Goal: Task Accomplishment & Management: Manage account settings

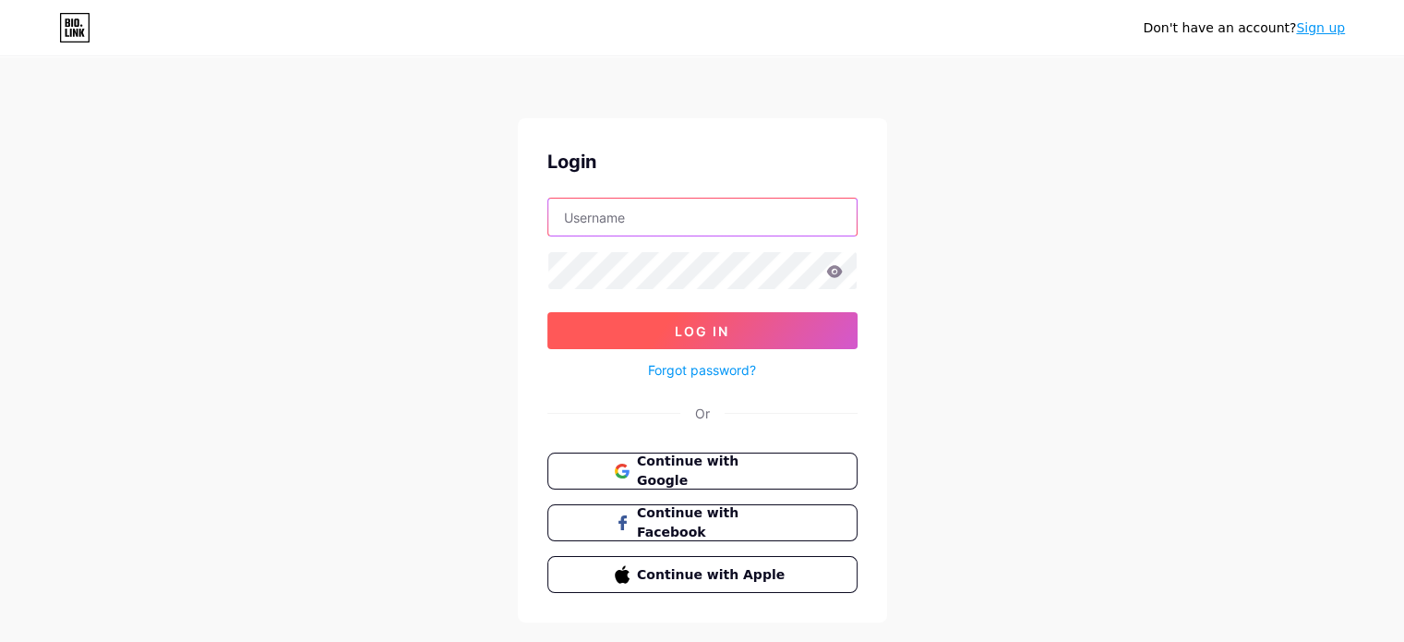
type input "[EMAIL_ADDRESS][DOMAIN_NAME]"
click at [735, 318] on button "Log In" at bounding box center [702, 330] width 310 height 37
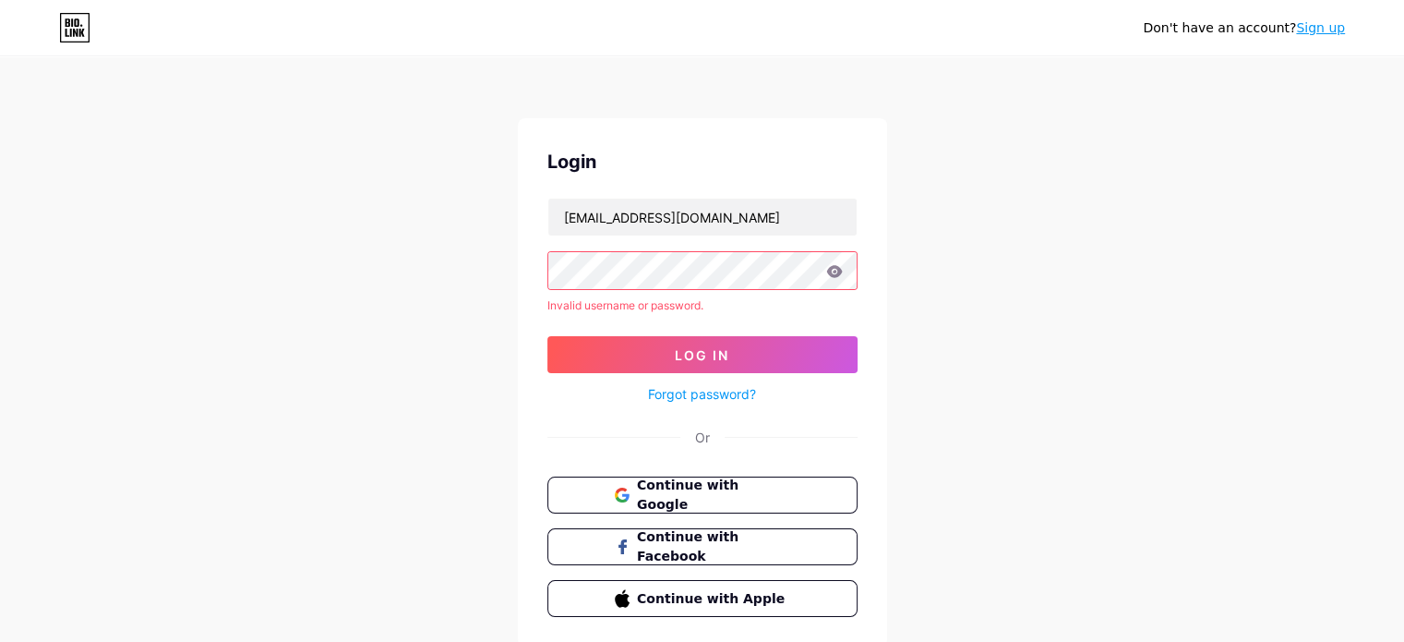
click at [833, 271] on icon at bounding box center [834, 271] width 16 height 12
click at [833, 265] on icon at bounding box center [834, 271] width 17 height 13
click at [706, 339] on button "Log In" at bounding box center [702, 354] width 310 height 37
click at [834, 266] on icon at bounding box center [834, 271] width 16 height 12
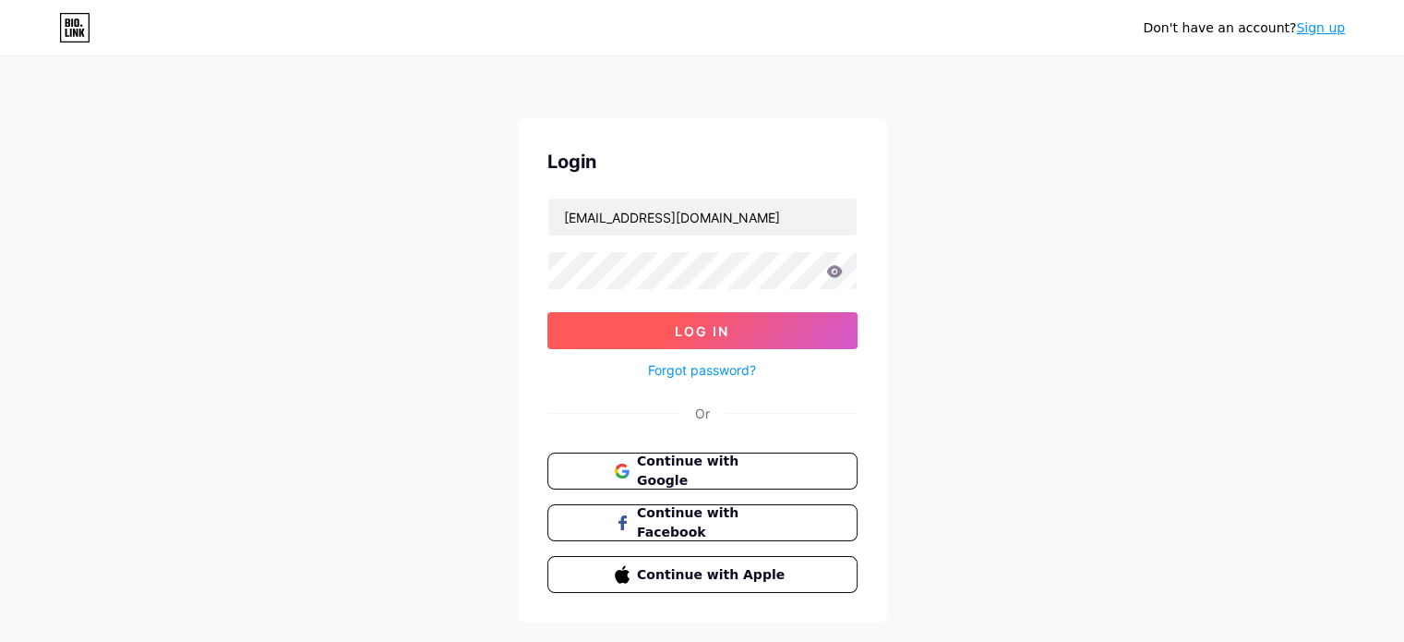
click at [708, 329] on span "Log In" at bounding box center [702, 331] width 54 height 16
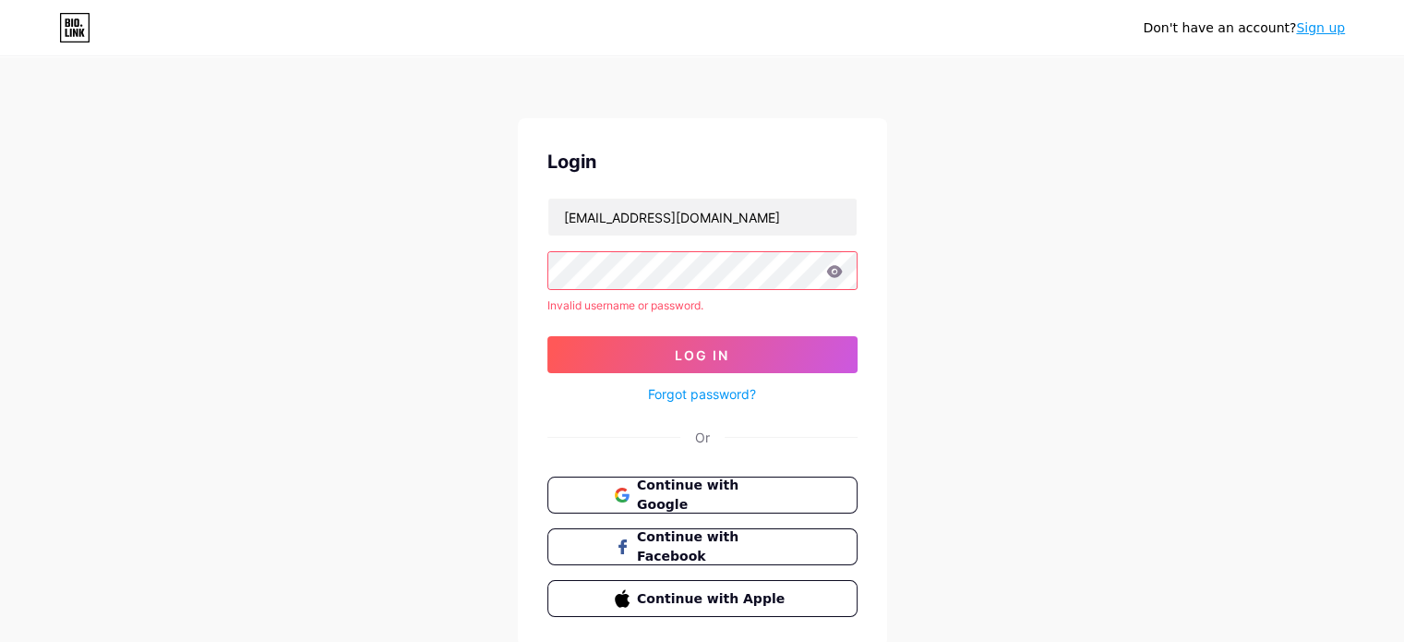
click at [829, 267] on icon at bounding box center [834, 271] width 16 height 12
click at [834, 275] on icon at bounding box center [834, 271] width 16 height 12
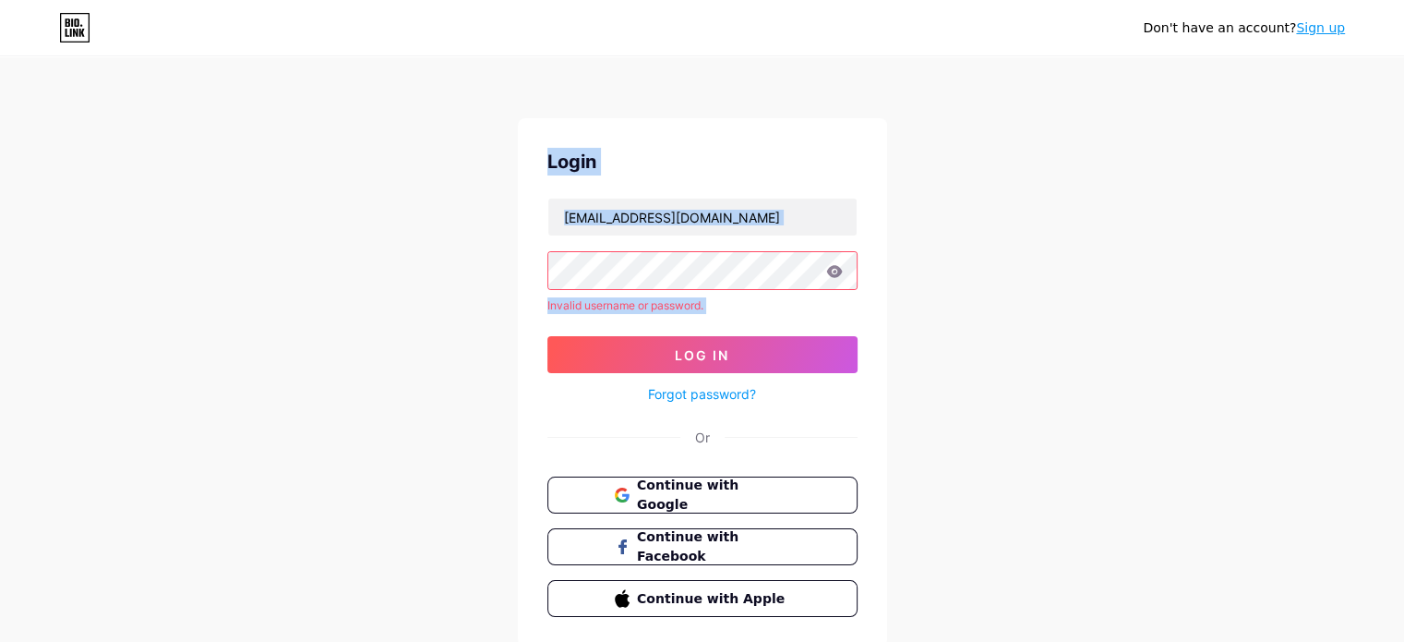
drag, startPoint x: 834, startPoint y: 275, endPoint x: 369, endPoint y: 94, distance: 499.2
click at [369, 94] on div "Don't have an account? Sign up Login contatojeffberte@gmail.com Invalid usernam…" at bounding box center [702, 352] width 1404 height 705
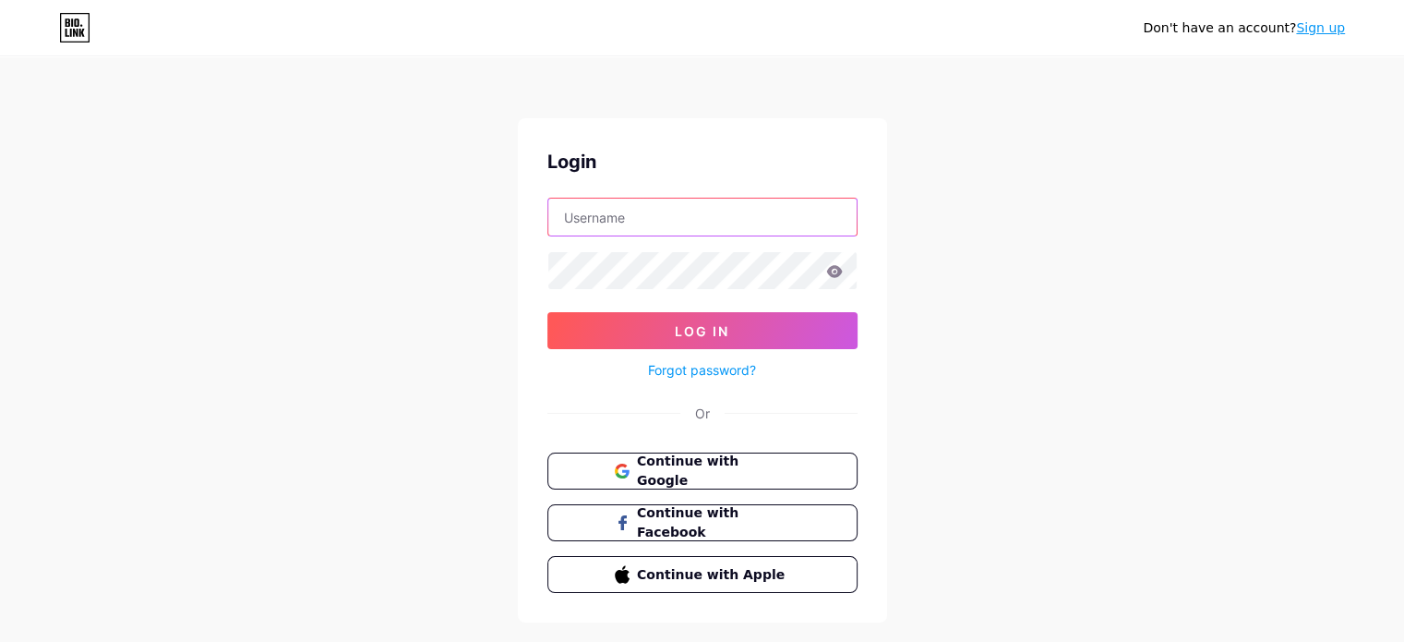
click at [634, 218] on input "text" at bounding box center [702, 216] width 308 height 37
type input "[EMAIL_ADDRESS][DOMAIN_NAME]"
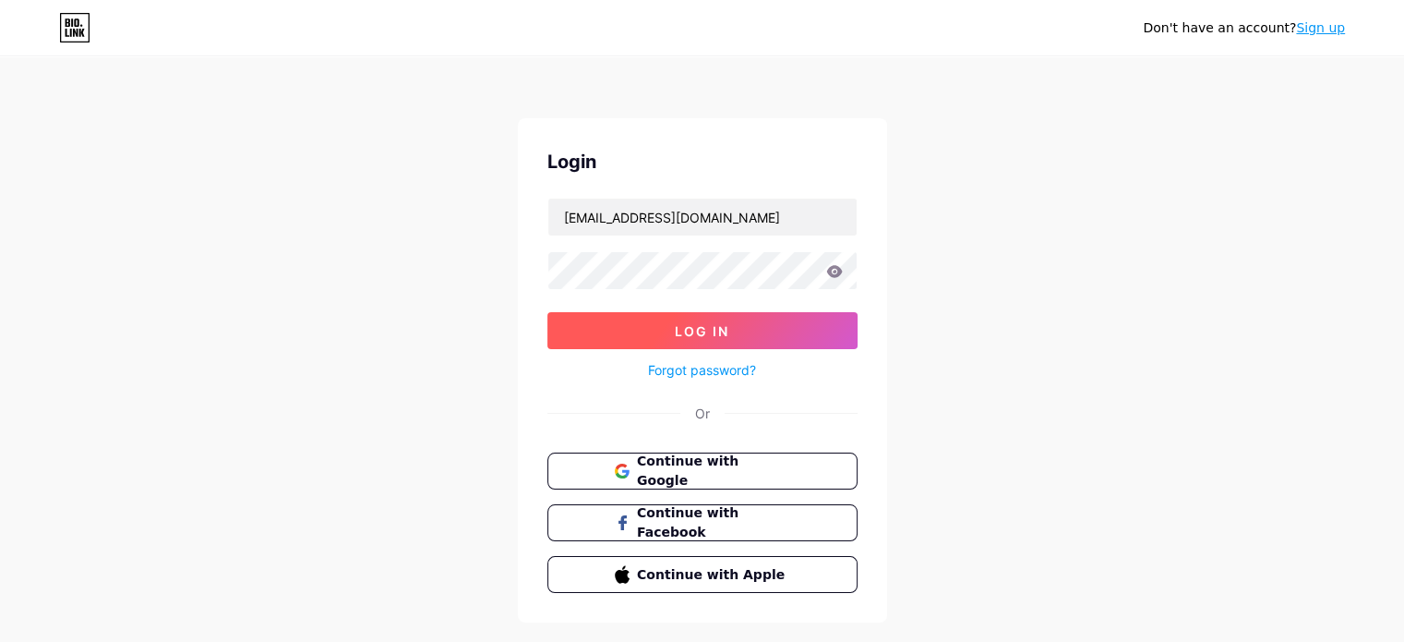
click at [659, 321] on button "Log In" at bounding box center [702, 330] width 310 height 37
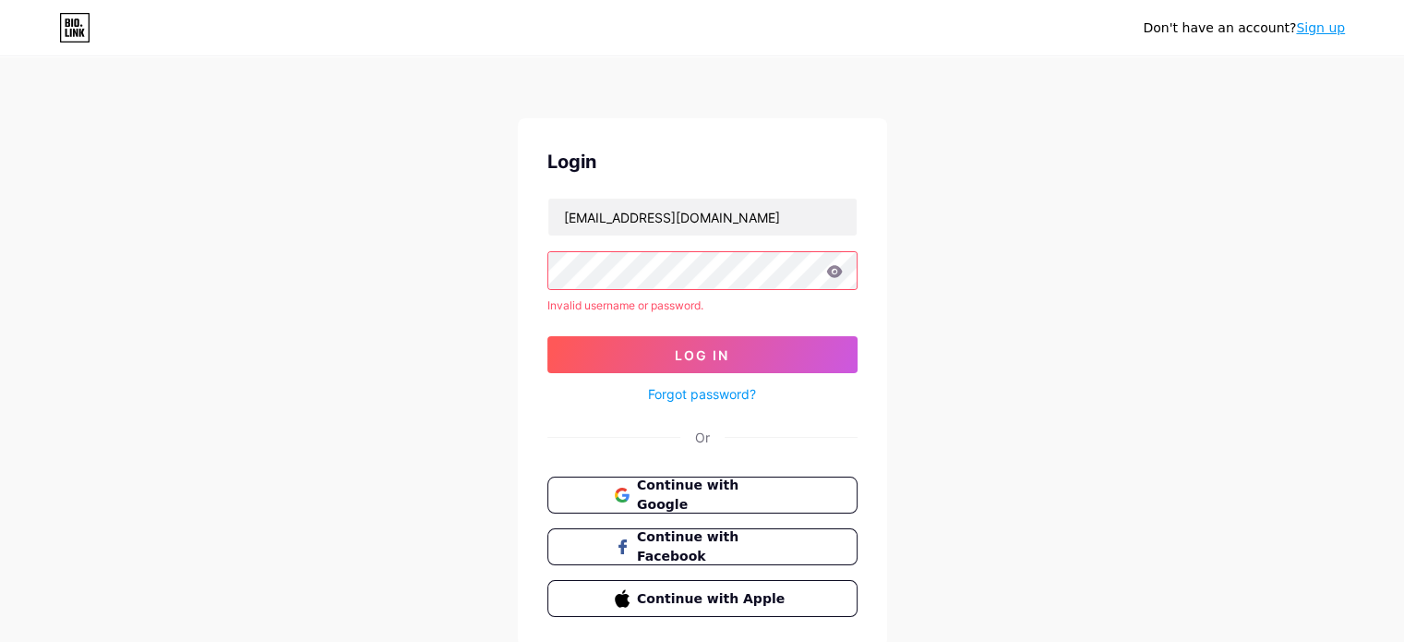
click at [502, 302] on div "Don't have an account? Sign up Login [EMAIL_ADDRESS][DOMAIN_NAME] Invalid usern…" at bounding box center [702, 352] width 1404 height 705
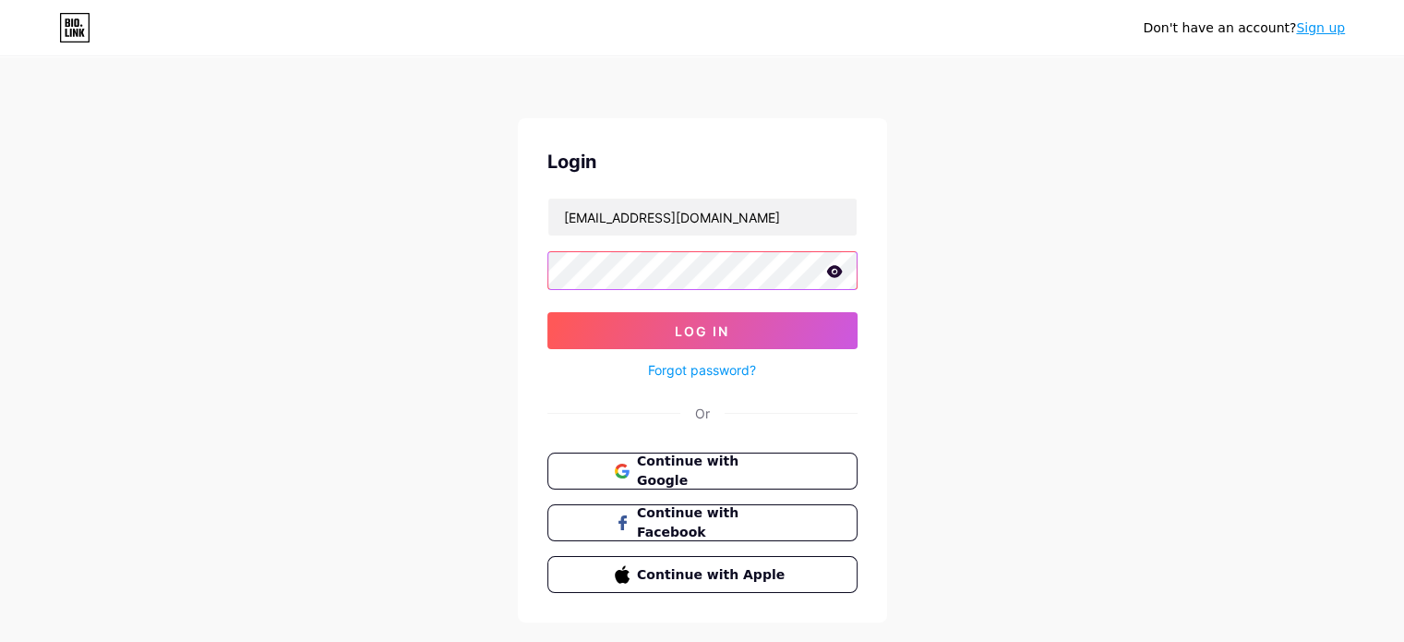
click at [547, 312] on button "Log In" at bounding box center [702, 330] width 310 height 37
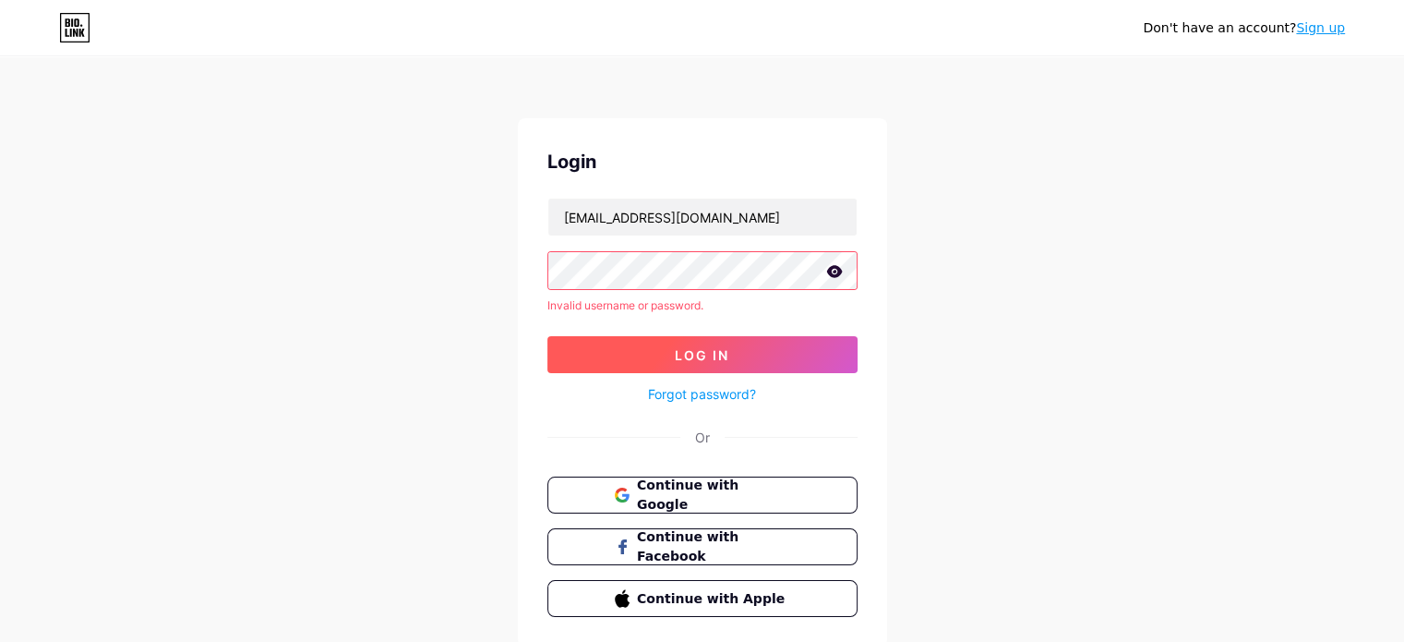
click at [568, 323] on form "contatojeffberte@gmail.com Invalid username or password. Log In Forgot password?" at bounding box center [702, 302] width 310 height 208
click at [576, 336] on button "Log In" at bounding box center [702, 354] width 310 height 37
click at [834, 272] on icon at bounding box center [834, 271] width 17 height 13
click at [683, 336] on button "Log In" at bounding box center [702, 354] width 310 height 37
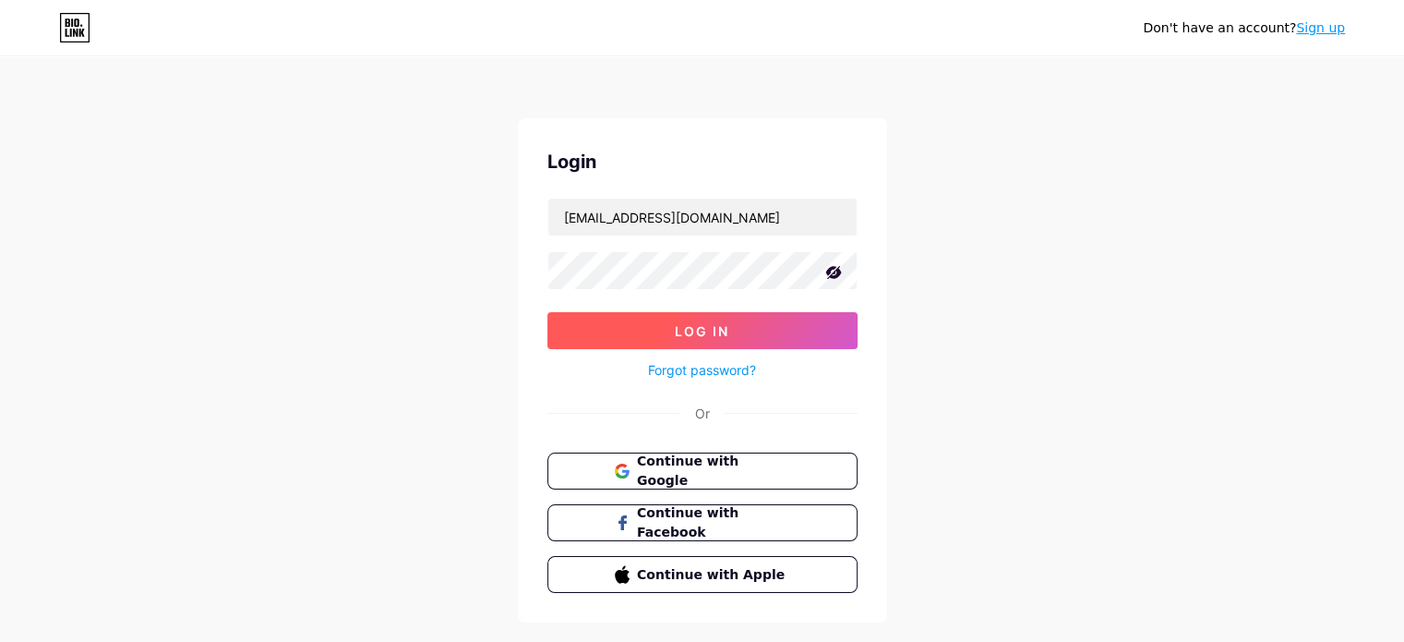
click at [628, 330] on button "Log In" at bounding box center [702, 330] width 310 height 37
click at [685, 331] on span "Log In" at bounding box center [702, 331] width 54 height 16
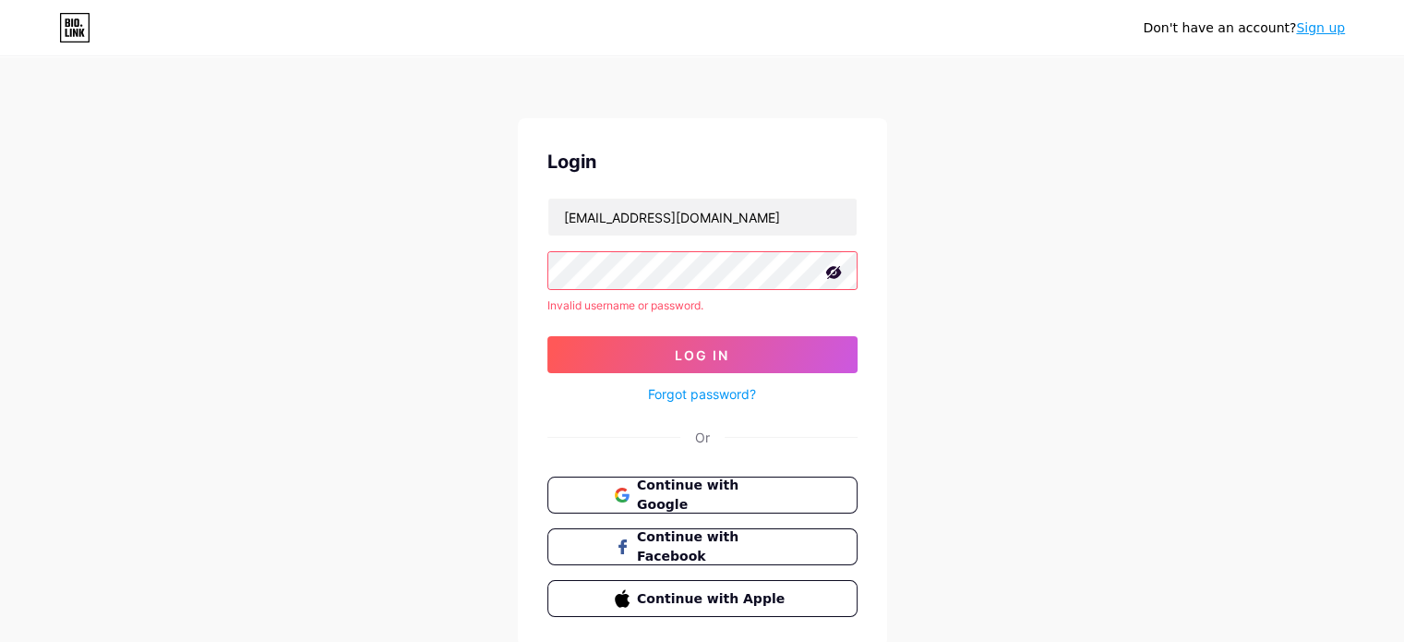
click at [674, 392] on link "Forgot password?" at bounding box center [702, 393] width 108 height 19
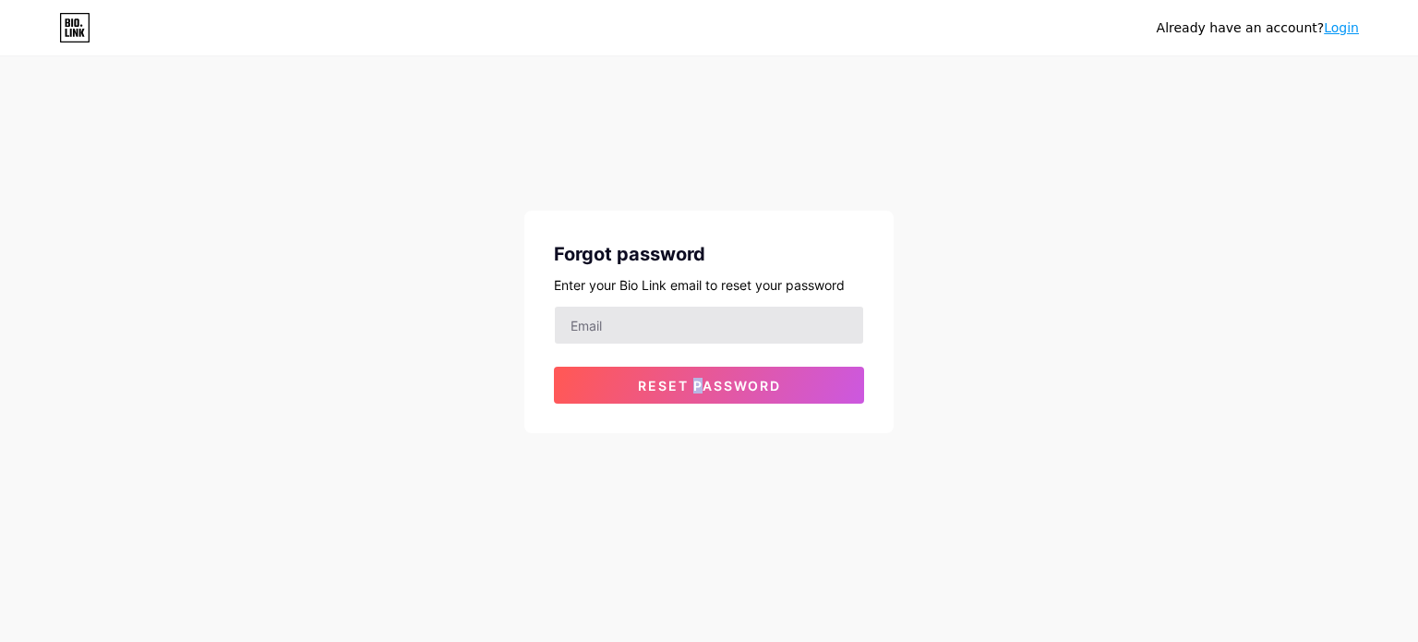
drag, startPoint x: 697, startPoint y: 354, endPoint x: 697, endPoint y: 340, distance: 13.8
click at [696, 350] on form "Reset password" at bounding box center [709, 355] width 310 height 98
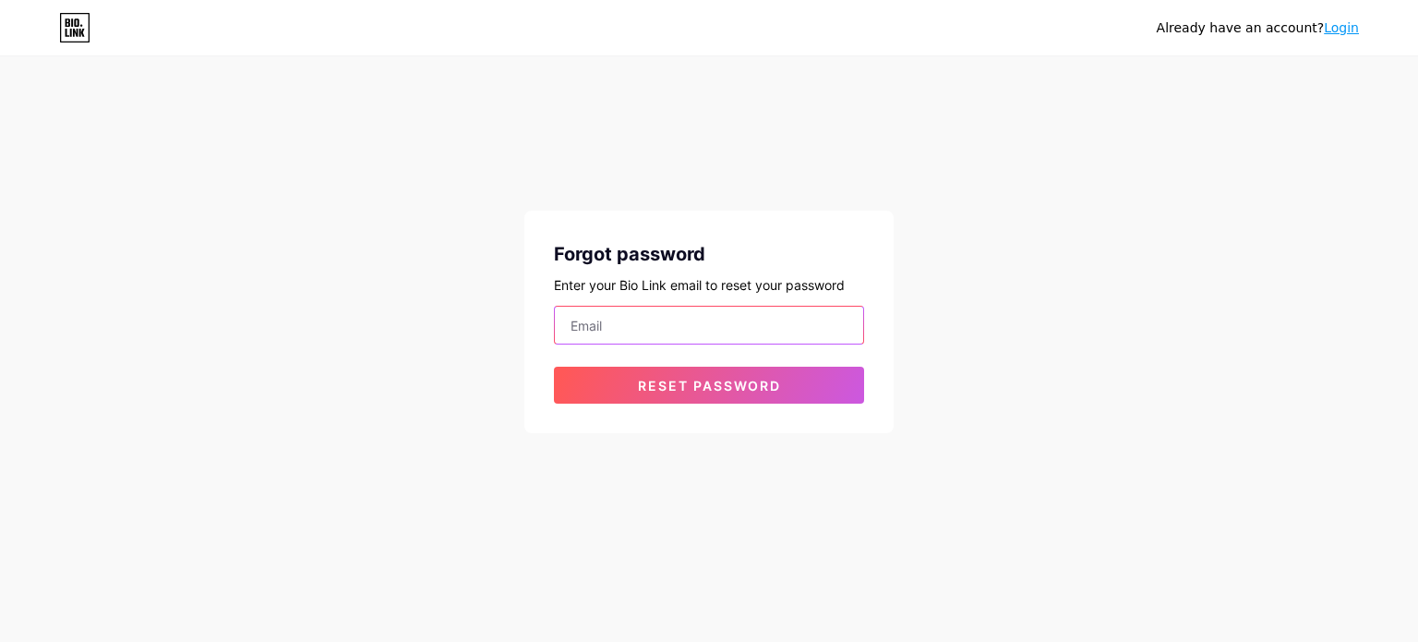
click at [697, 334] on input "email" at bounding box center [709, 324] width 308 height 37
type input "contatojeffberte@gmail.com"
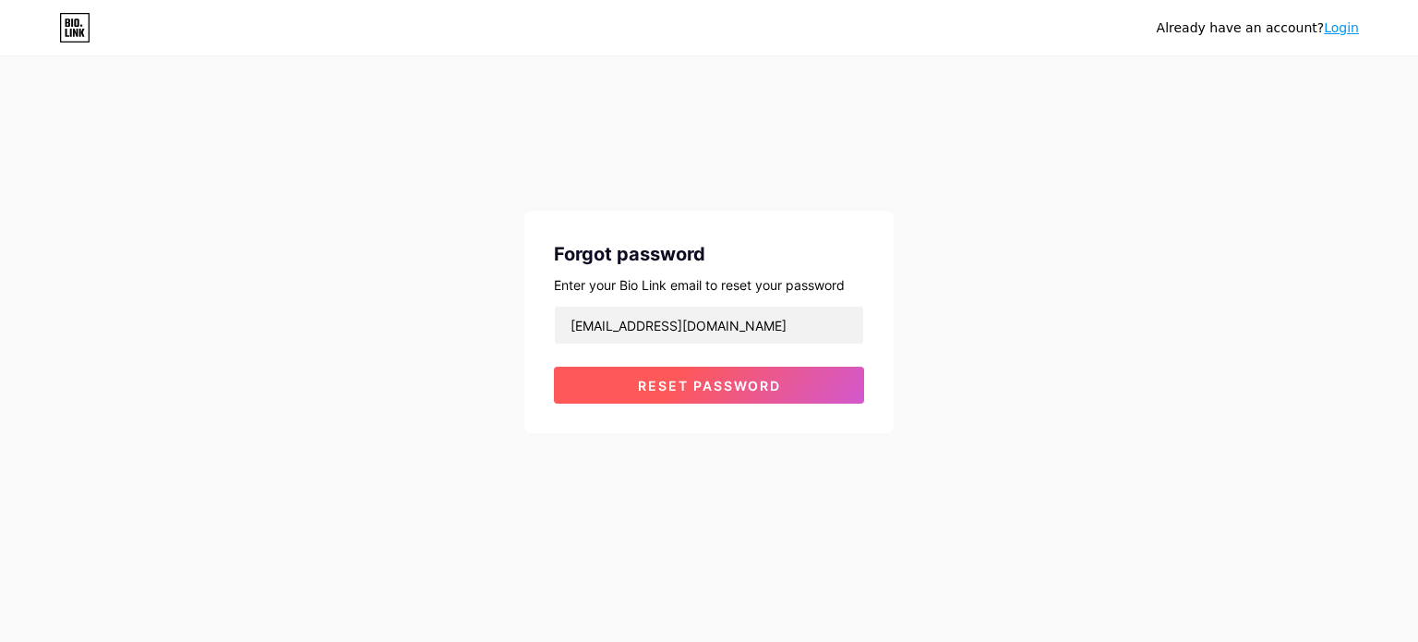
click at [702, 379] on span "Reset password" at bounding box center [709, 386] width 143 height 16
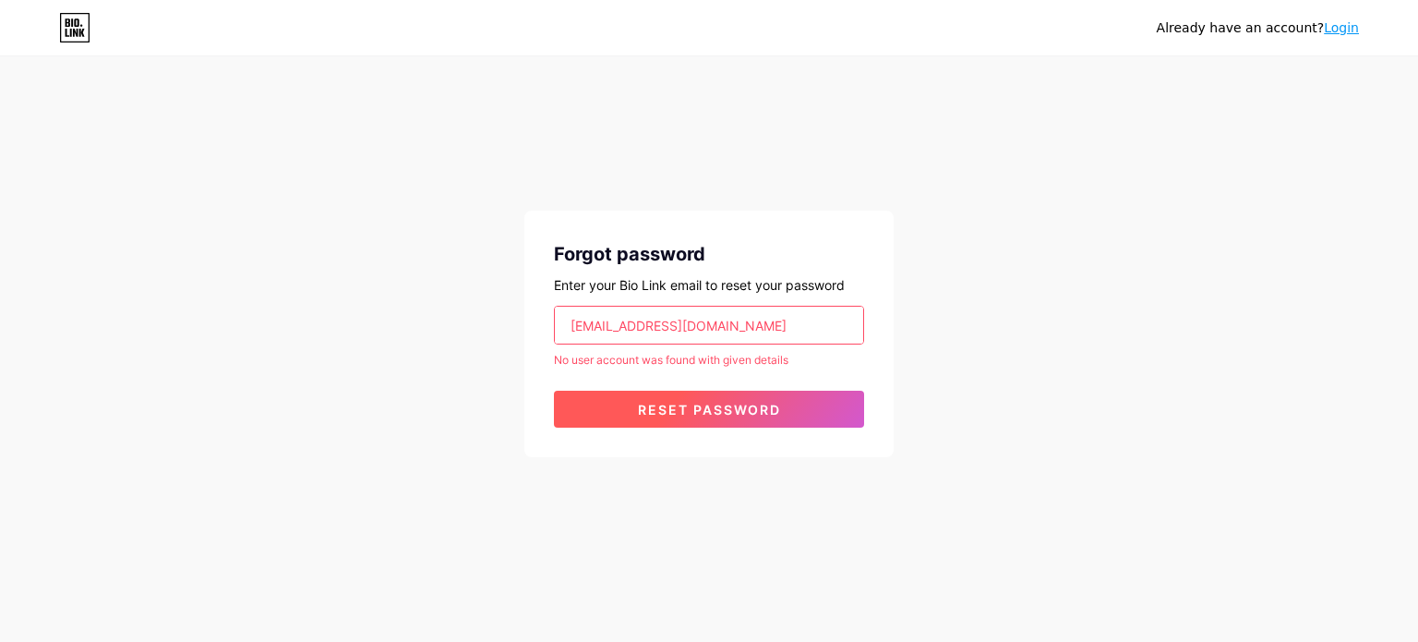
click at [702, 403] on span "Reset password" at bounding box center [709, 410] width 143 height 16
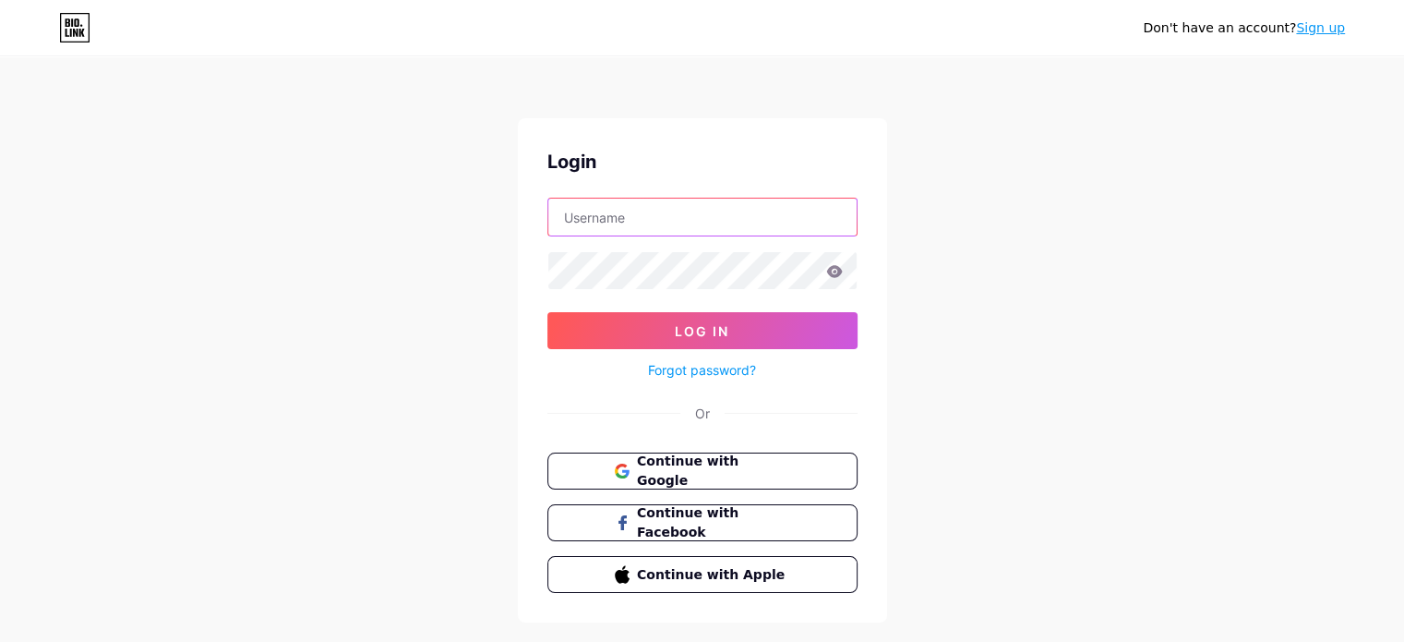
click at [652, 220] on input "text" at bounding box center [702, 216] width 308 height 37
type input "c"
click at [520, 378] on div "Login Log In Forgot password? Or Continue with Google Continue with Facebook Co…" at bounding box center [702, 370] width 369 height 504
click at [767, 216] on input "text" at bounding box center [702, 216] width 308 height 37
click at [757, 470] on span "Continue with Google" at bounding box center [713, 471] width 154 height 40
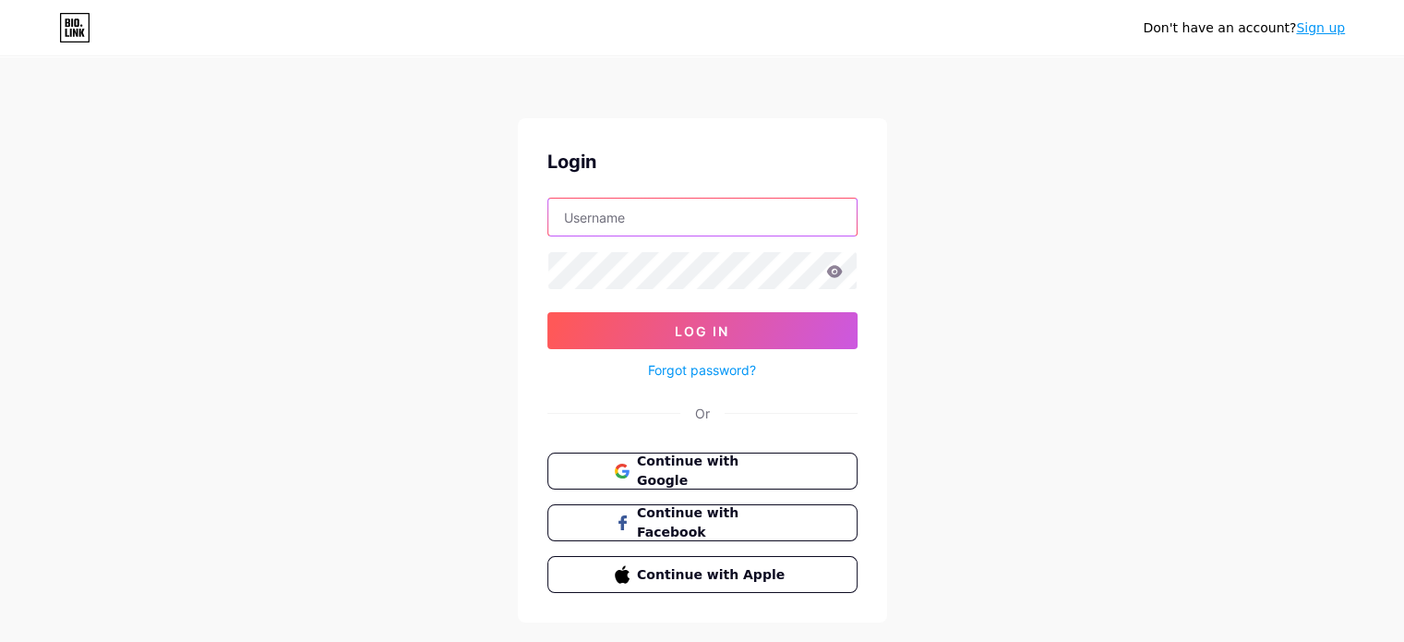
click at [612, 222] on input "text" at bounding box center [702, 216] width 308 height 37
click at [649, 222] on input "text" at bounding box center [702, 216] width 308 height 37
type input "j"
click at [713, 366] on link "Forgot password?" at bounding box center [702, 369] width 108 height 19
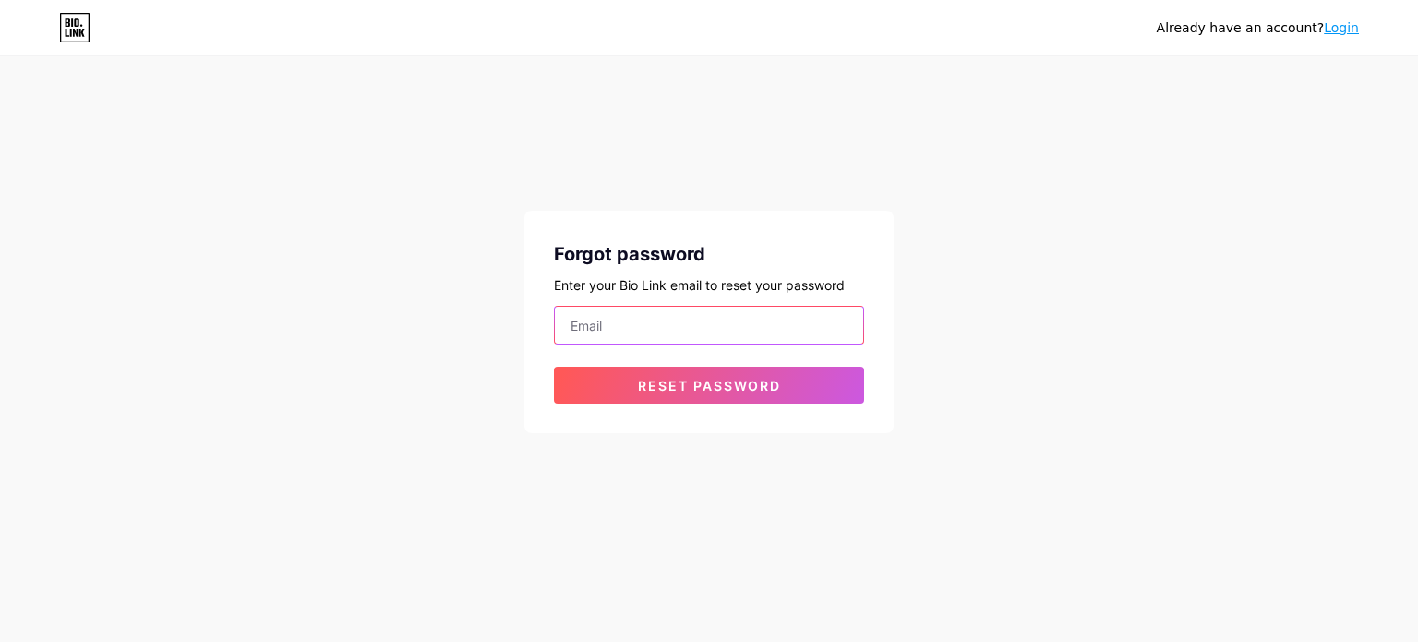
click at [710, 326] on input "email" at bounding box center [709, 324] width 308 height 37
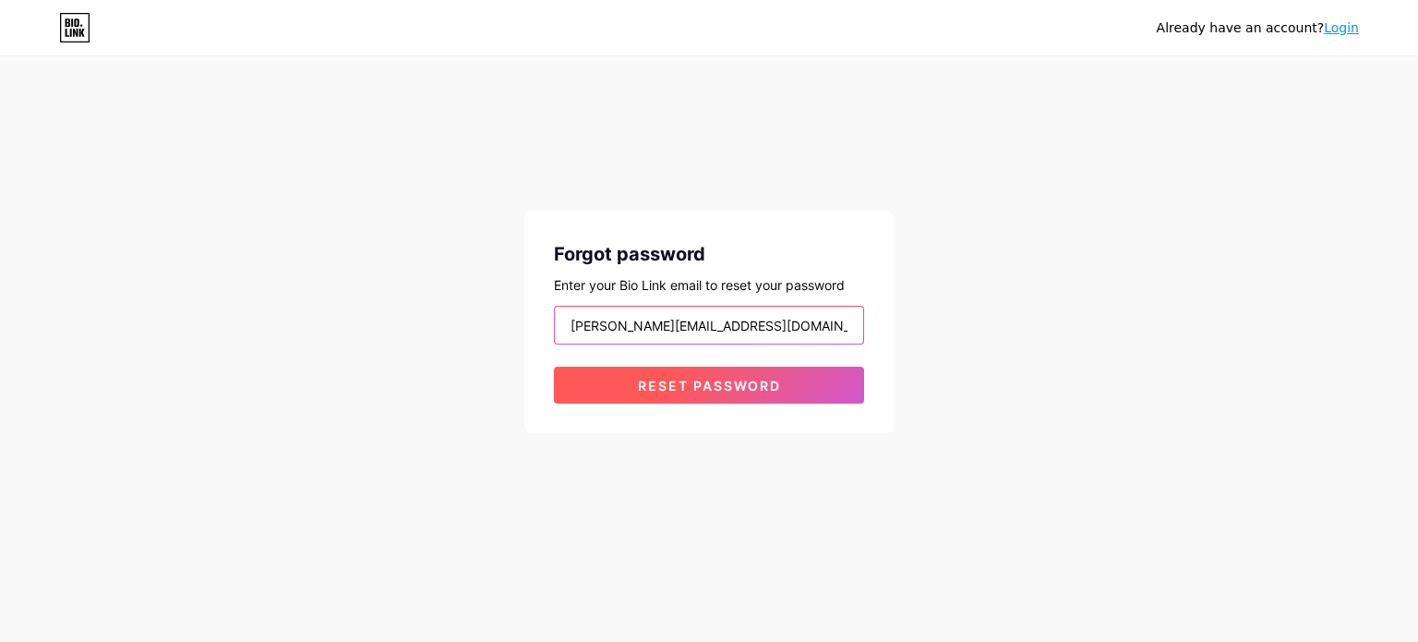
type input "jeferson@jefersonberte.com.br"
click at [712, 385] on span "Reset password" at bounding box center [709, 386] width 143 height 16
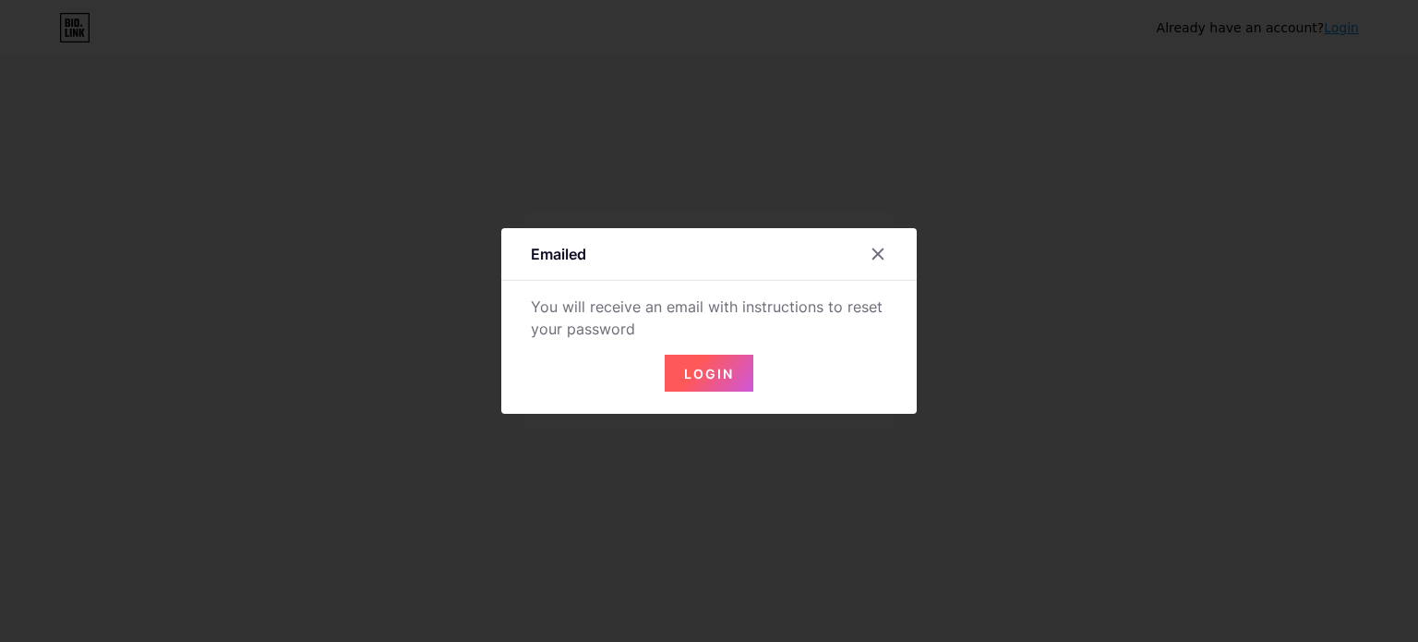
click at [702, 370] on span "Login" at bounding box center [709, 374] width 50 height 16
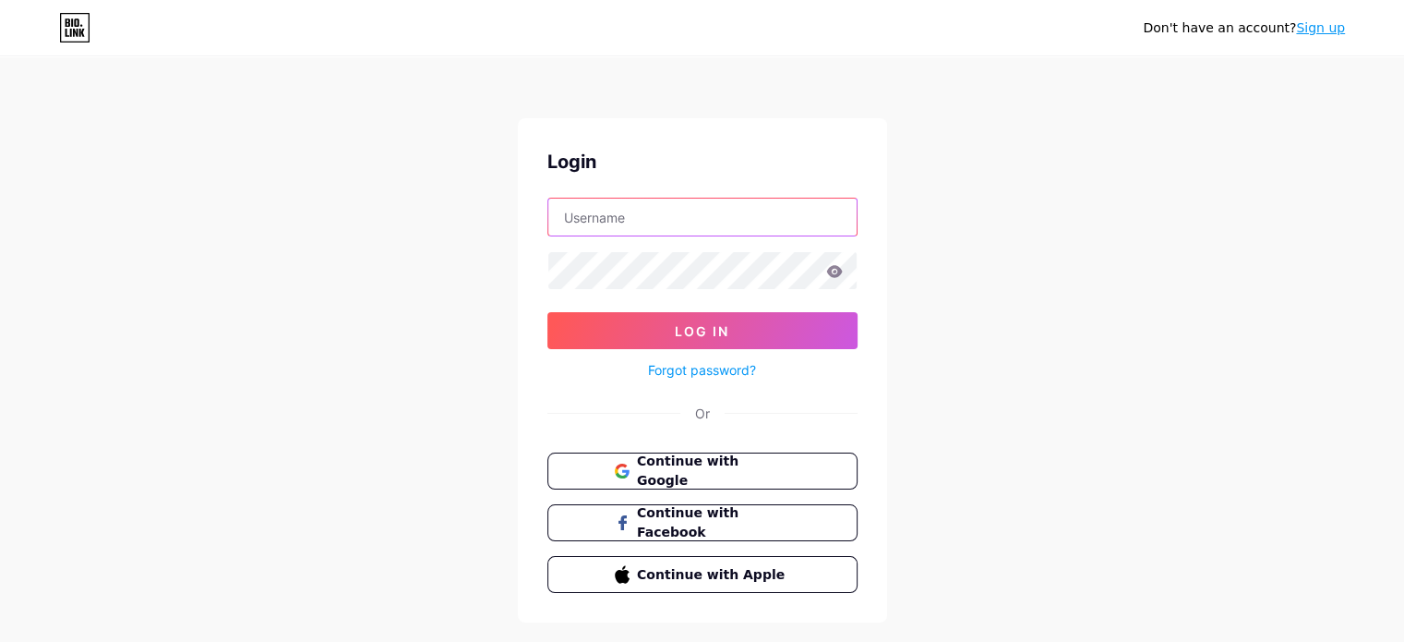
click at [748, 217] on input "text" at bounding box center [702, 216] width 308 height 37
click at [699, 365] on link "Forgot password?" at bounding box center [702, 369] width 108 height 19
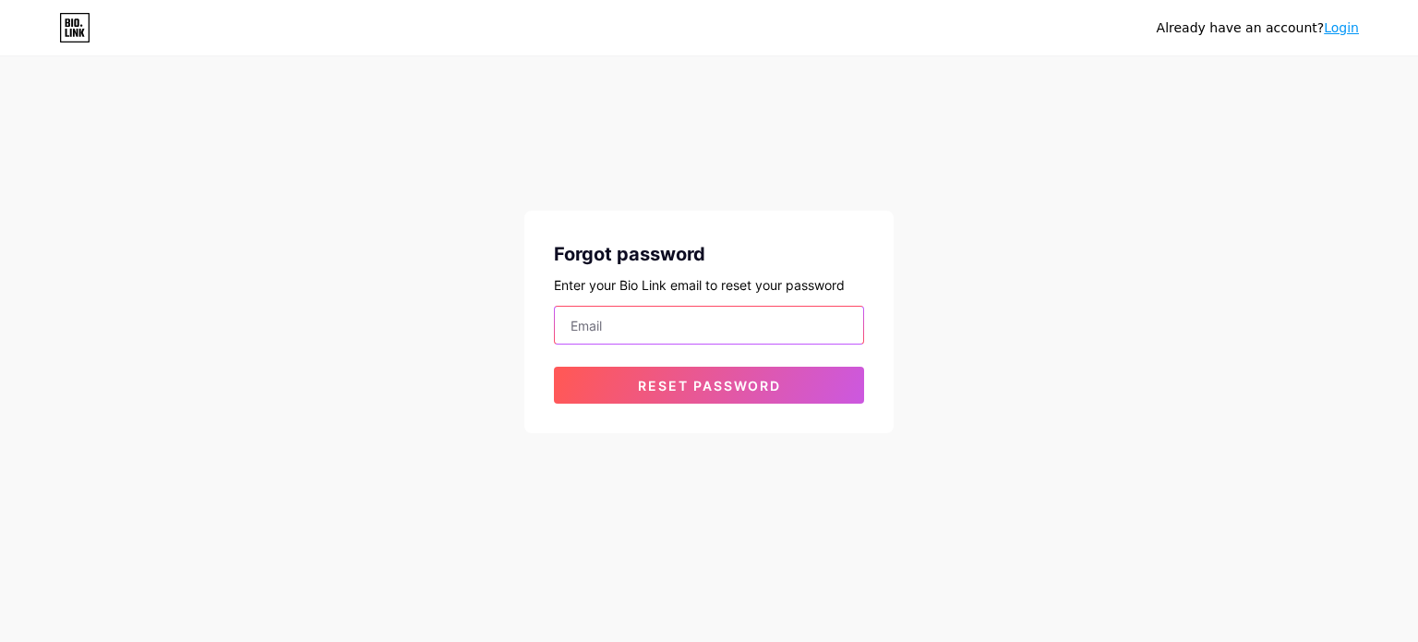
click at [681, 320] on input "email" at bounding box center [709, 324] width 308 height 37
type input "jeferson@jefersonberte.com.br"
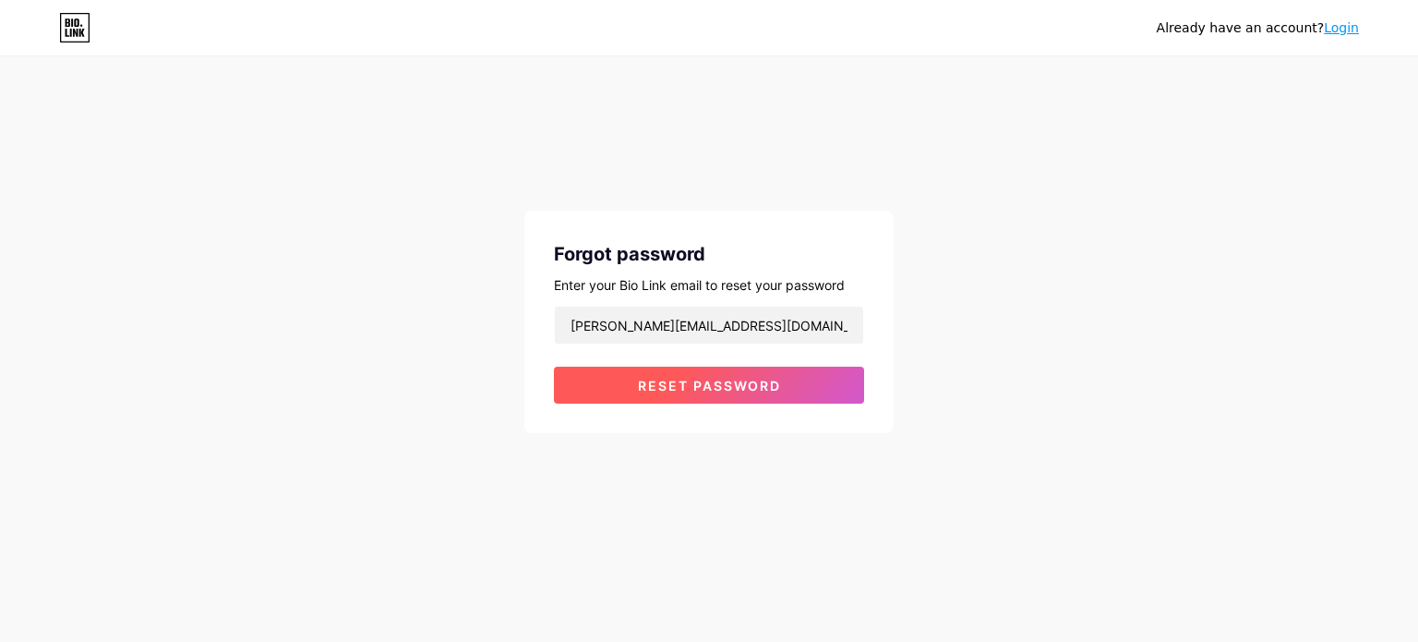
click at [702, 388] on span "Reset password" at bounding box center [709, 386] width 143 height 16
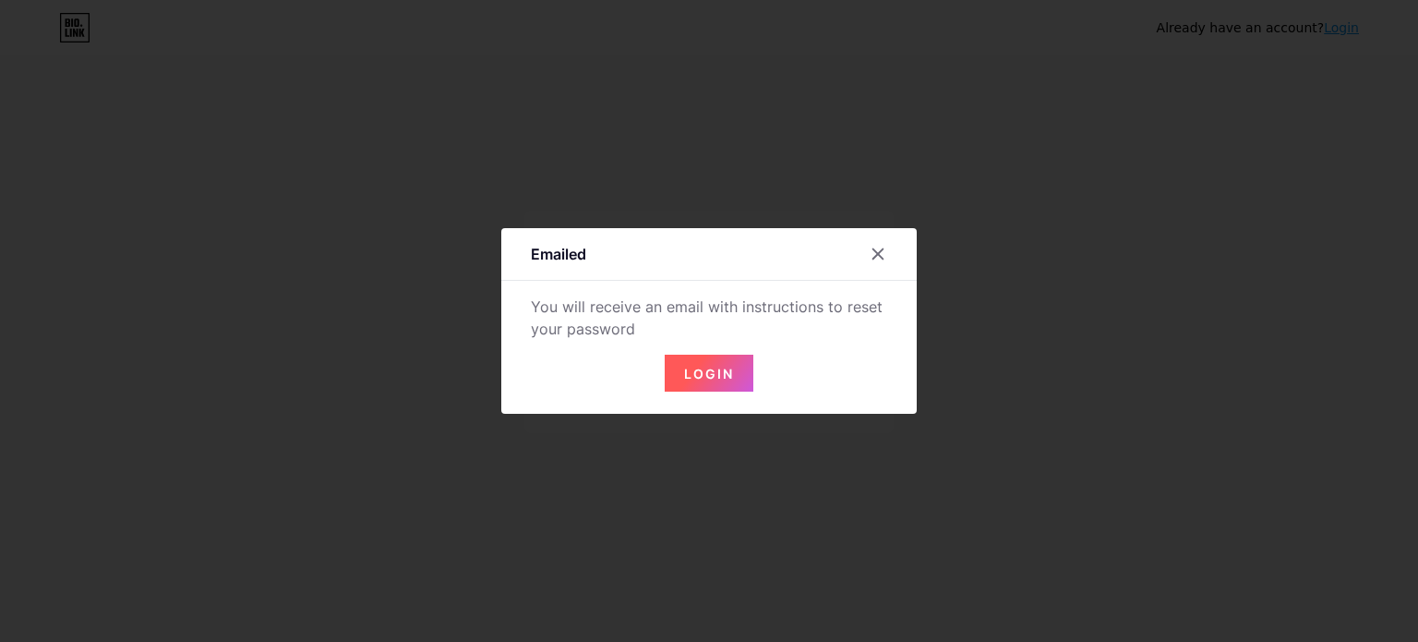
click at [683, 385] on button "Login" at bounding box center [709, 372] width 89 height 37
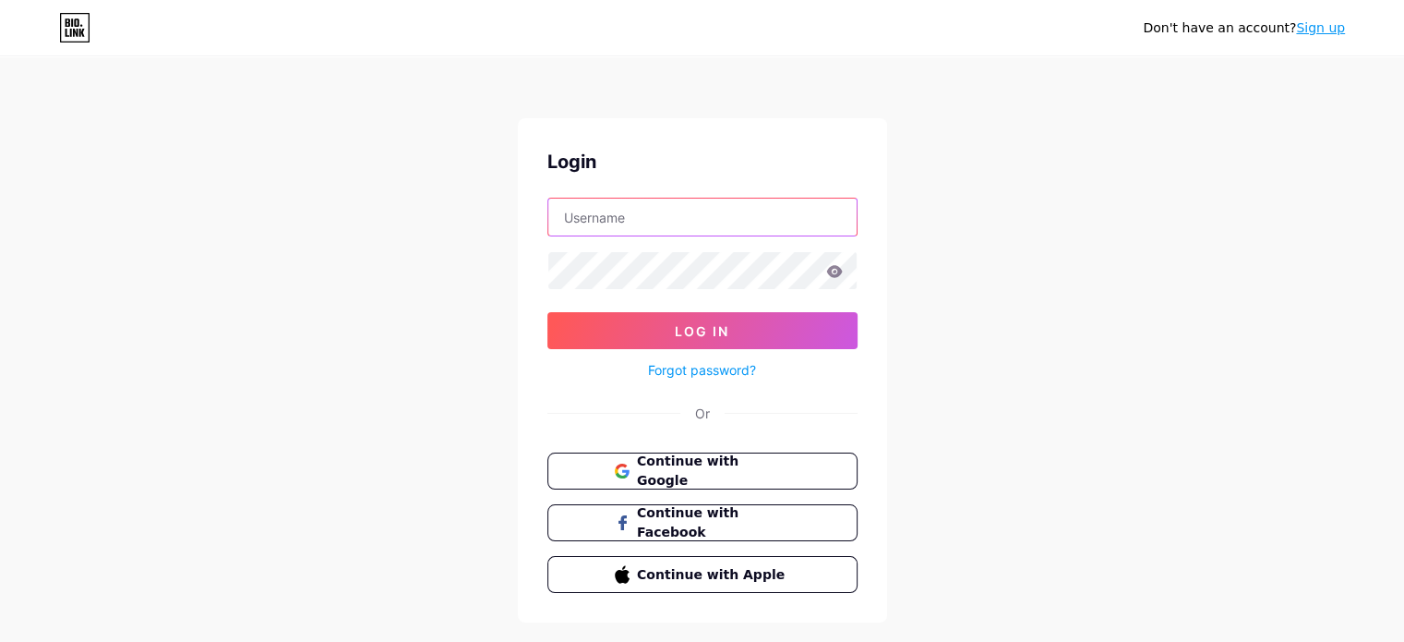
click at [620, 221] on input "text" at bounding box center [702, 216] width 308 height 37
type input "jeferson@jefersonberte.com.br"
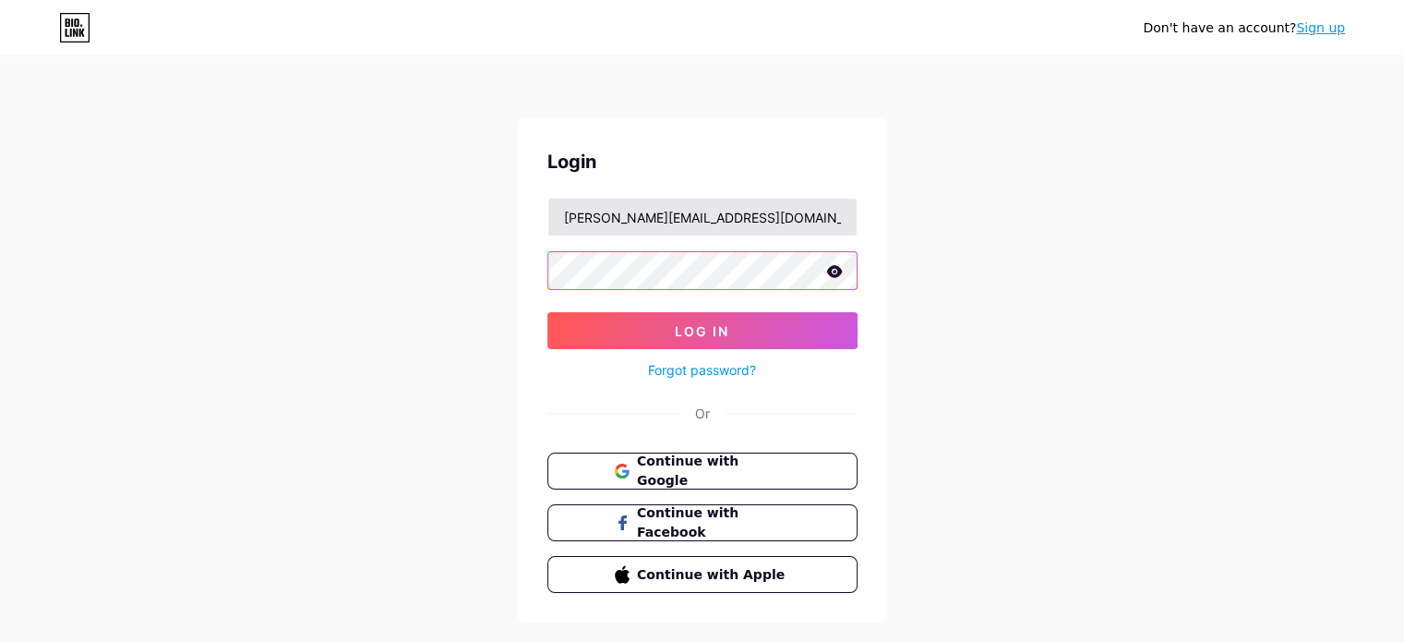
click at [547, 312] on button "Log In" at bounding box center [702, 330] width 310 height 37
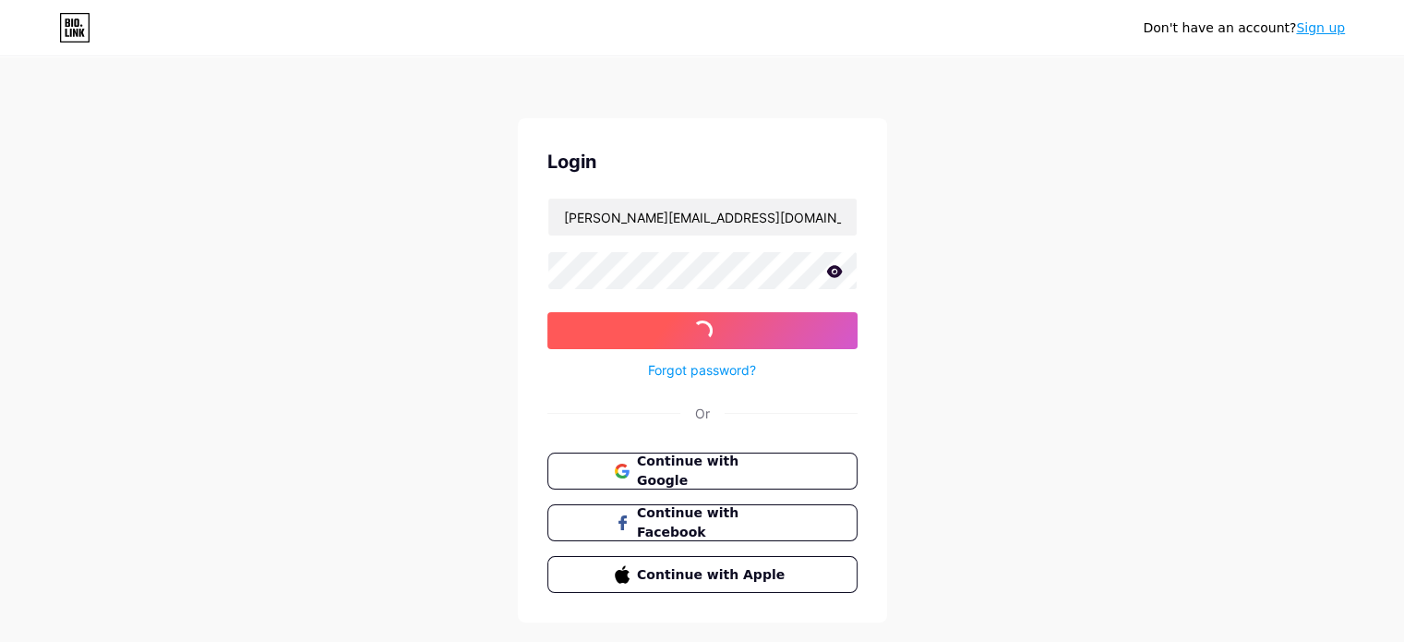
click at [597, 344] on button "Log In" at bounding box center [702, 330] width 310 height 37
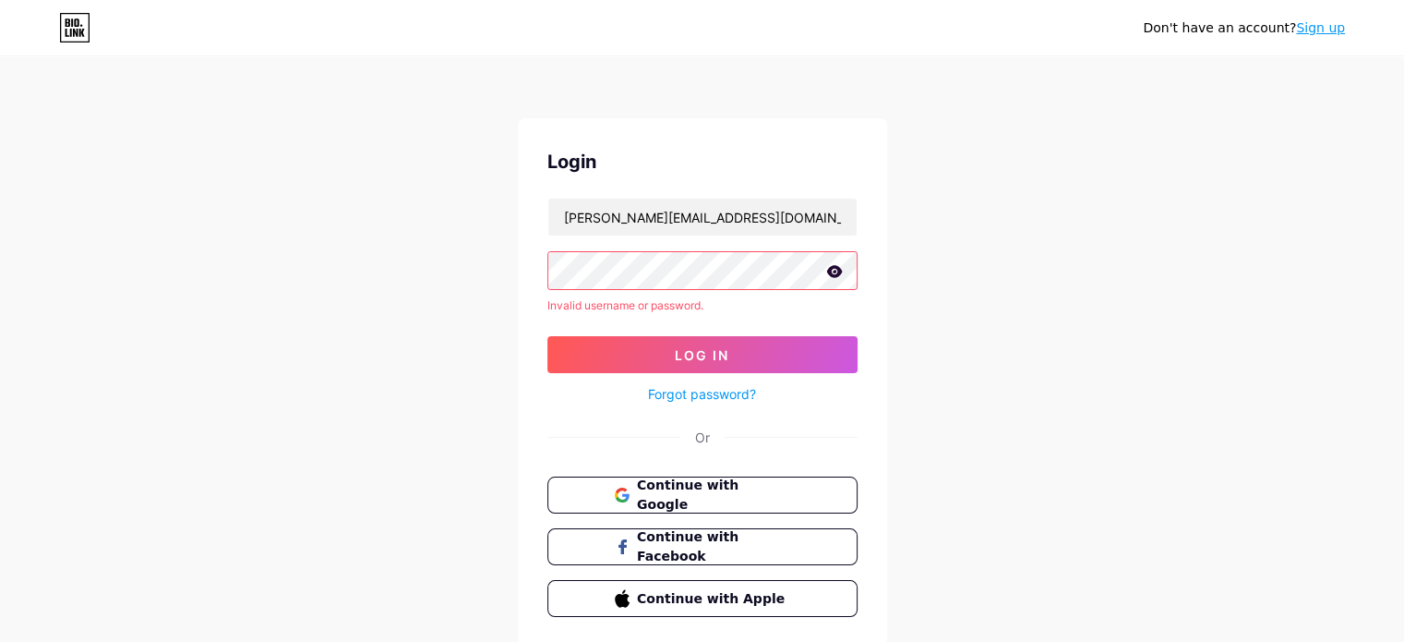
click at [826, 270] on icon at bounding box center [834, 271] width 17 height 13
click at [633, 345] on button "Log In" at bounding box center [702, 354] width 310 height 37
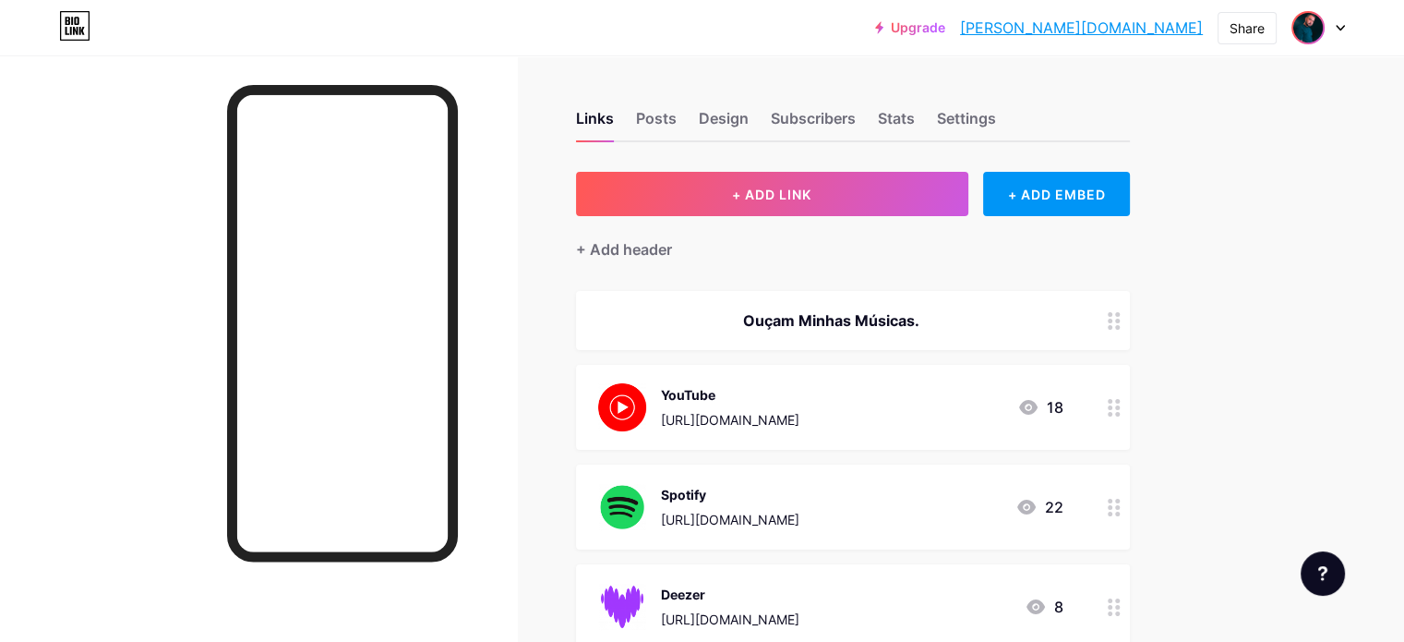
click at [1320, 33] on img at bounding box center [1308, 28] width 30 height 30
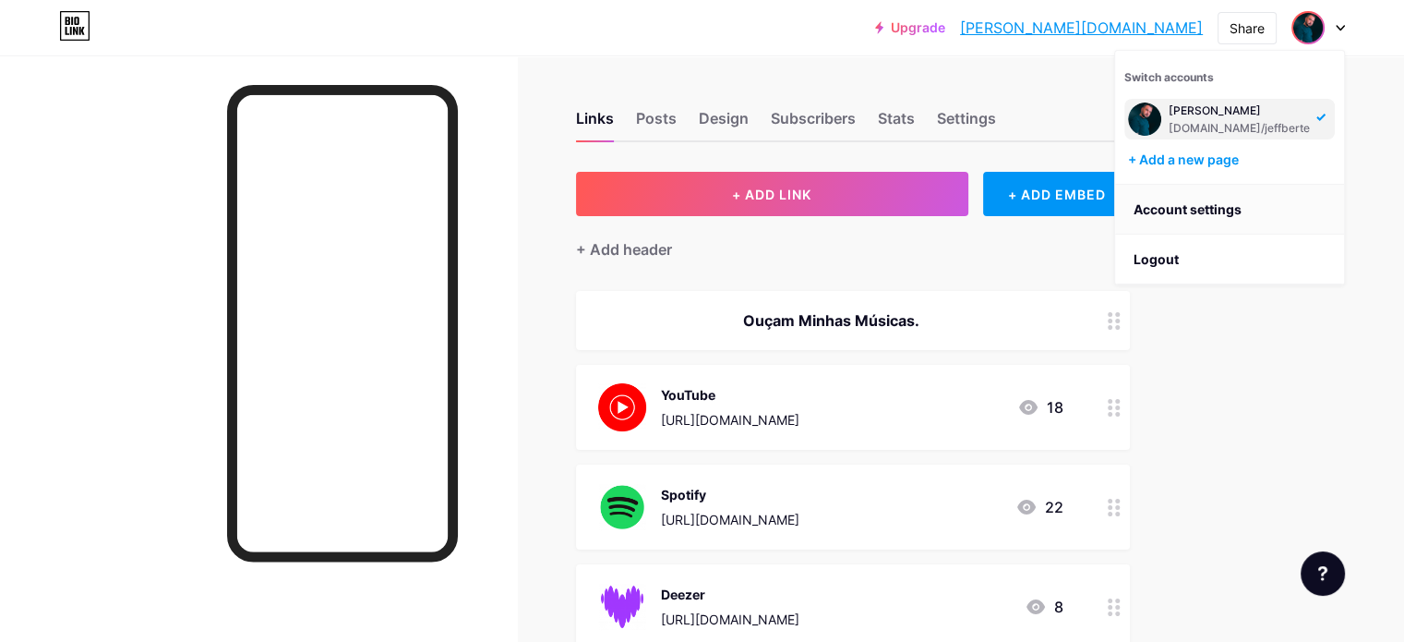
click at [1182, 206] on link "Account settings" at bounding box center [1229, 210] width 229 height 50
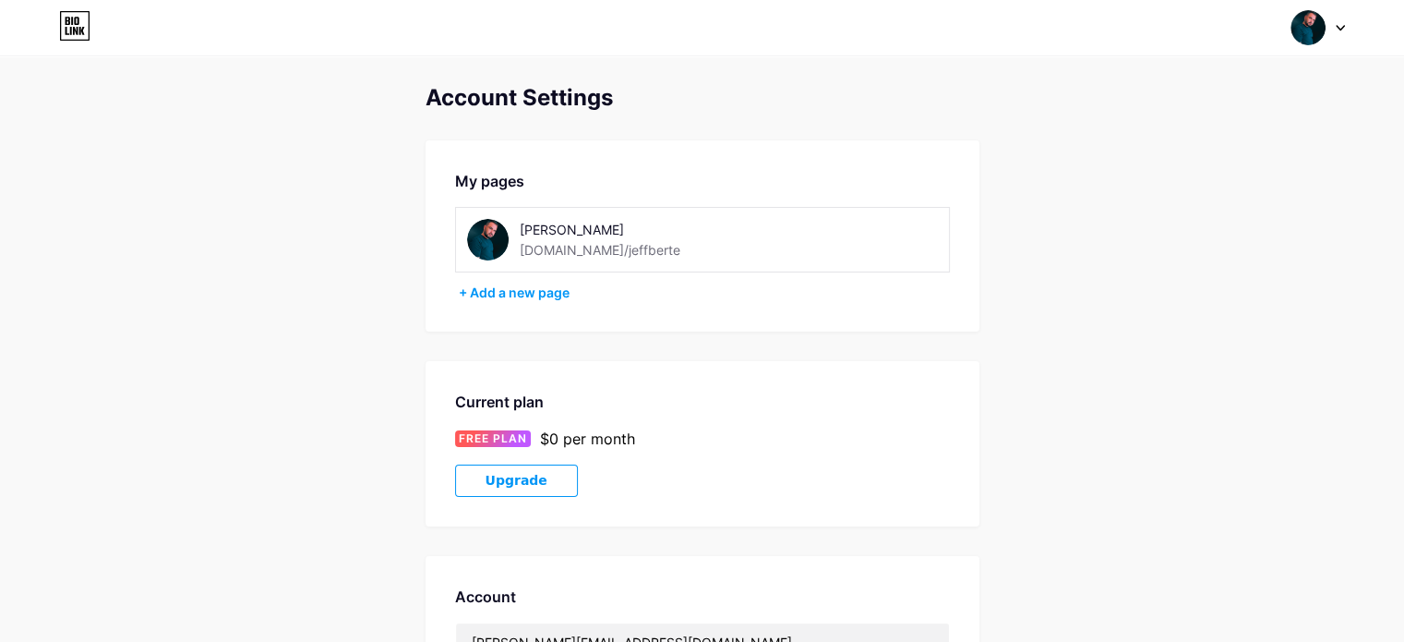
click at [77, 28] on icon at bounding box center [75, 31] width 5 height 8
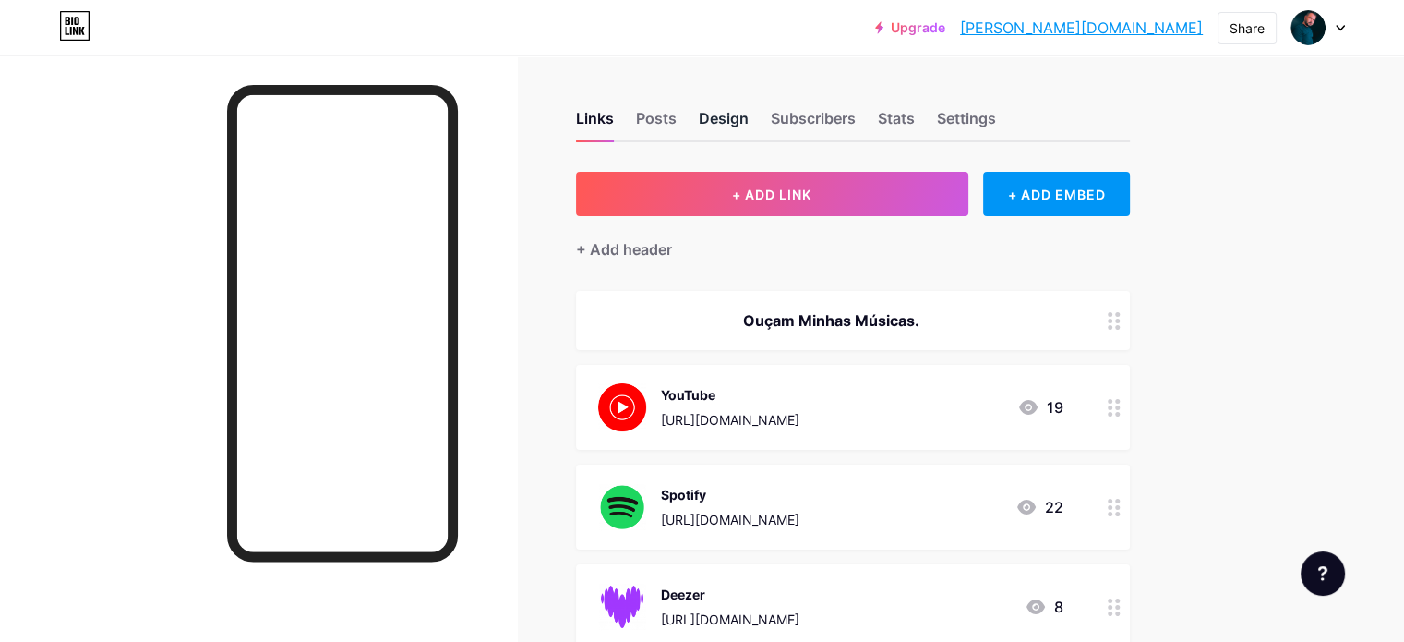
click at [749, 117] on div "Design" at bounding box center [724, 123] width 50 height 33
click at [677, 115] on div "Posts" at bounding box center [656, 123] width 41 height 33
click at [749, 111] on div "Design" at bounding box center [724, 123] width 50 height 33
click at [794, 101] on div "Links Posts Design Subscribers Stats Settings" at bounding box center [853, 110] width 554 height 65
click at [749, 120] on div "Design" at bounding box center [724, 123] width 50 height 33
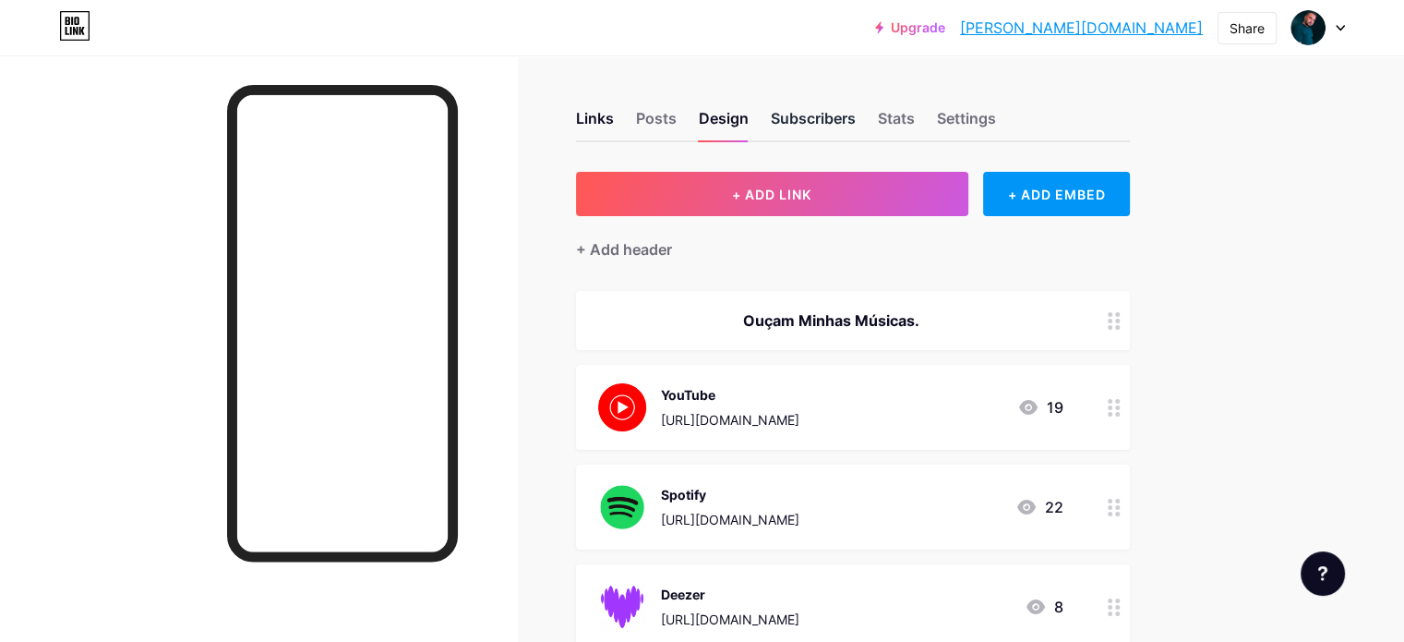
click at [856, 130] on div "Subscribers" at bounding box center [813, 123] width 85 height 33
click at [749, 120] on div "Design" at bounding box center [724, 123] width 50 height 33
click at [677, 124] on div "Posts" at bounding box center [656, 123] width 41 height 33
click at [614, 124] on div "Links" at bounding box center [595, 123] width 38 height 33
click at [1299, 24] on img at bounding box center [1308, 28] width 30 height 30
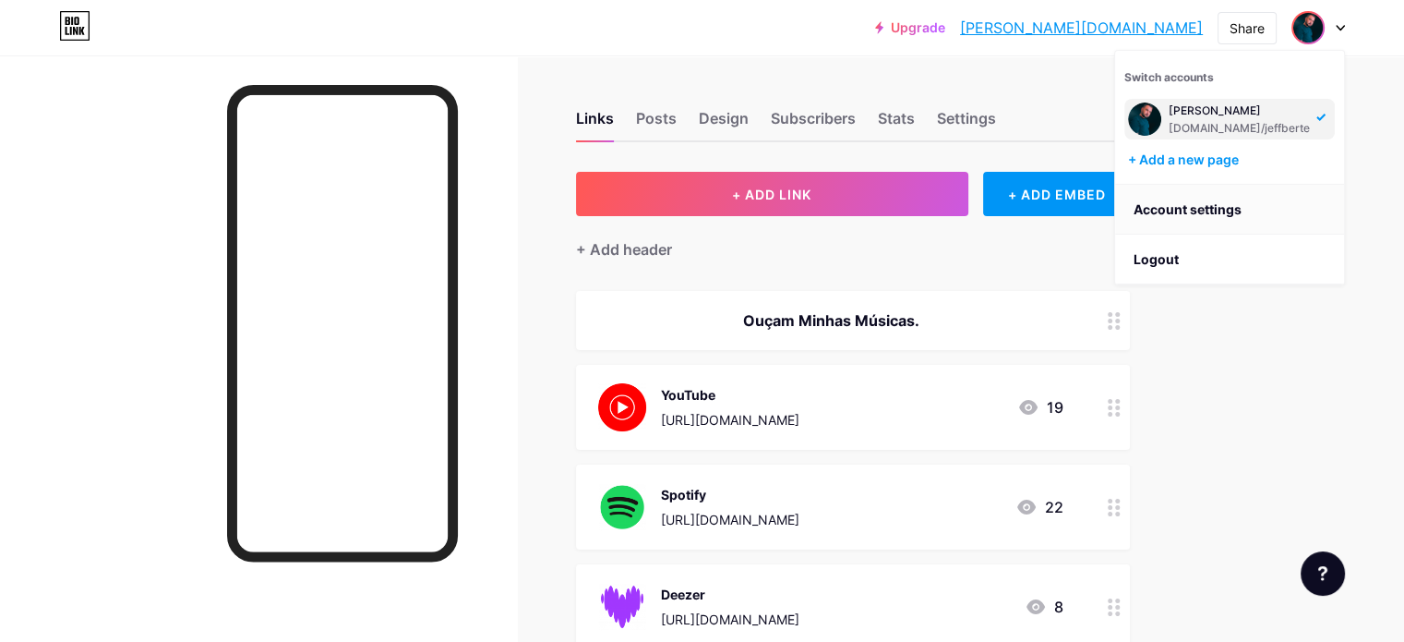
click at [1164, 199] on link "Account settings" at bounding box center [1229, 210] width 229 height 50
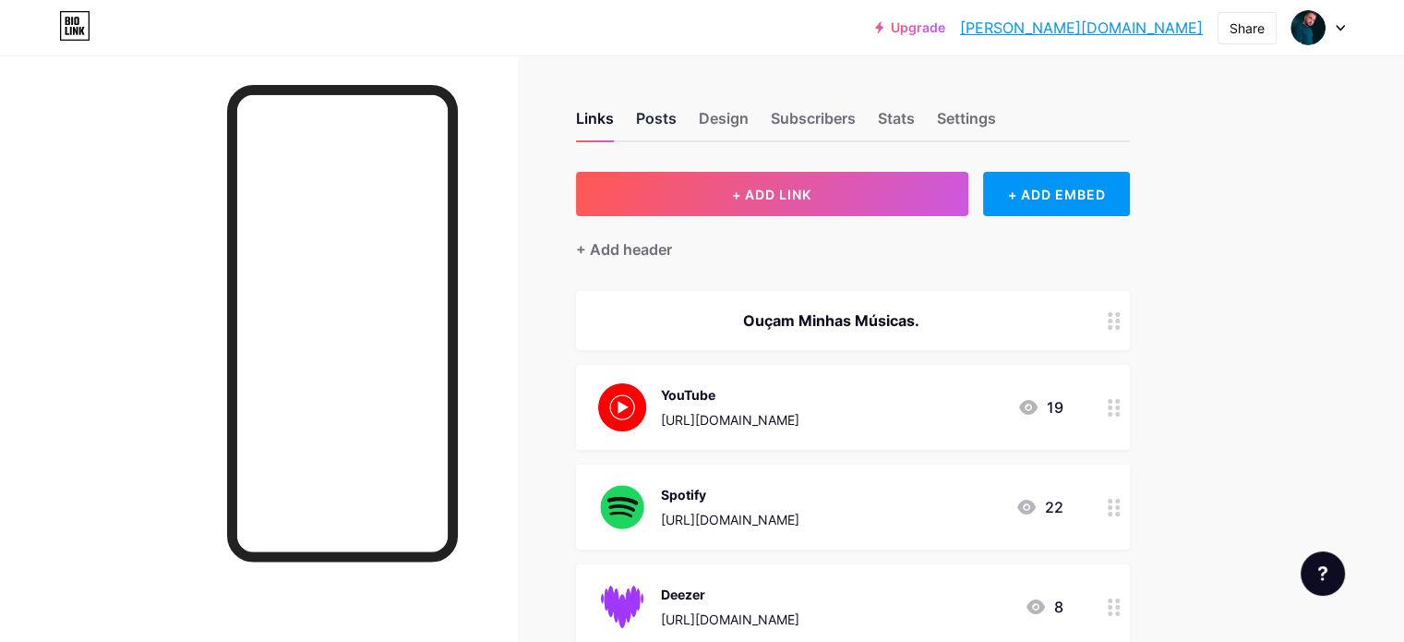
click at [677, 116] on div "Posts" at bounding box center [656, 123] width 41 height 33
click at [749, 115] on div "Design" at bounding box center [724, 123] width 50 height 33
click at [749, 112] on div "Design" at bounding box center [724, 123] width 50 height 33
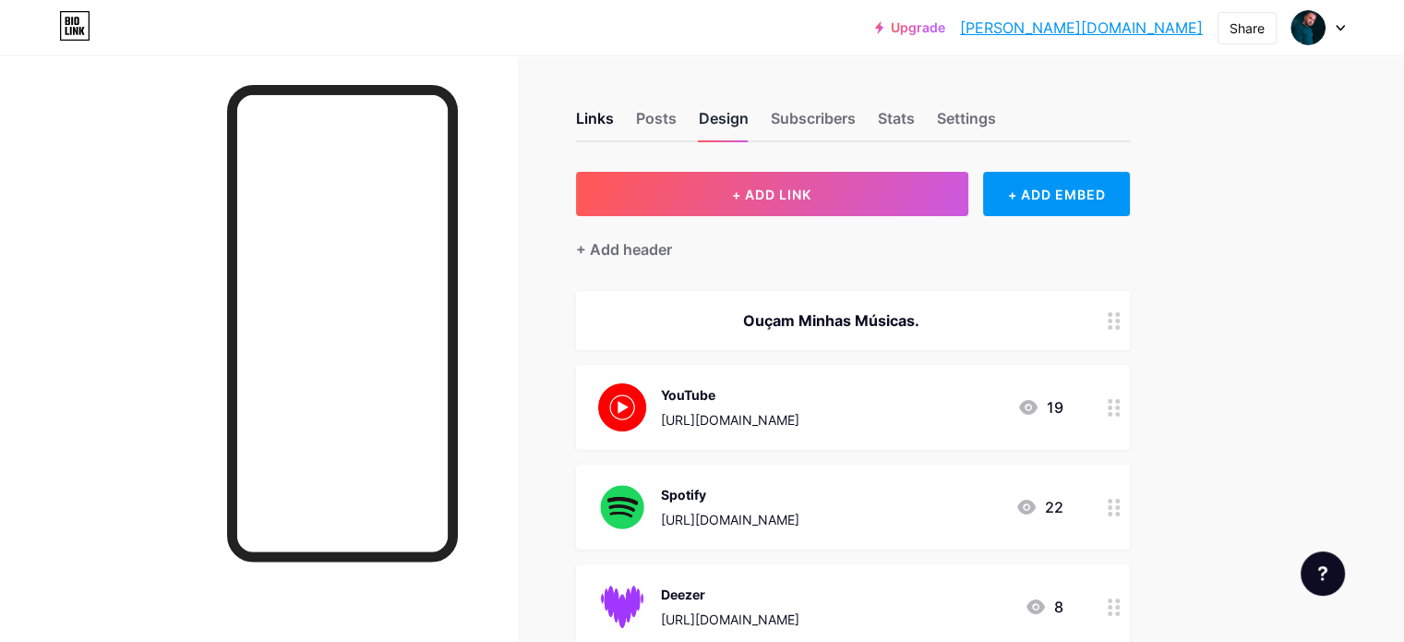
click at [749, 108] on div "Design" at bounding box center [724, 123] width 50 height 33
drag, startPoint x: 798, startPoint y: 117, endPoint x: 800, endPoint y: 99, distance: 18.6
click at [800, 99] on div "Links Posts Design Subscribers Stats Settings" at bounding box center [853, 110] width 554 height 65
drag, startPoint x: 800, startPoint y: 108, endPoint x: 588, endPoint y: 221, distance: 240.3
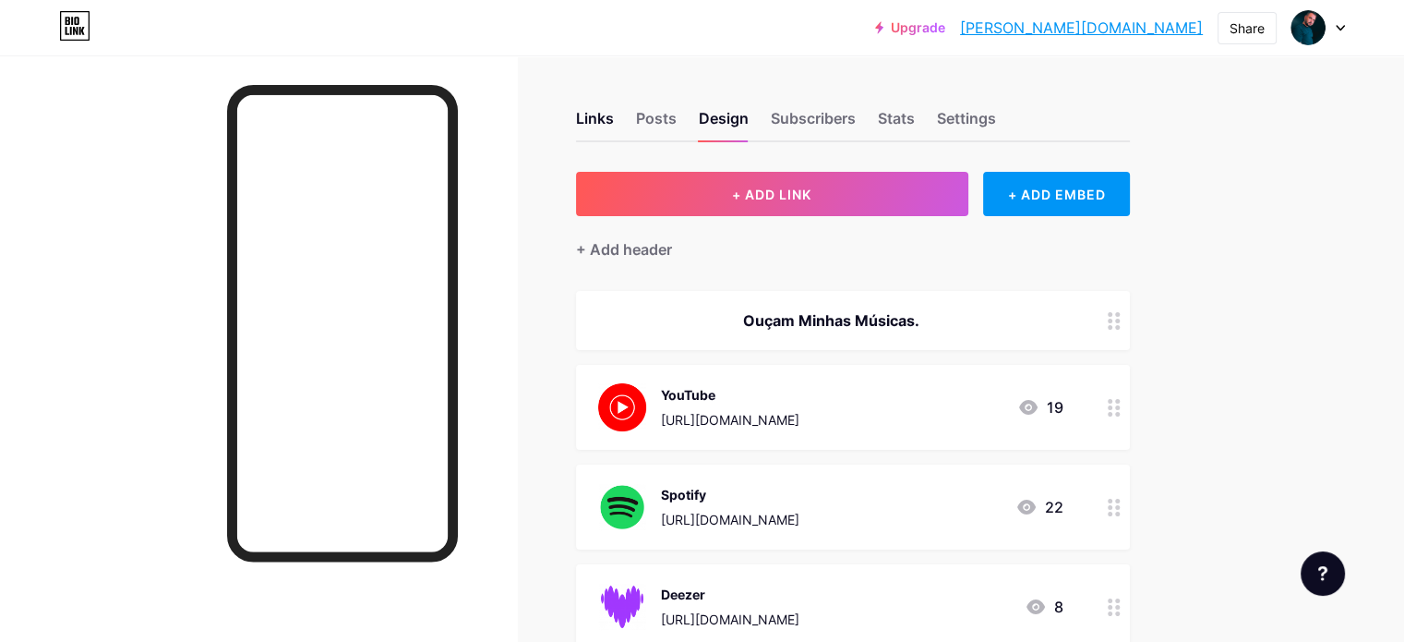
click at [517, 221] on div at bounding box center [258, 376] width 517 height 642
click at [749, 127] on div "Design" at bounding box center [724, 123] width 50 height 33
click at [677, 112] on div "Posts" at bounding box center [656, 123] width 41 height 33
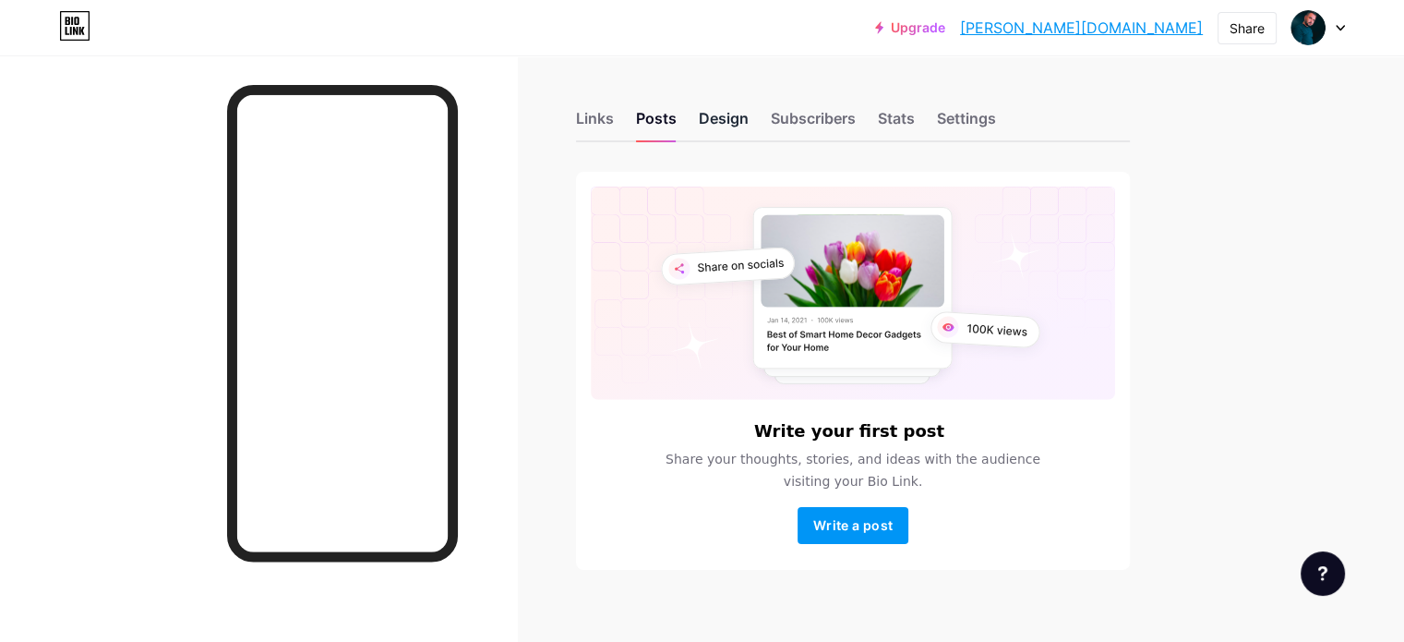
click at [749, 121] on div "Design" at bounding box center [724, 123] width 50 height 33
click at [856, 117] on div "Subscribers" at bounding box center [813, 123] width 85 height 33
click at [784, 106] on div "Links Posts Design Subscribers Stats Settings" at bounding box center [853, 110] width 554 height 65
click at [749, 116] on div "Design" at bounding box center [724, 123] width 50 height 33
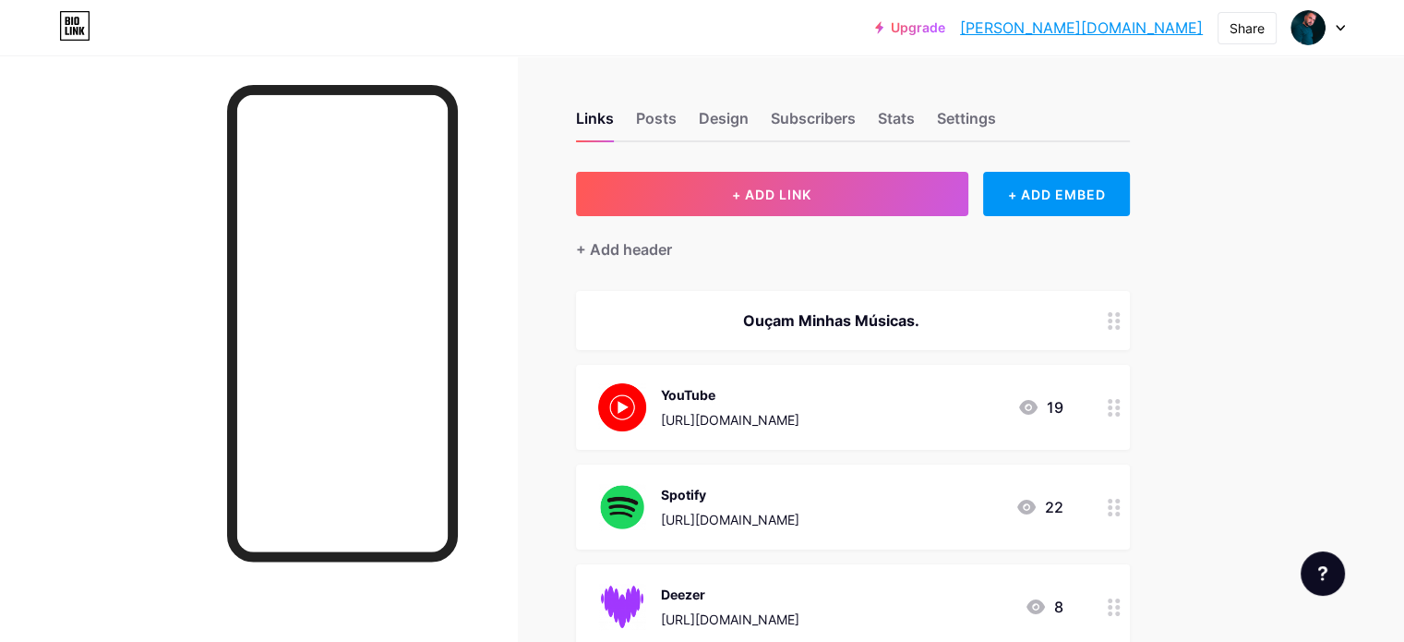
click at [774, 110] on div "Links Posts Design Subscribers Stats Settings" at bounding box center [853, 110] width 554 height 65
click at [749, 114] on div "Design" at bounding box center [724, 123] width 50 height 33
click at [856, 114] on div "Subscribers" at bounding box center [813, 123] width 85 height 33
click at [614, 118] on div "Links" at bounding box center [595, 123] width 38 height 33
click at [677, 111] on div "Posts" at bounding box center [656, 123] width 41 height 33
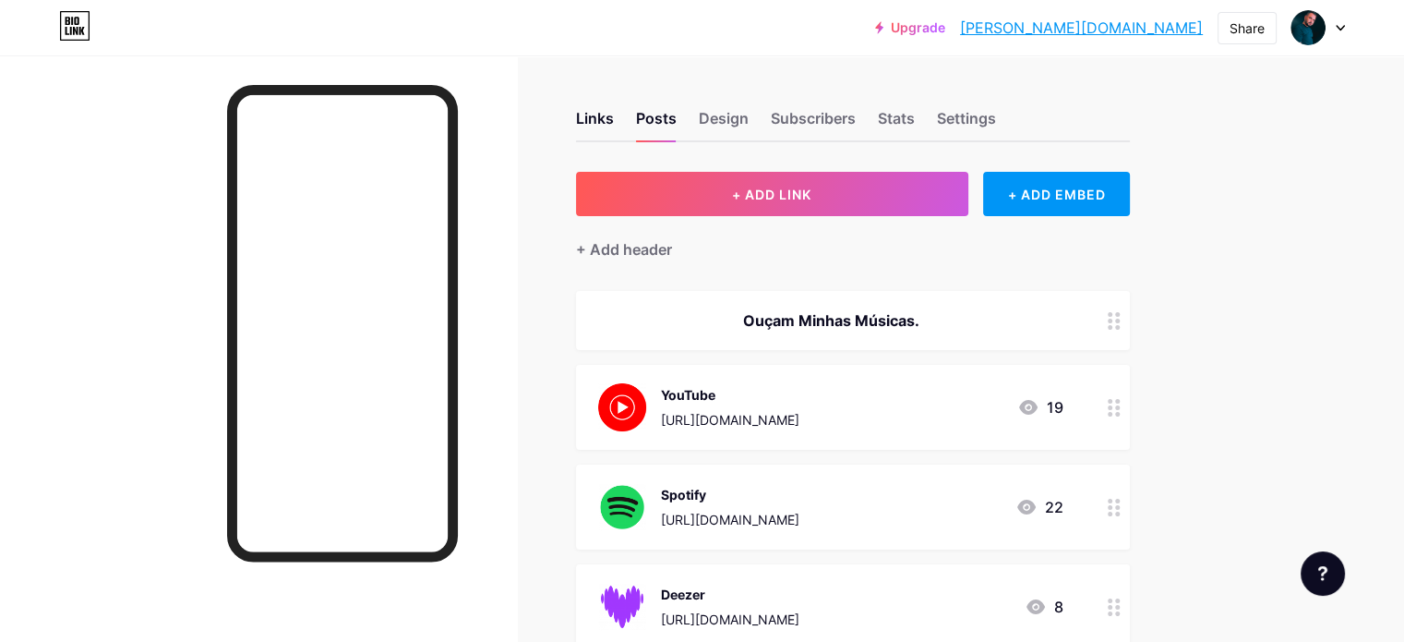
click at [79, 21] on icon at bounding box center [74, 26] width 31 height 30
click at [749, 120] on div "Design" at bounding box center [724, 123] width 50 height 33
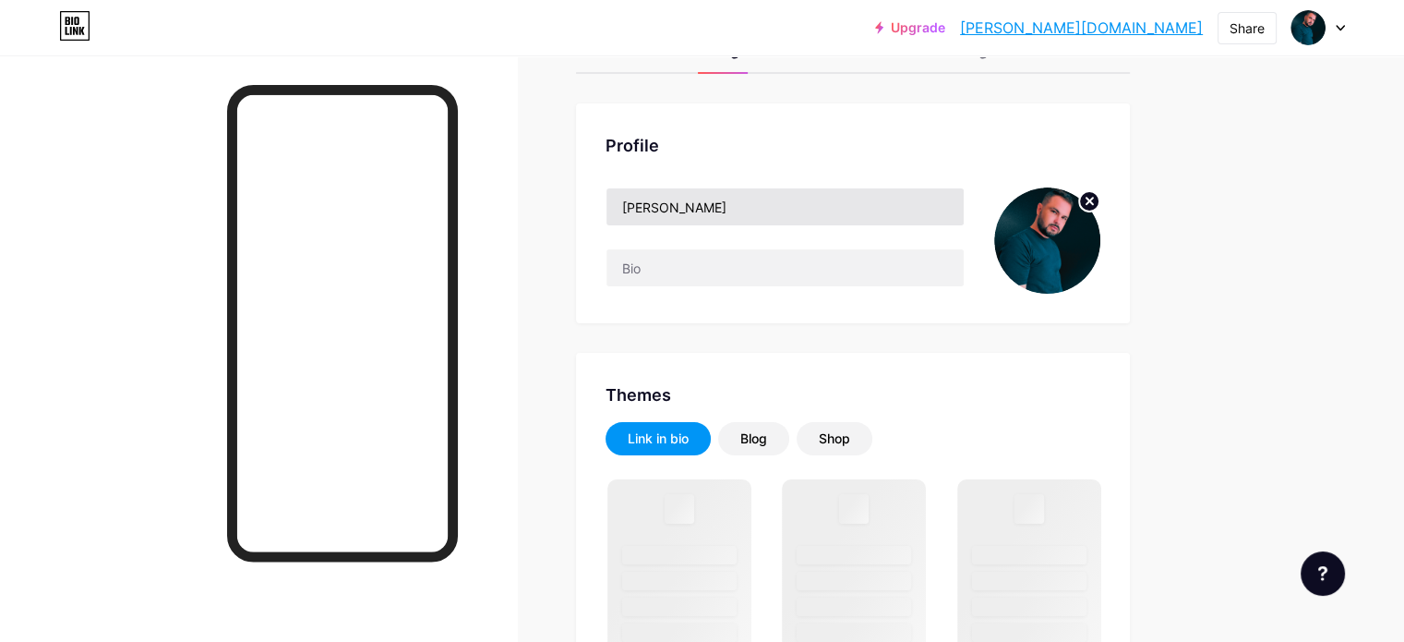
scroll to position [66, 0]
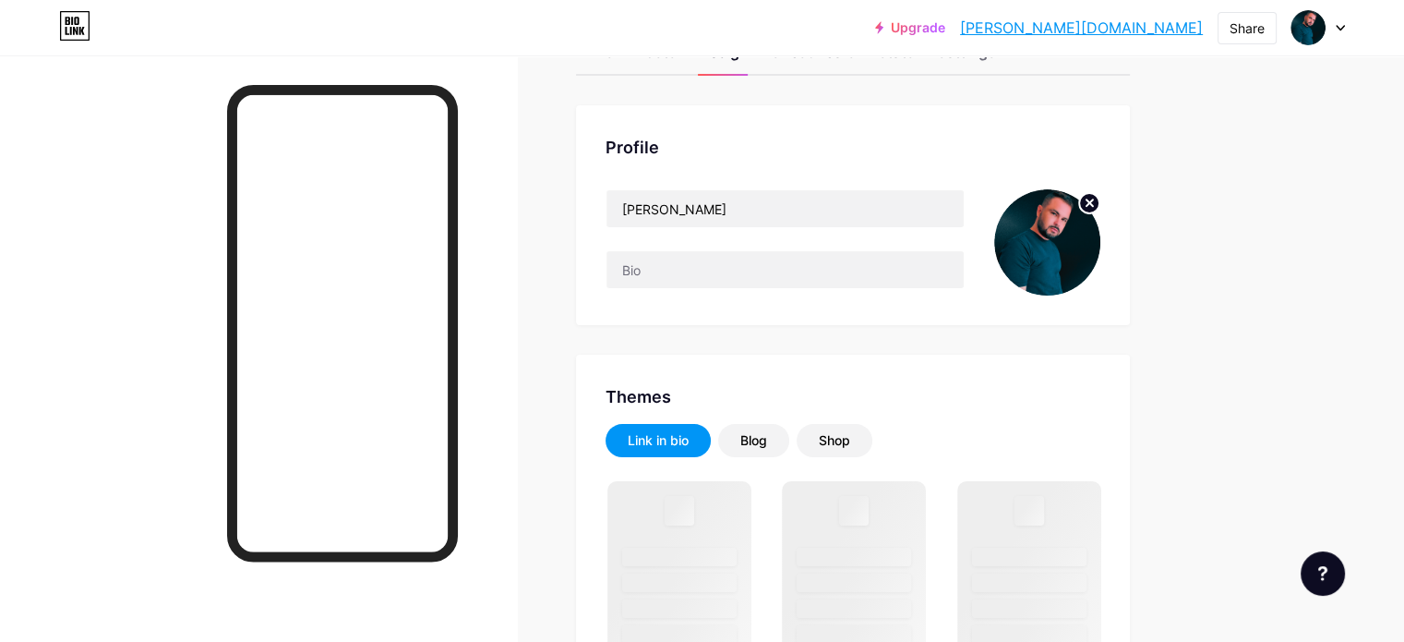
click at [1093, 202] on icon at bounding box center [1089, 202] width 6 height 6
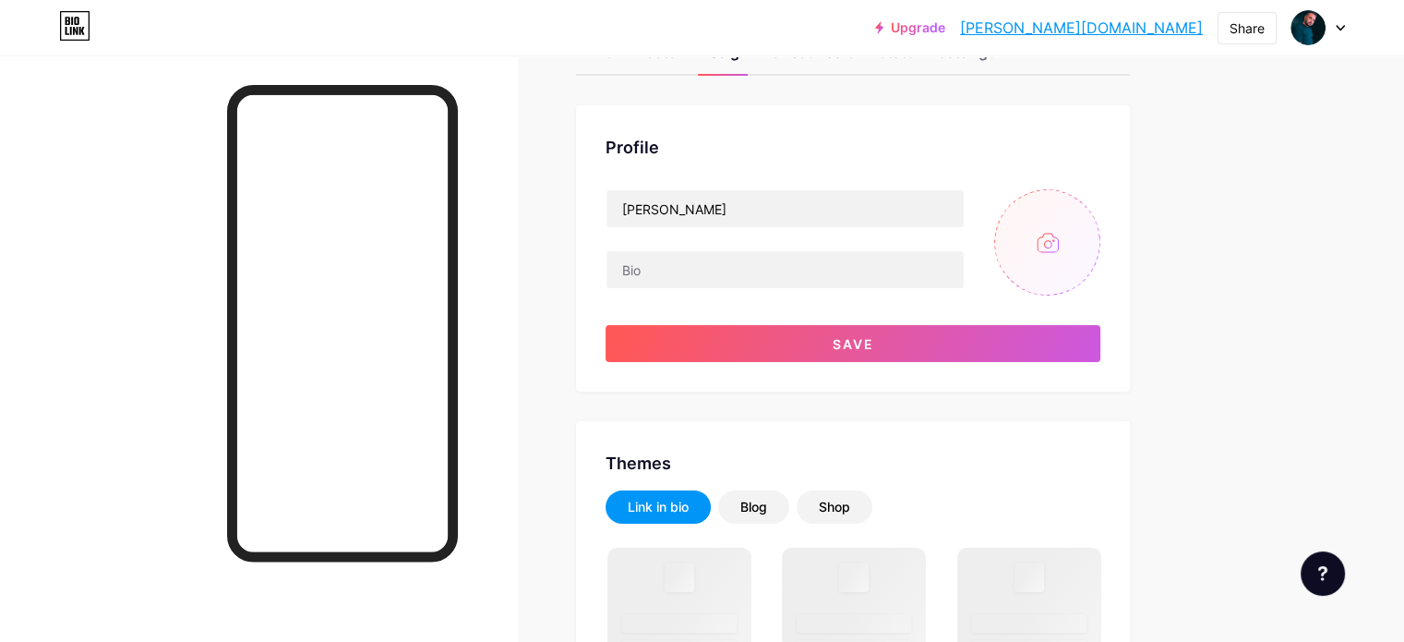
click at [1100, 248] on input "file" at bounding box center [1047, 242] width 106 height 106
type input "C:\fakepath\Foto (10).png"
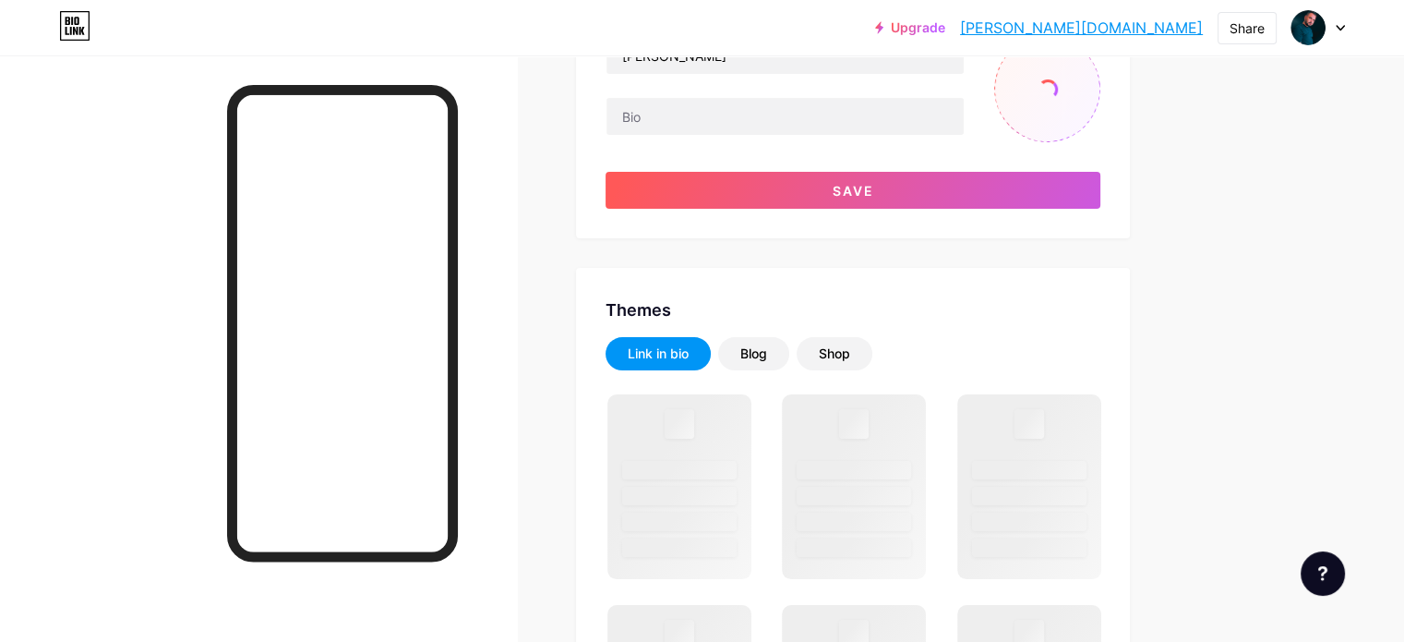
scroll to position [0, 0]
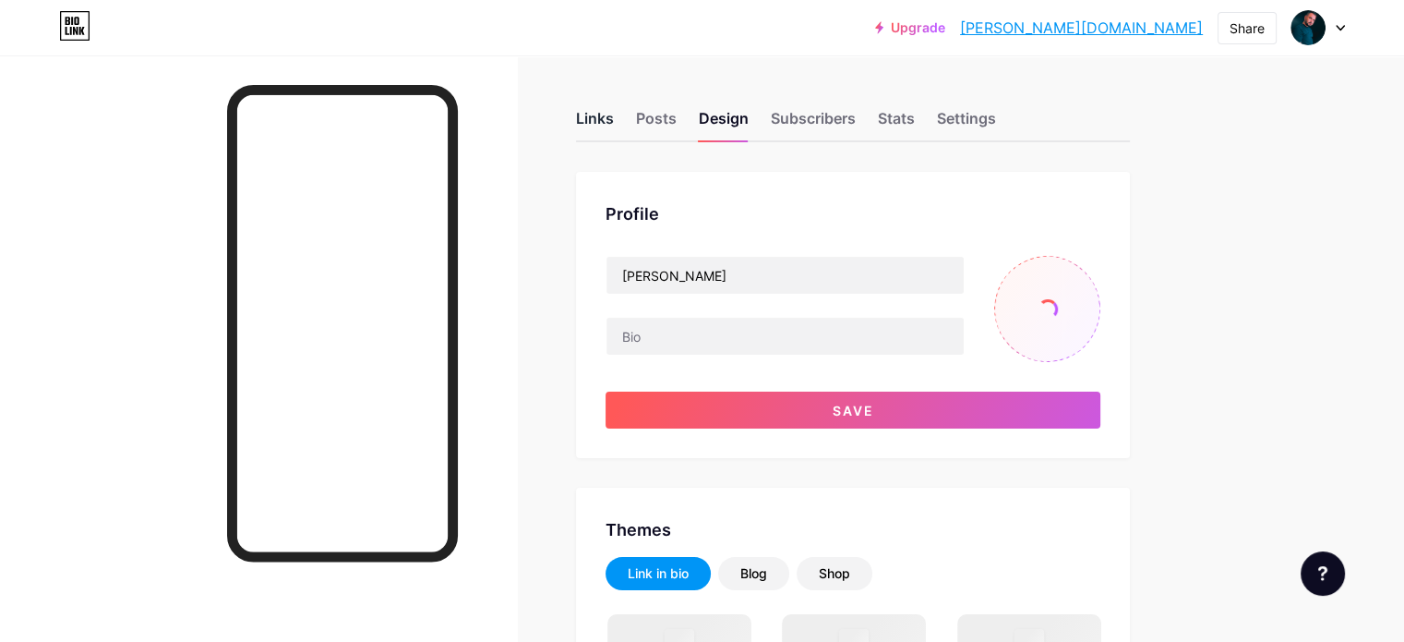
click at [614, 107] on div "Links" at bounding box center [595, 123] width 38 height 33
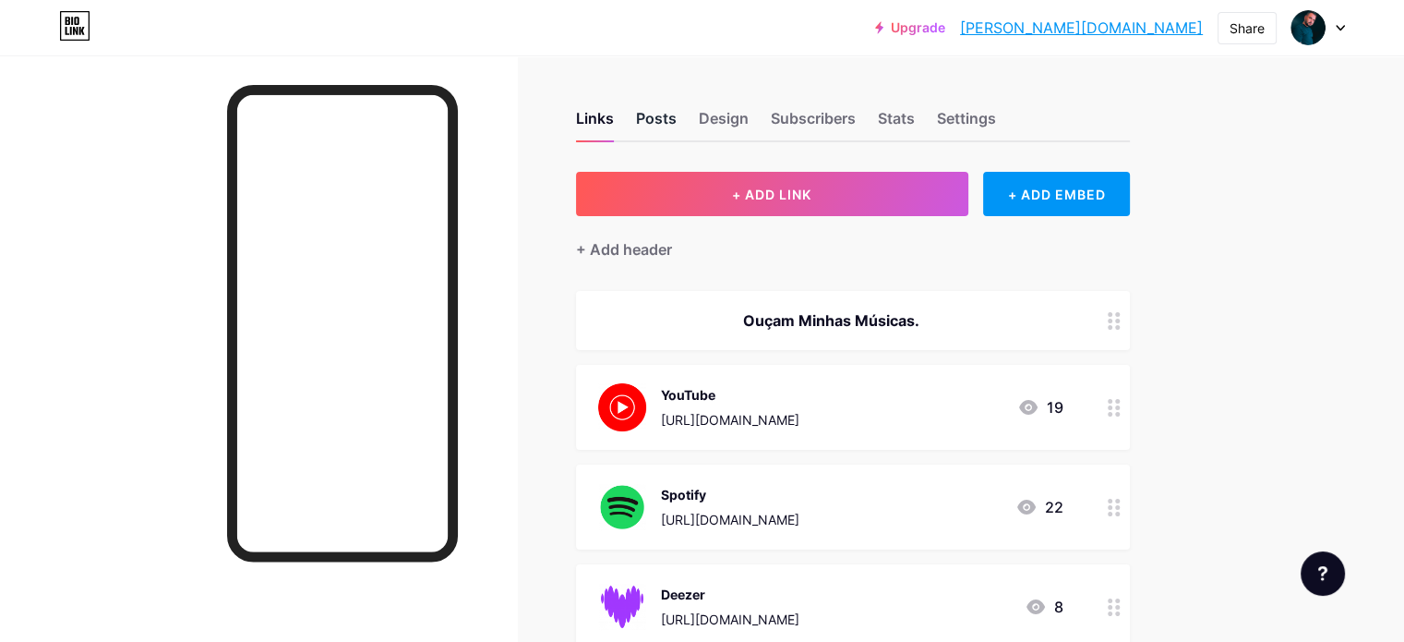
click at [677, 119] on div "Posts" at bounding box center [656, 123] width 41 height 33
click at [749, 120] on div "Design" at bounding box center [724, 123] width 50 height 33
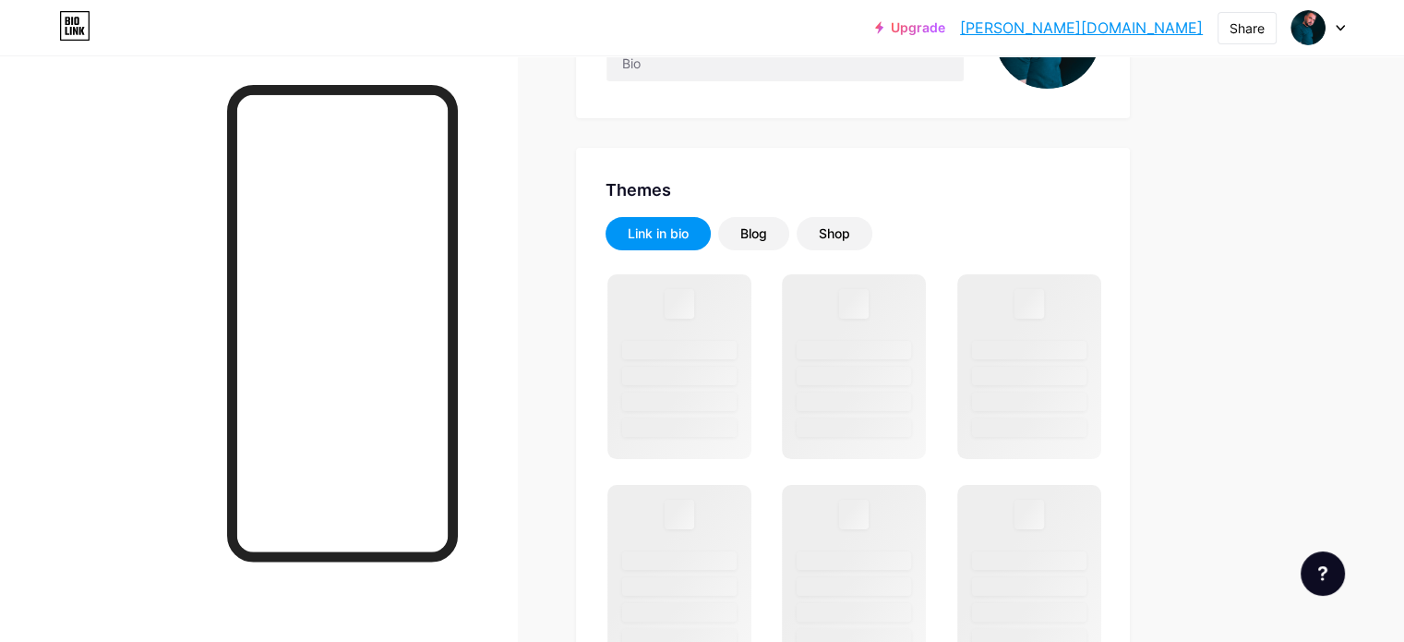
scroll to position [288, 0]
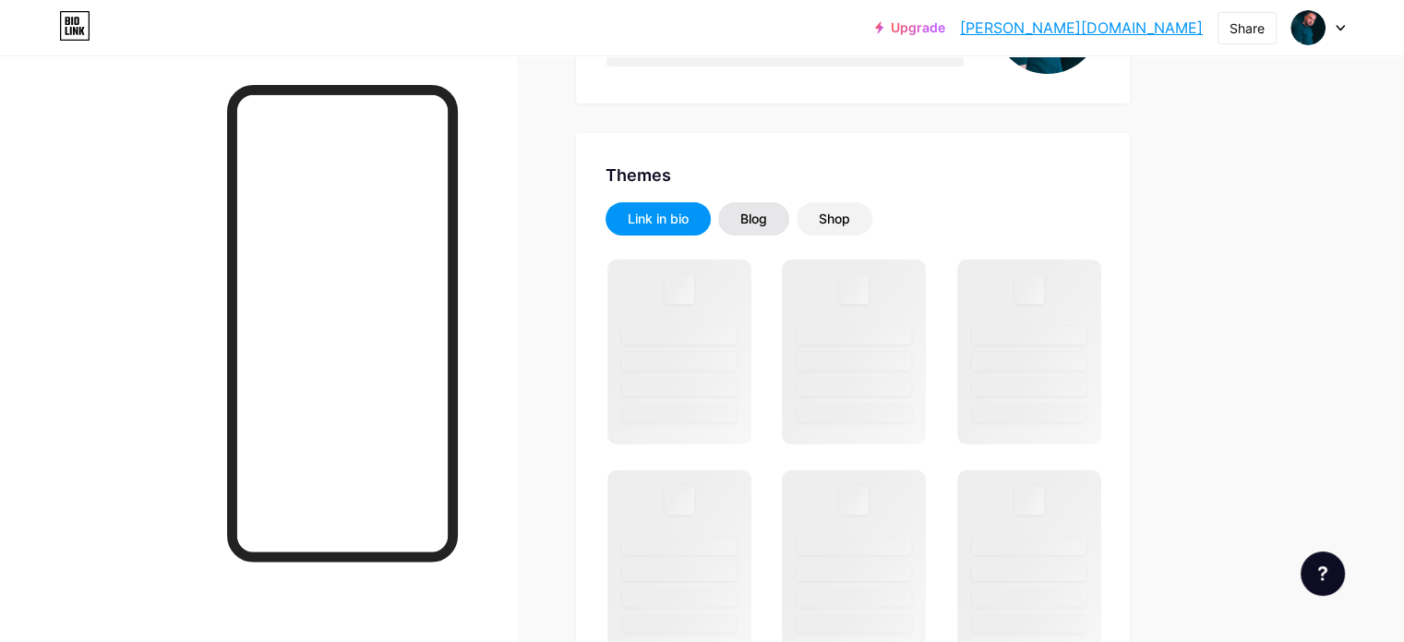
click at [767, 210] on div "Blog" at bounding box center [753, 219] width 27 height 18
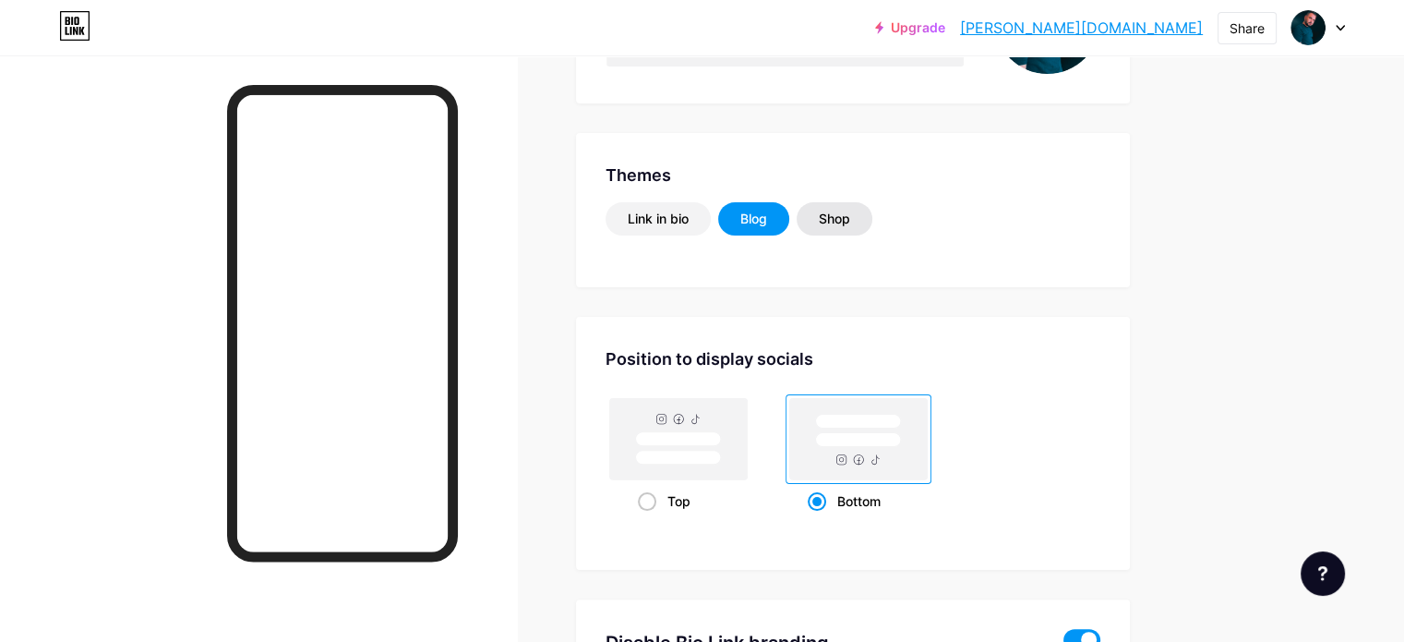
click at [850, 210] on div "Shop" at bounding box center [834, 219] width 31 height 18
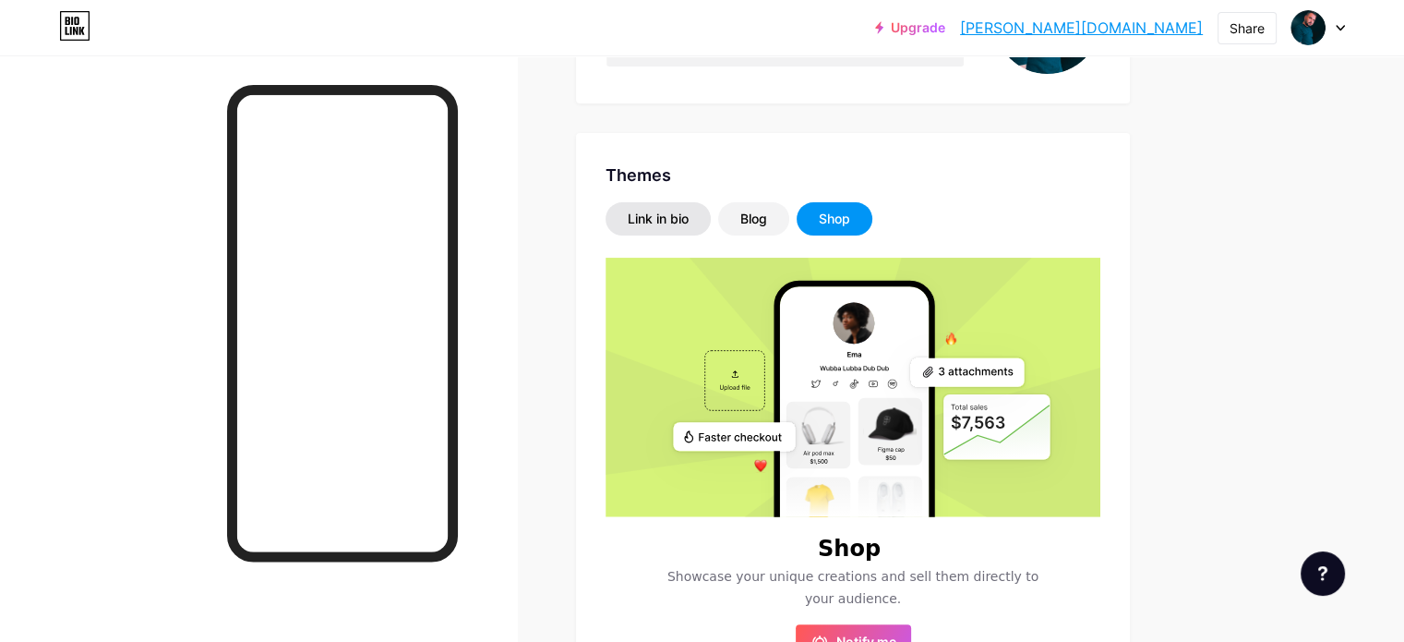
click at [689, 221] on div "Link in bio" at bounding box center [658, 219] width 61 height 18
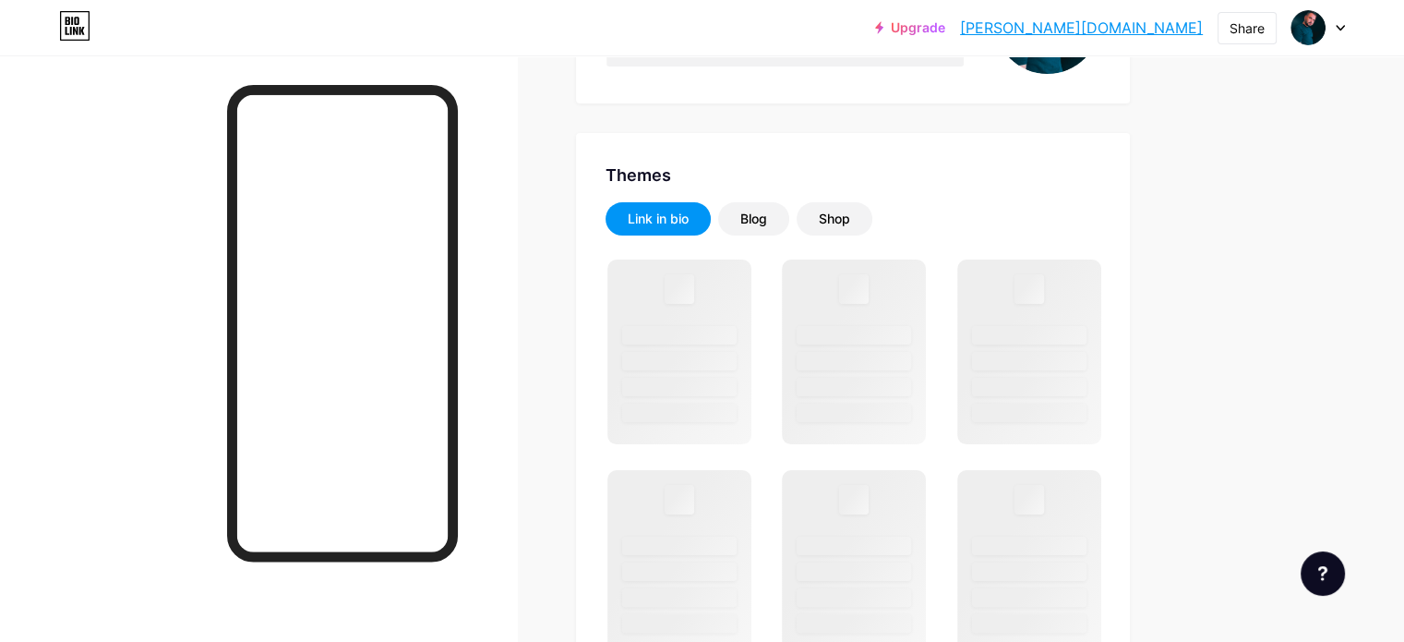
click at [81, 103] on div at bounding box center [258, 376] width 517 height 642
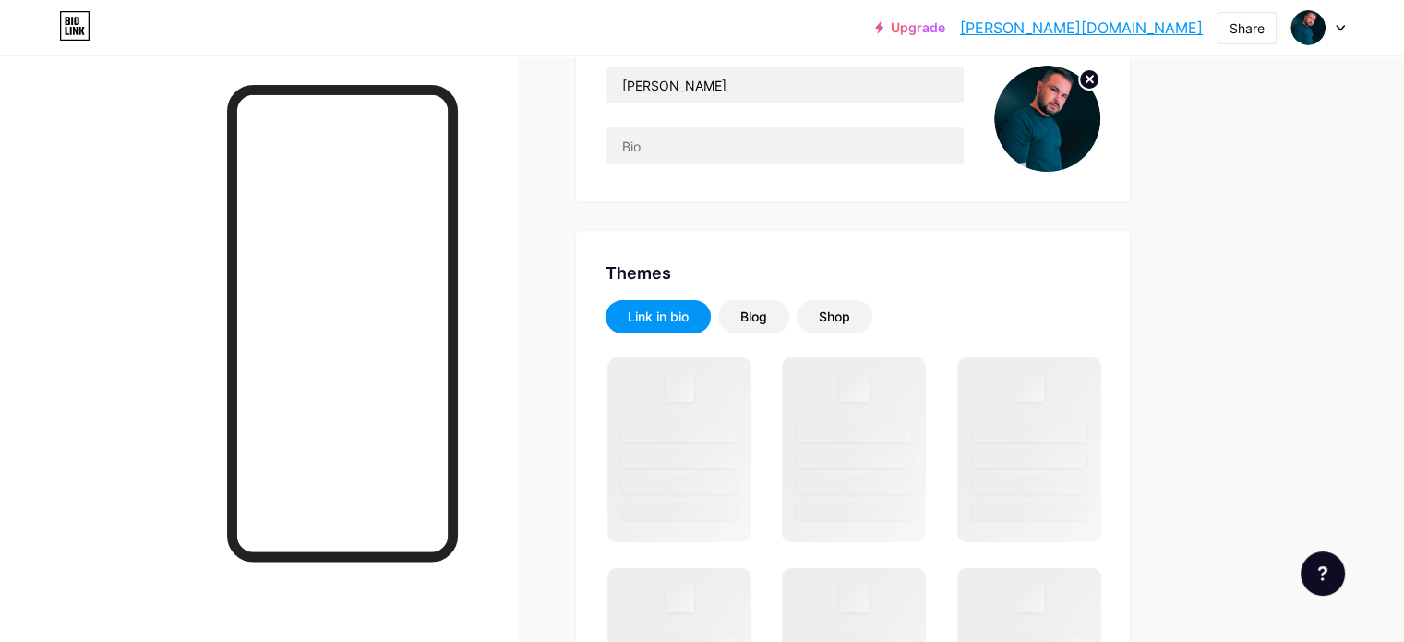
scroll to position [0, 0]
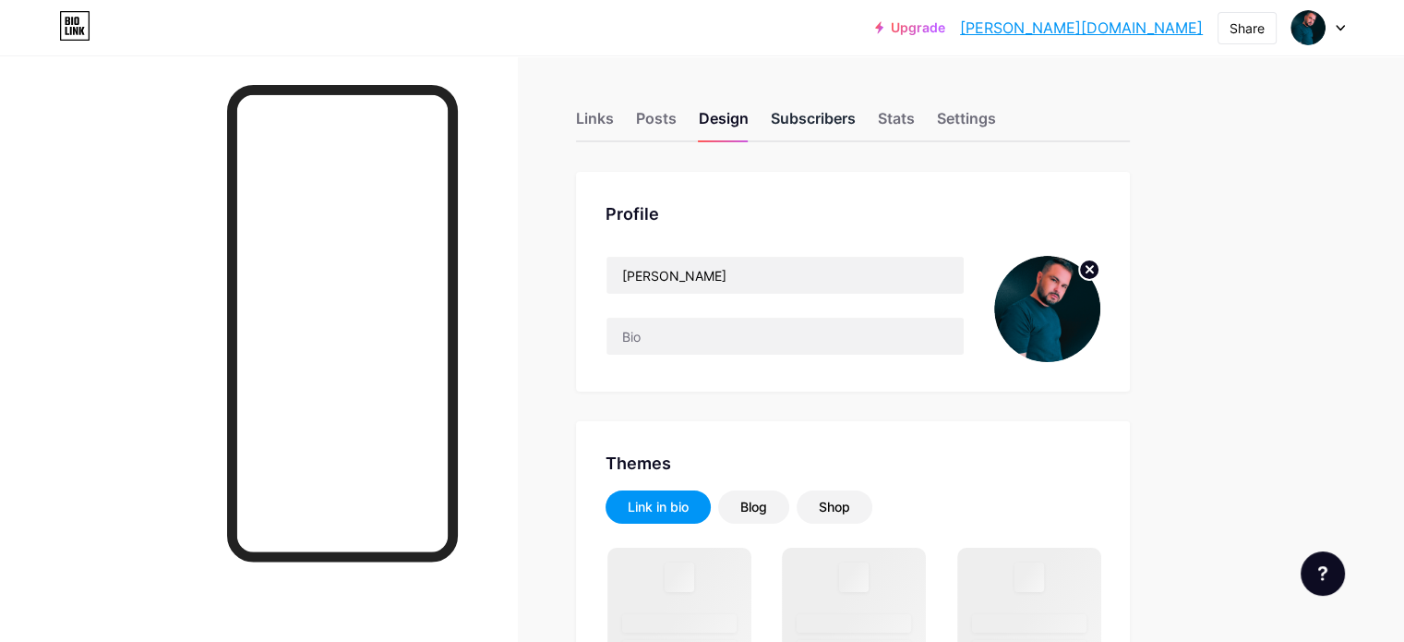
click at [856, 119] on div "Subscribers" at bounding box center [813, 123] width 85 height 33
click at [953, 119] on div "Links Posts Design Subscribers Stats Settings" at bounding box center [853, 110] width 554 height 65
click at [915, 121] on div "Stats" at bounding box center [896, 123] width 37 height 33
click at [996, 117] on div "Settings" at bounding box center [966, 123] width 59 height 33
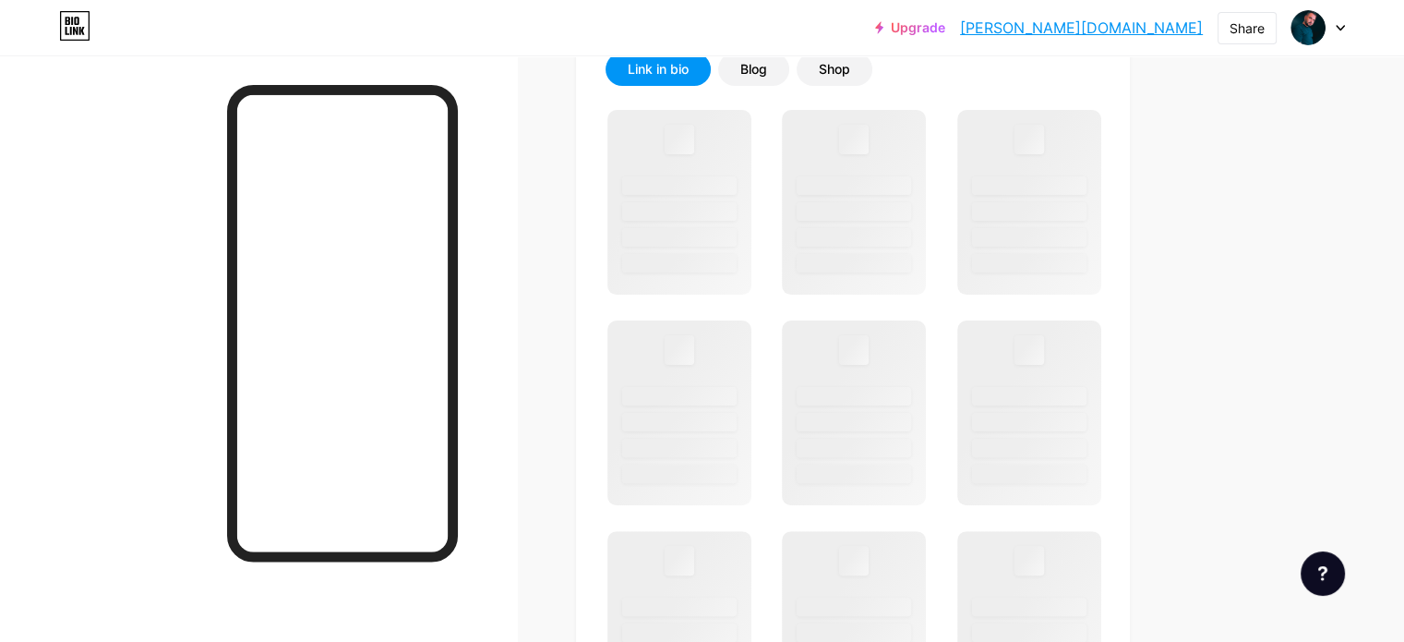
scroll to position [439, 0]
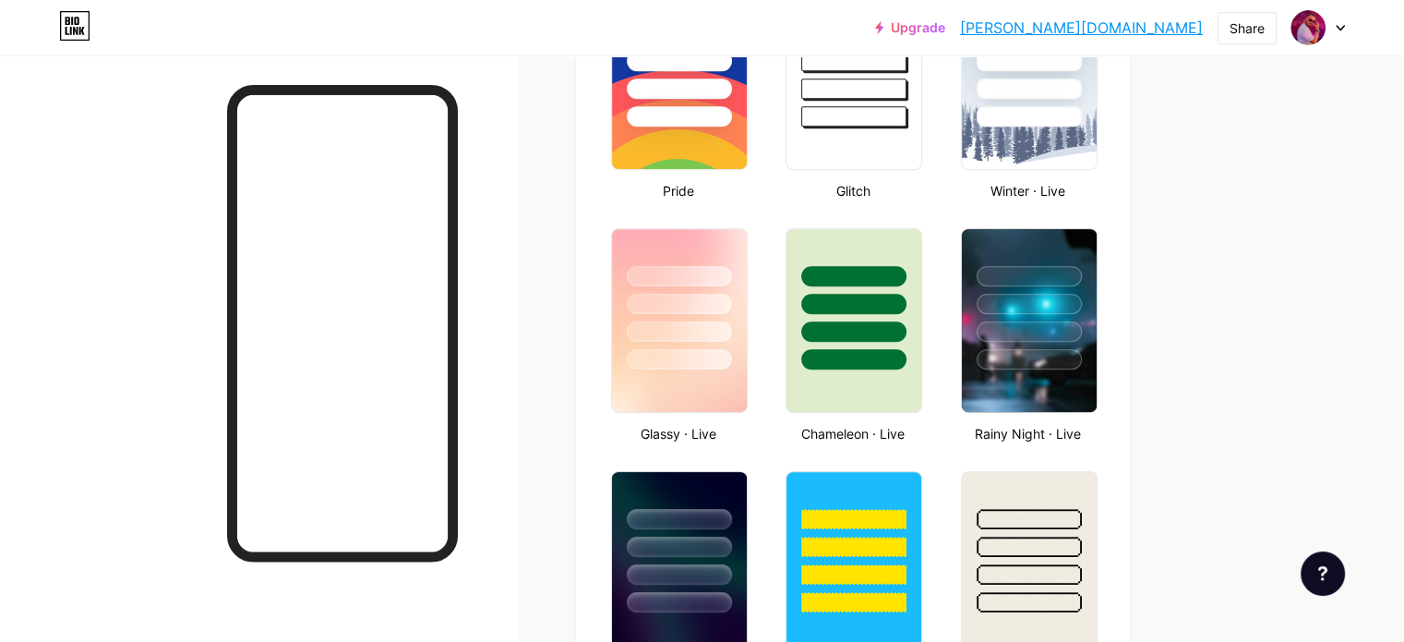
scroll to position [816, 0]
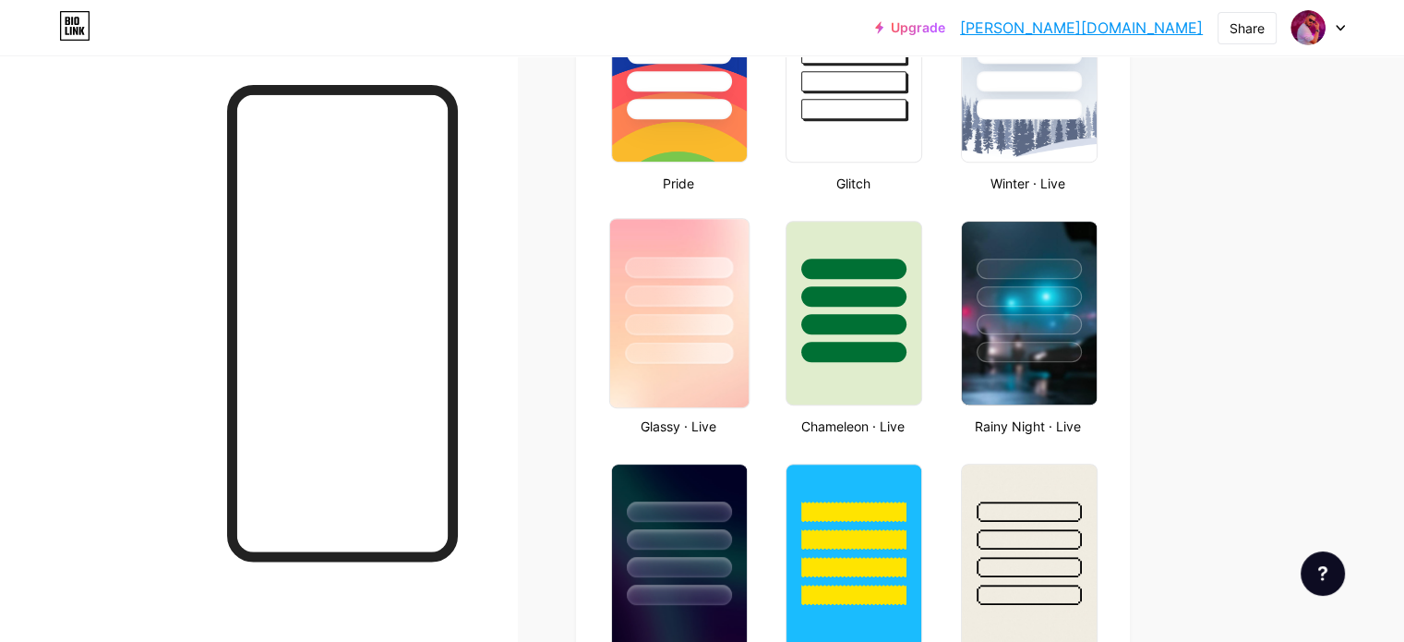
click at [749, 363] on img at bounding box center [679, 313] width 138 height 188
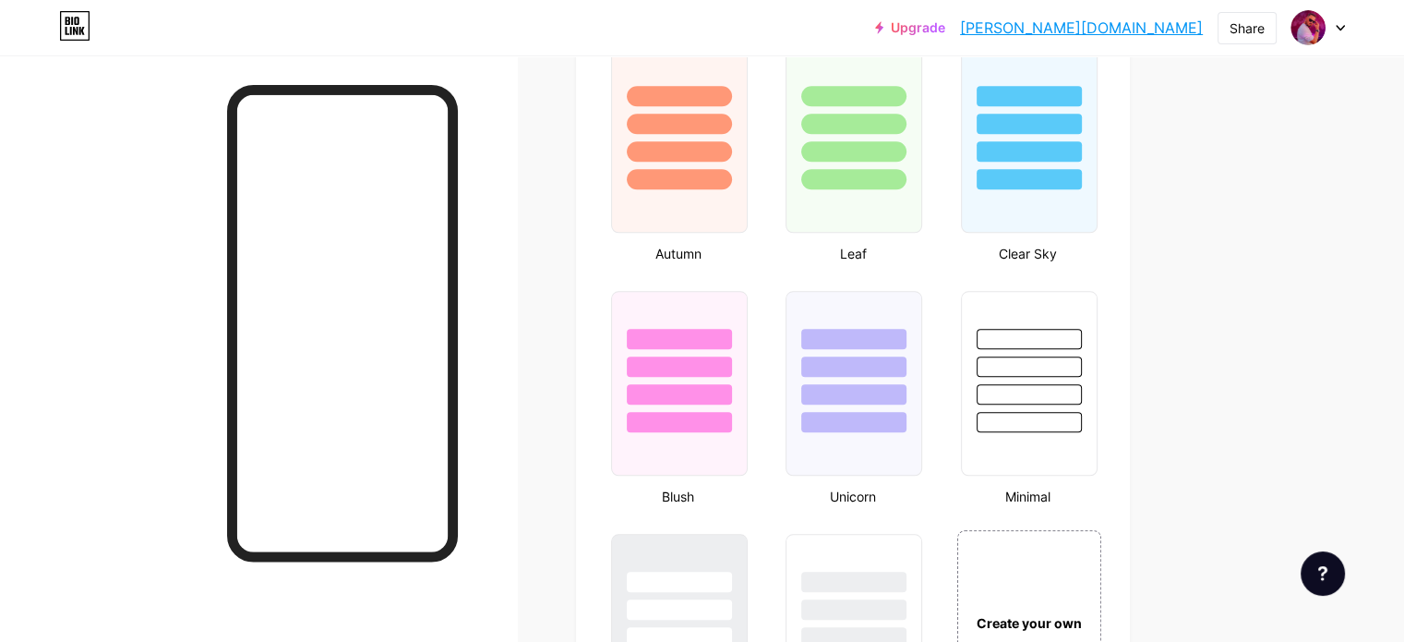
scroll to position [1580, 0]
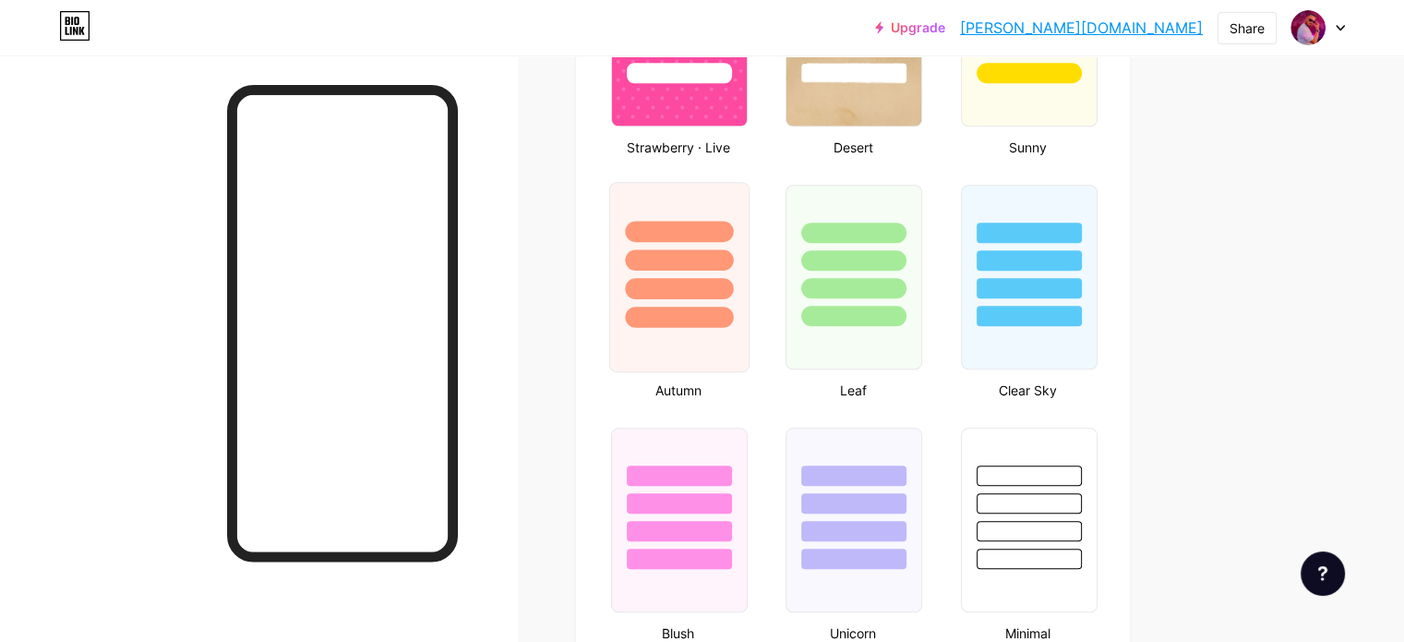
click at [732, 353] on div at bounding box center [679, 277] width 140 height 190
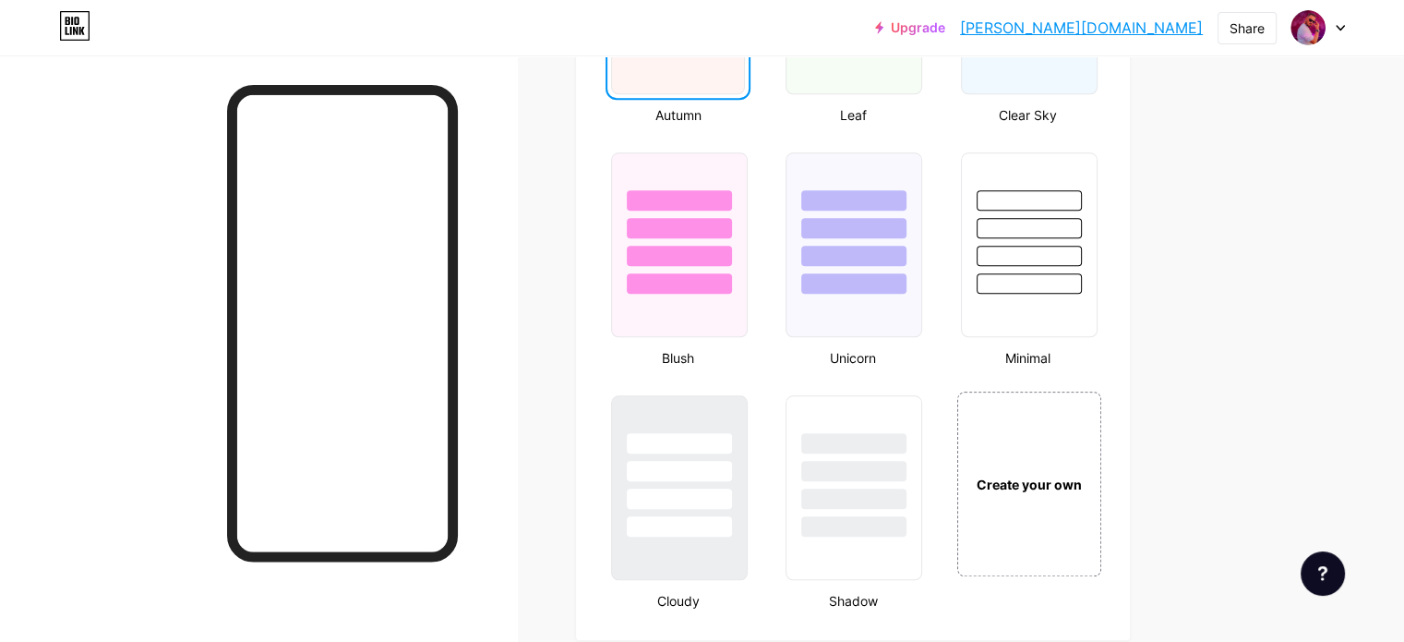
scroll to position [1857, 0]
click at [924, 308] on div at bounding box center [854, 243] width 140 height 190
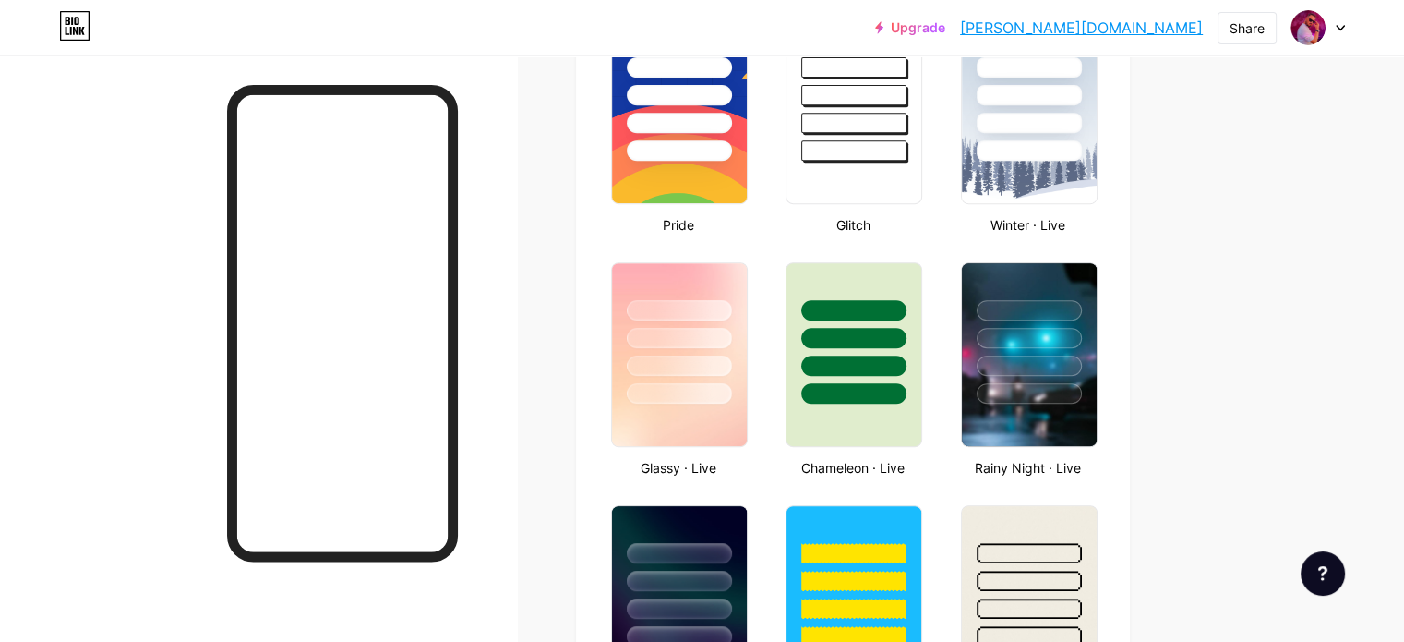
scroll to position [727, 0]
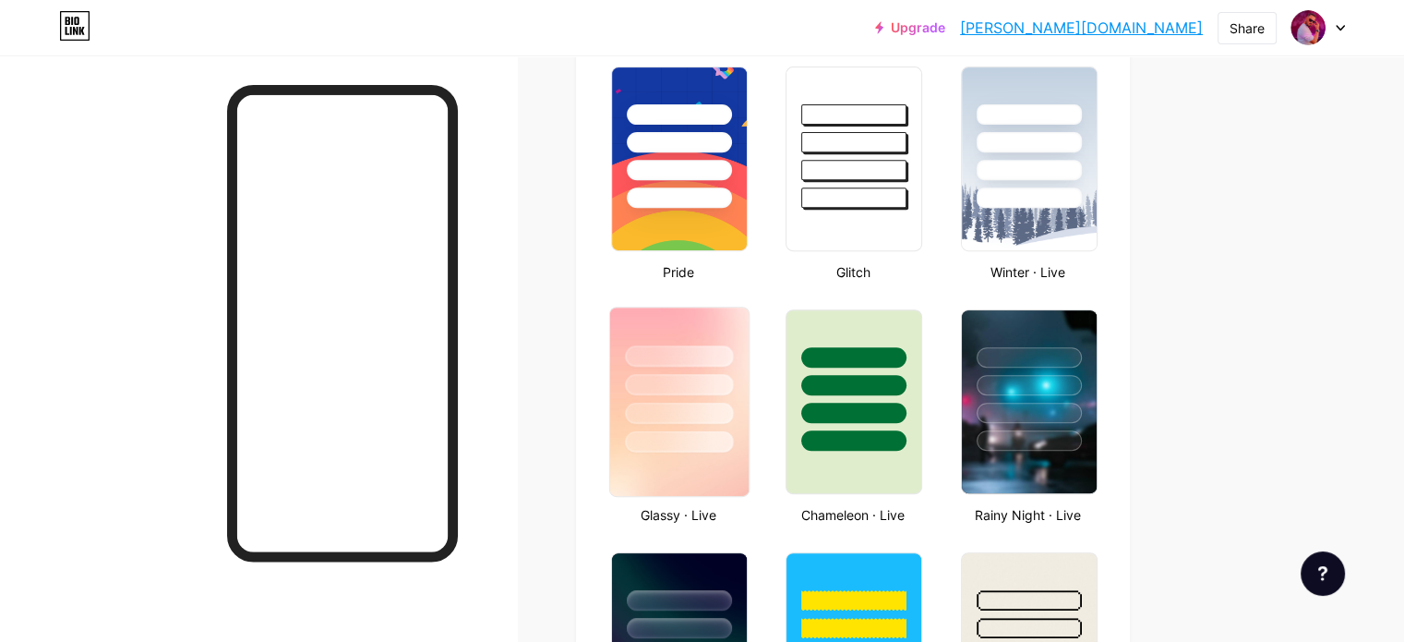
click at [733, 376] on div at bounding box center [679, 384] width 108 height 21
click at [729, 376] on div at bounding box center [678, 385] width 102 height 20
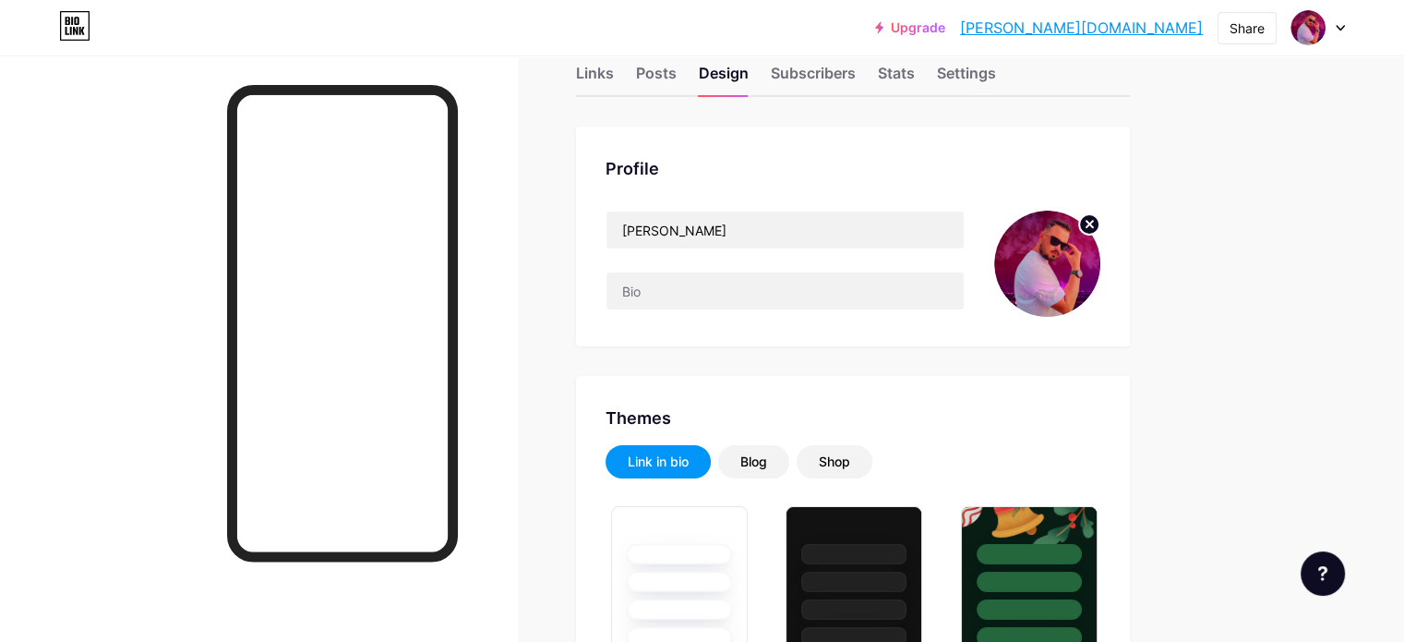
scroll to position [0, 0]
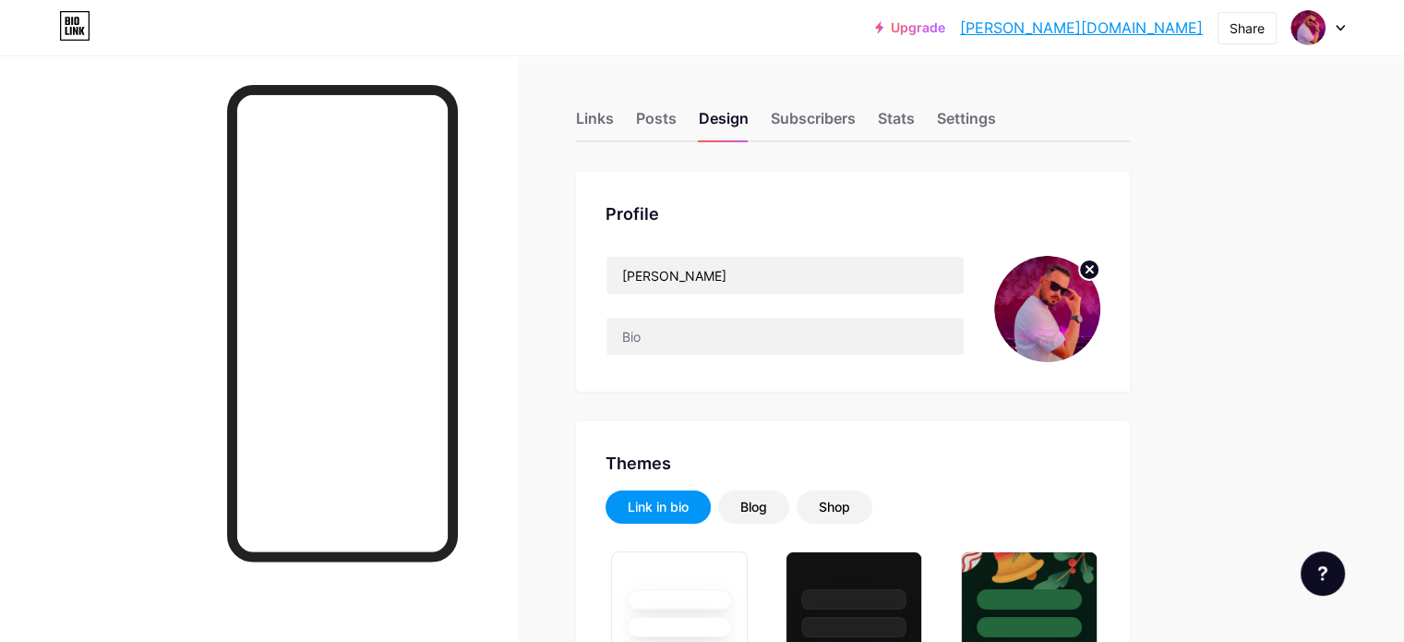
click at [1134, 21] on link "[PERSON_NAME][DOMAIN_NAME]" at bounding box center [1081, 28] width 243 height 22
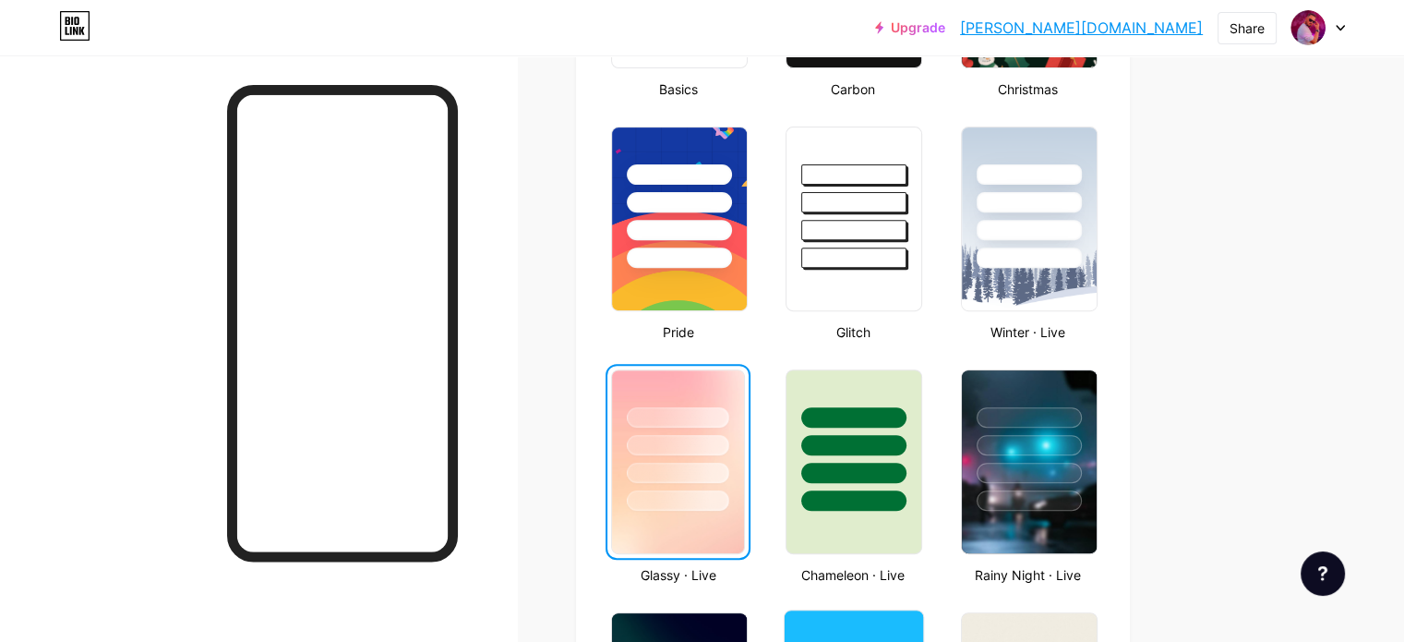
scroll to position [666, 0]
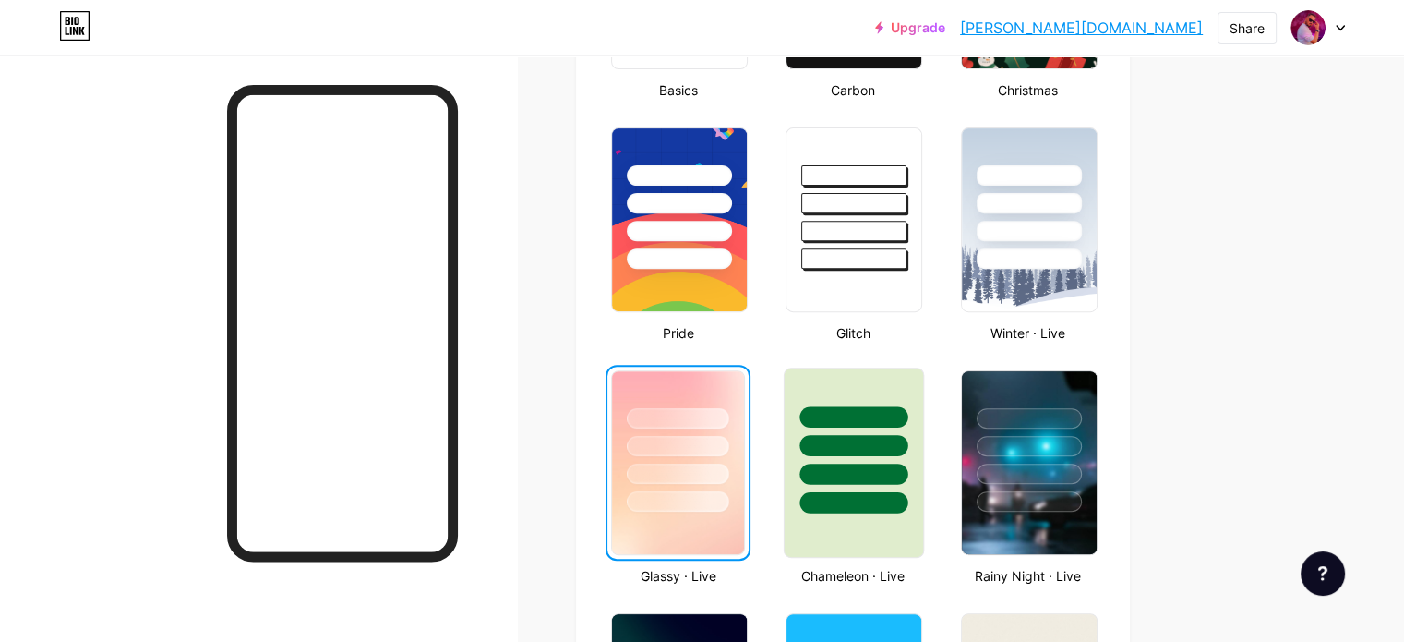
click at [908, 506] on div at bounding box center [854, 502] width 108 height 21
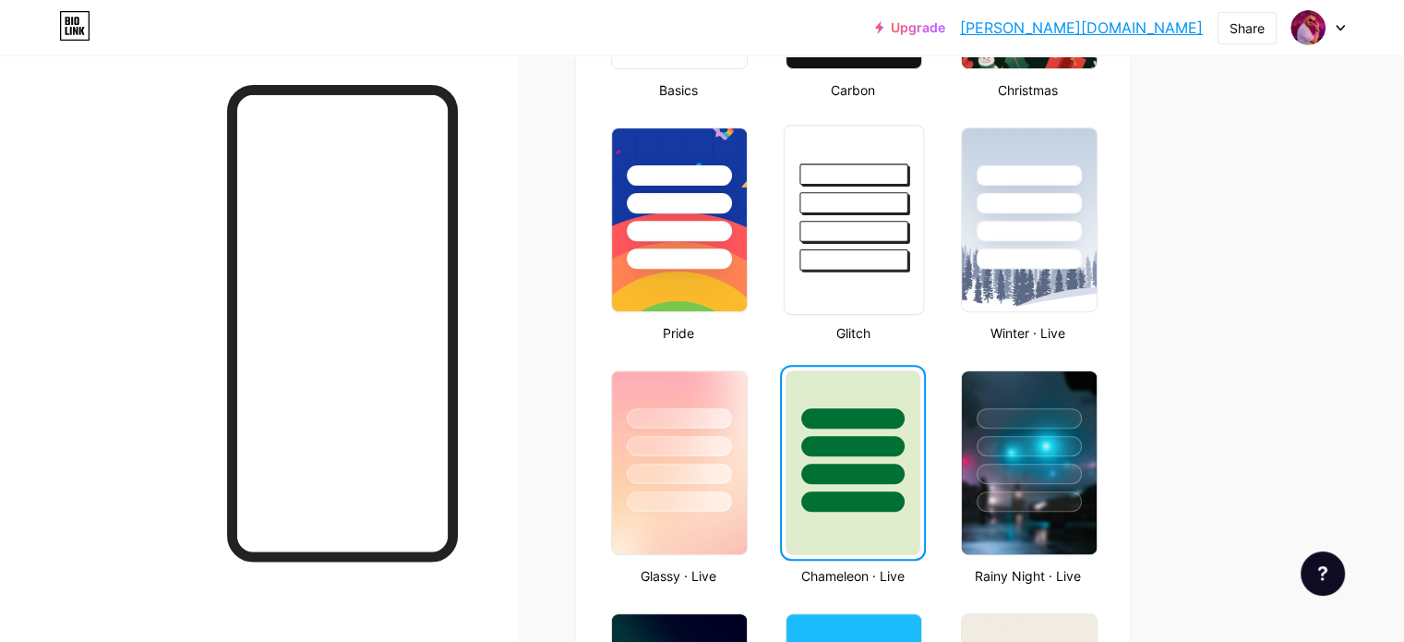
click at [924, 311] on div at bounding box center [854, 220] width 140 height 190
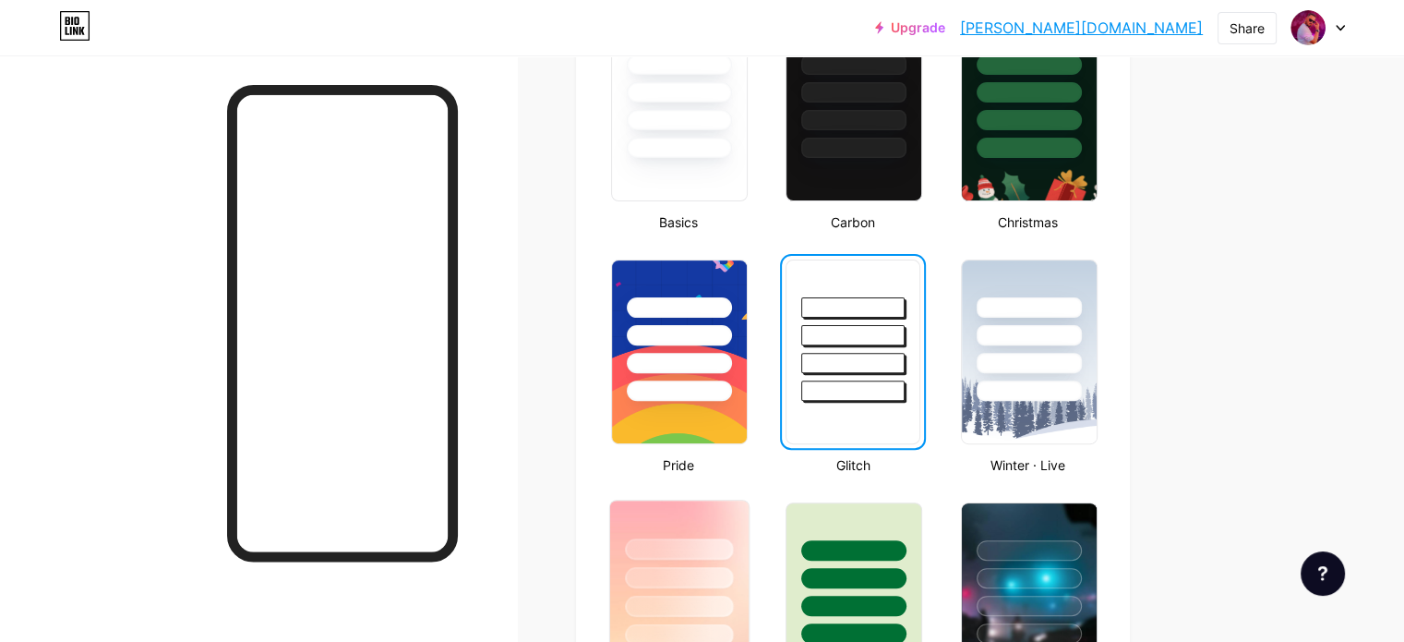
scroll to position [535, 0]
click at [723, 599] on div at bounding box center [679, 604] width 108 height 21
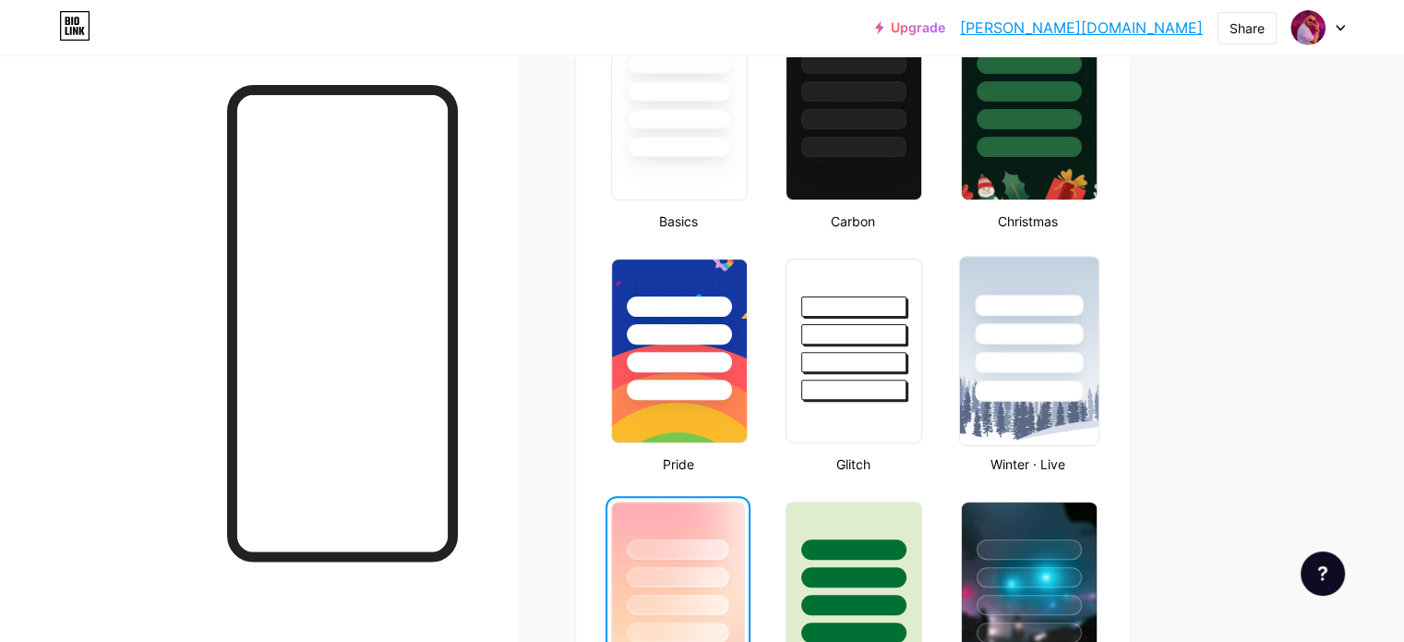
scroll to position [0, 0]
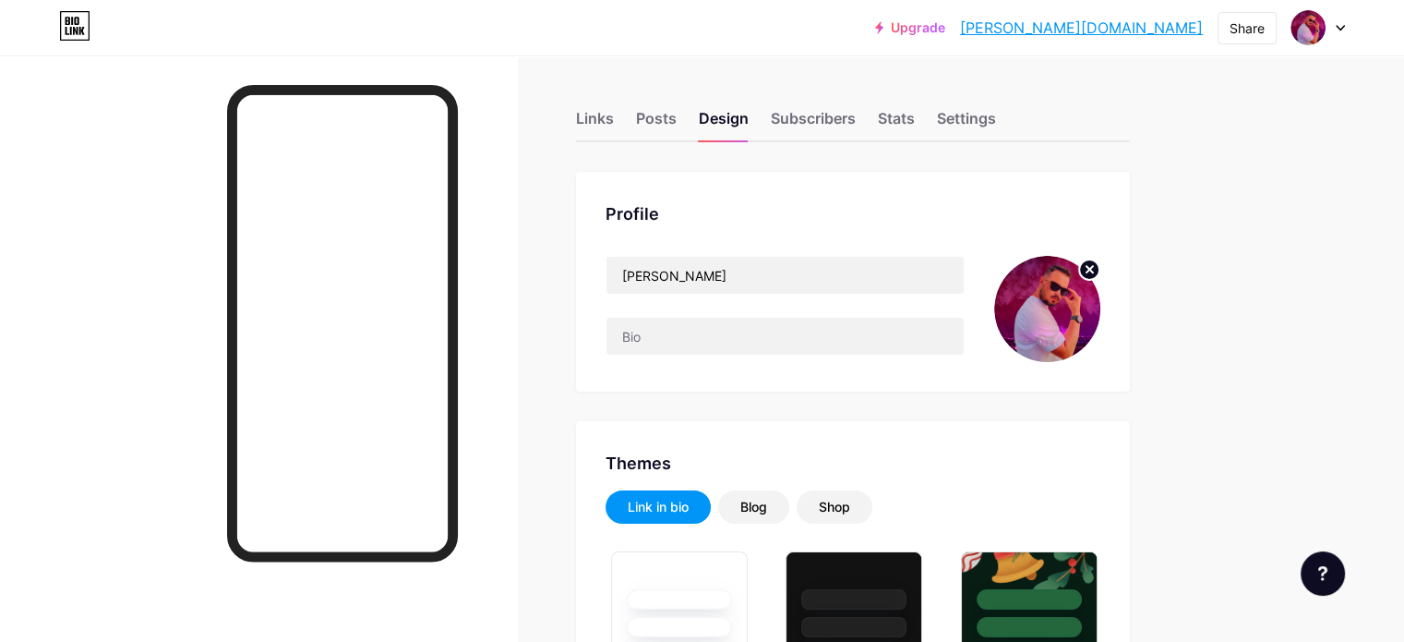
click at [1093, 272] on icon at bounding box center [1089, 269] width 6 height 6
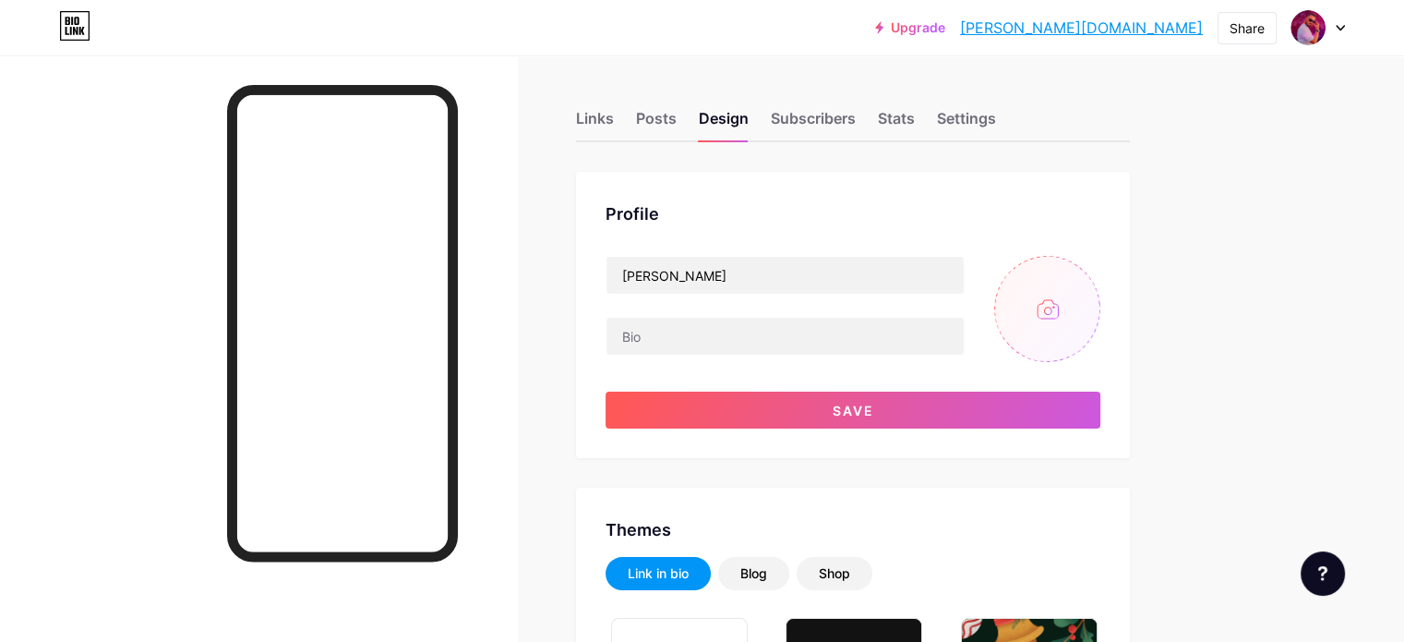
click at [1100, 302] on input "file" at bounding box center [1047, 309] width 106 height 106
type input "C:\fakepath\channels4_profile.jpg"
click at [1314, 18] on img at bounding box center [1308, 28] width 30 height 30
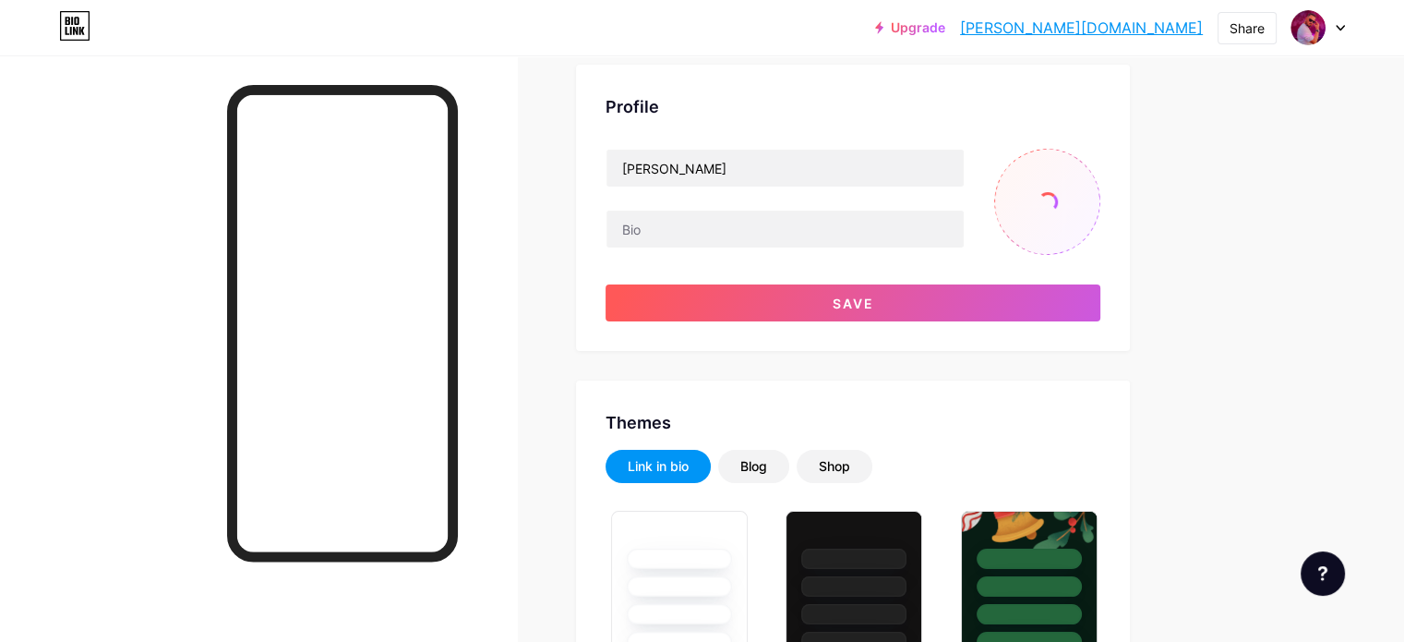
scroll to position [113, 0]
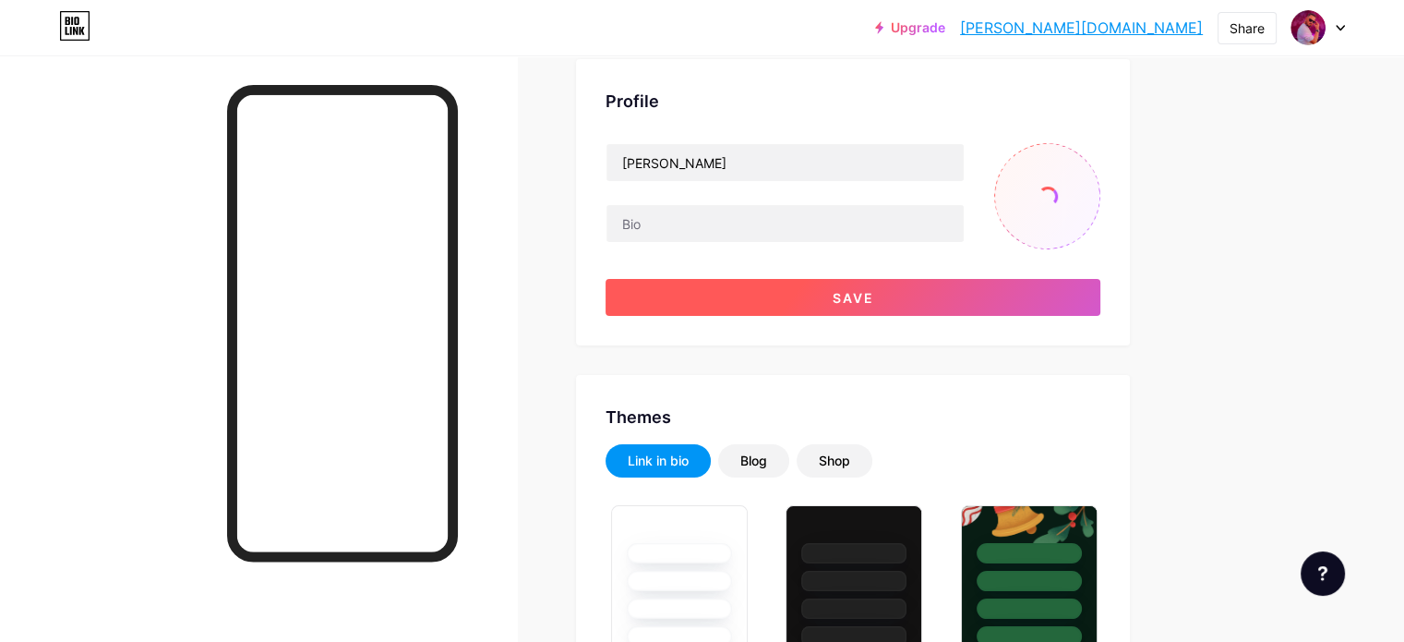
click at [804, 294] on button "Save" at bounding box center [853, 297] width 495 height 37
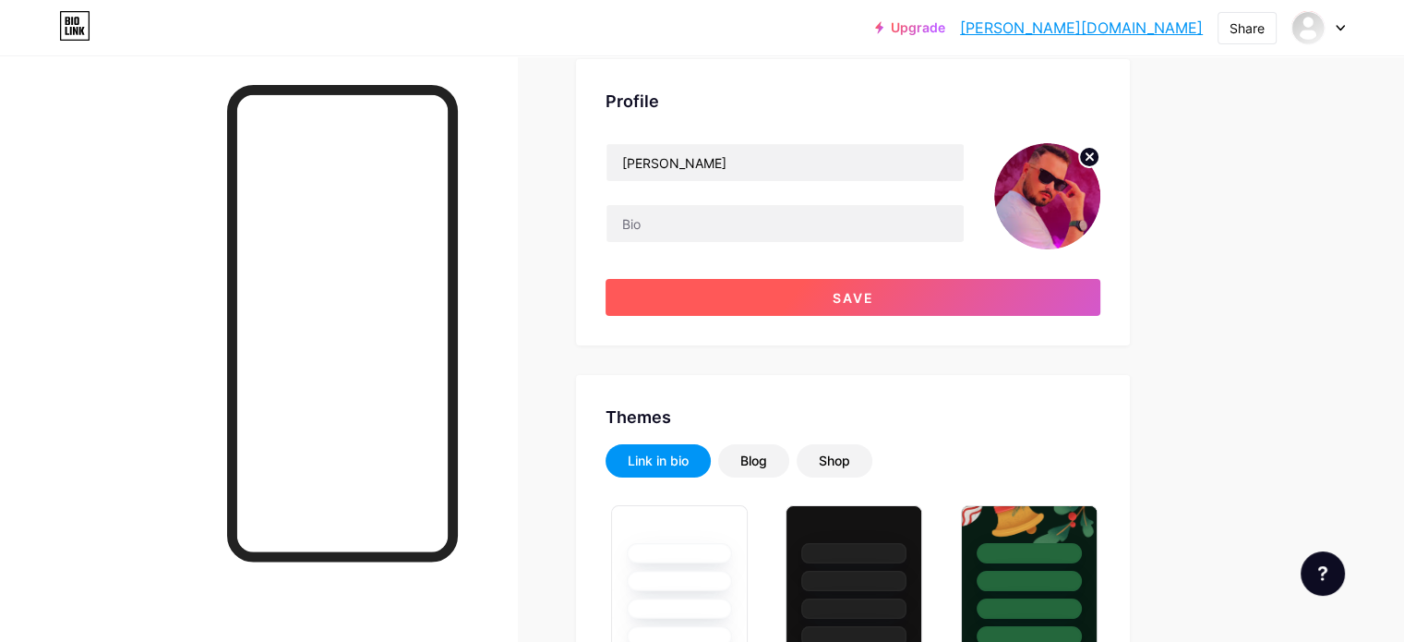
click at [765, 299] on button "Save" at bounding box center [853, 297] width 495 height 37
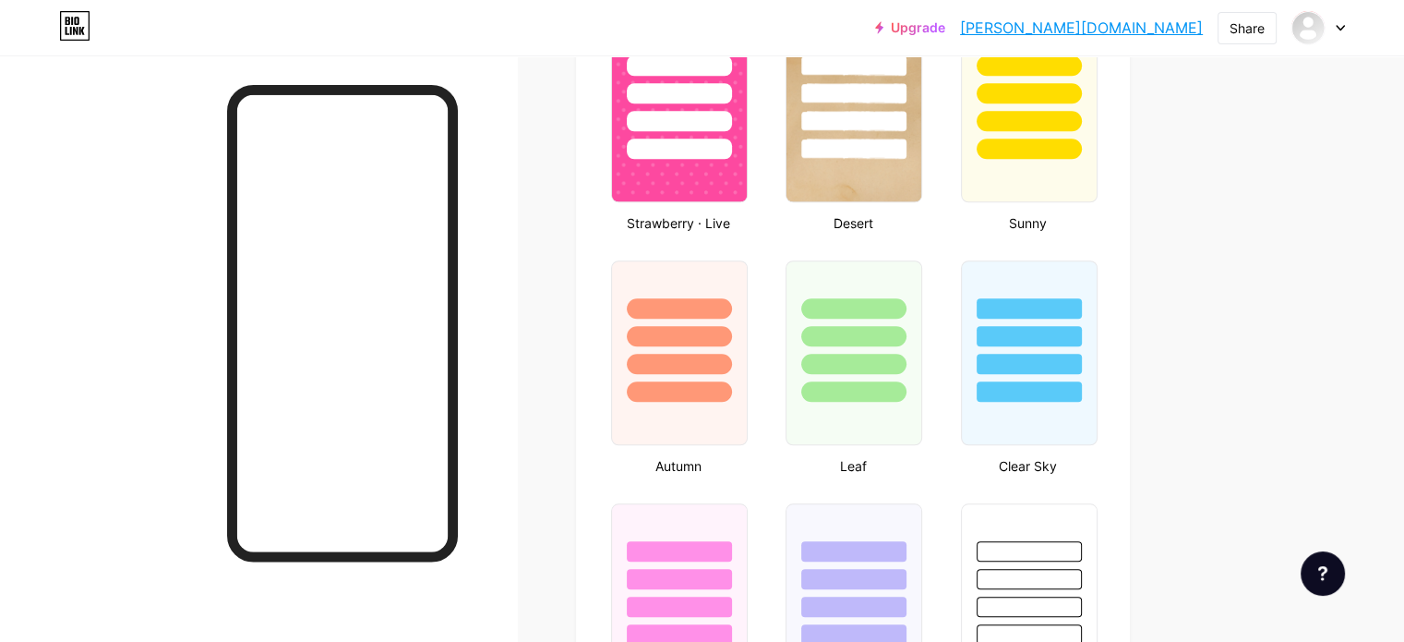
scroll to position [1602, 0]
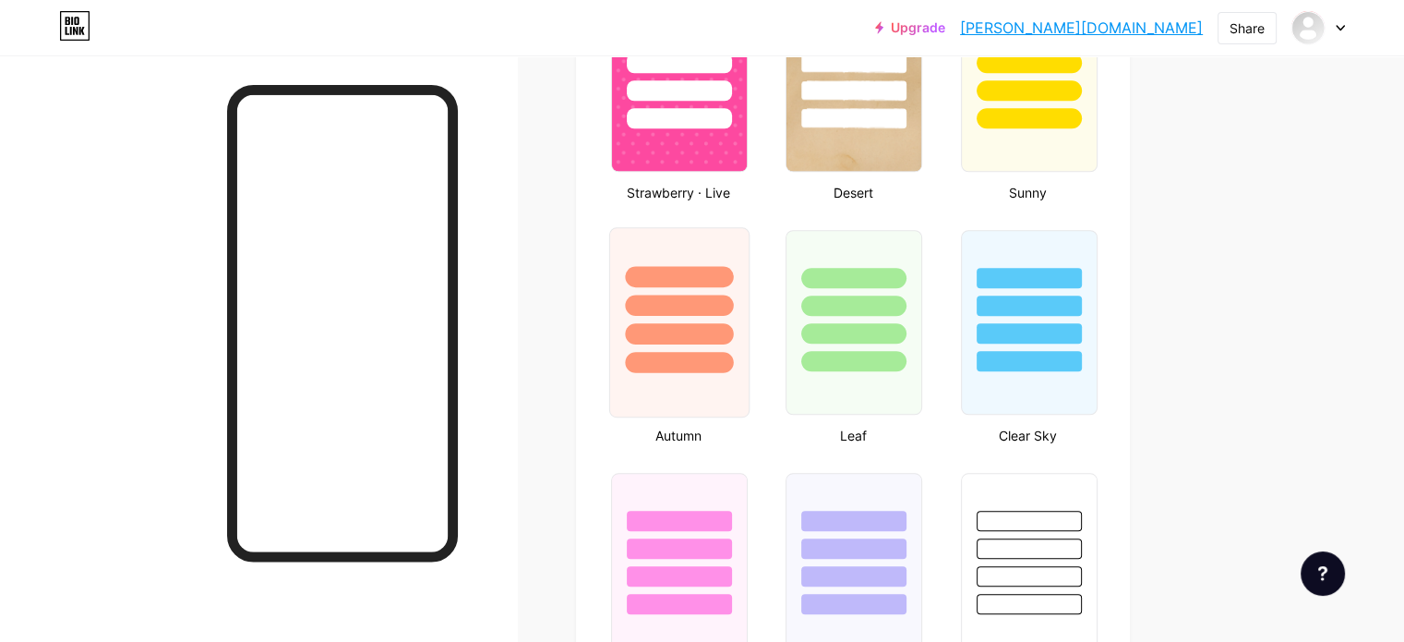
click at [733, 323] on div at bounding box center [679, 333] width 108 height 21
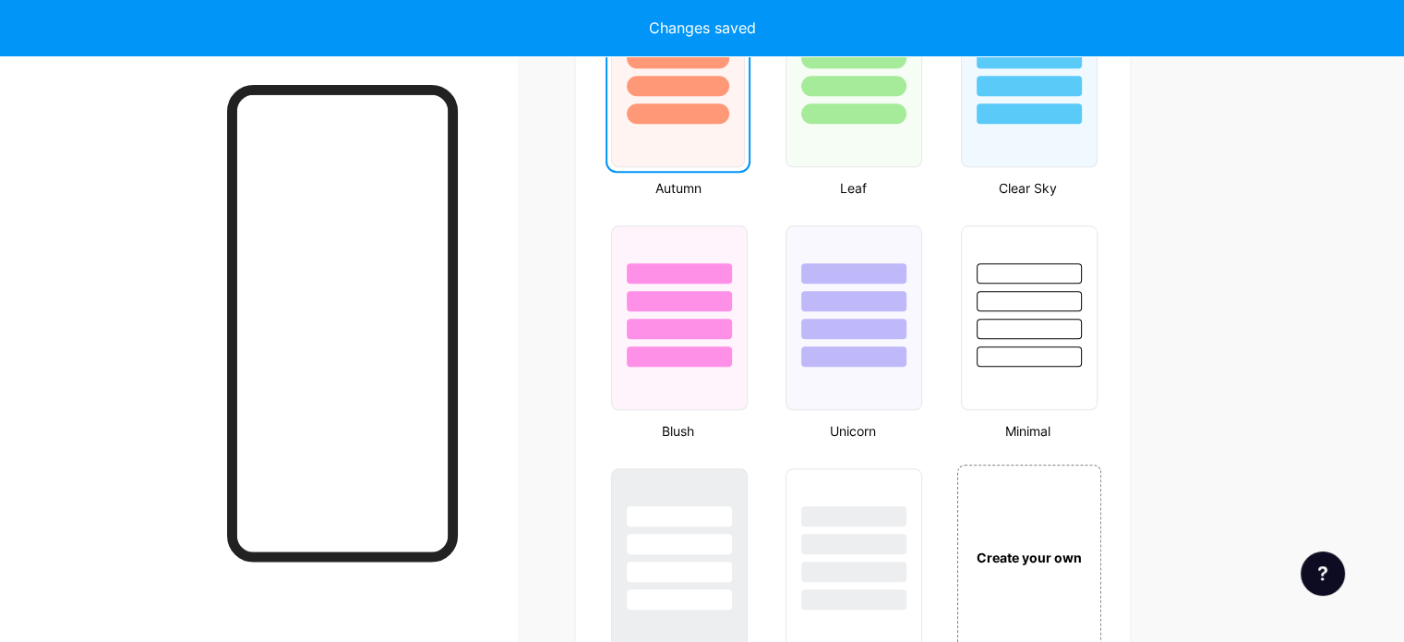
scroll to position [1783, 0]
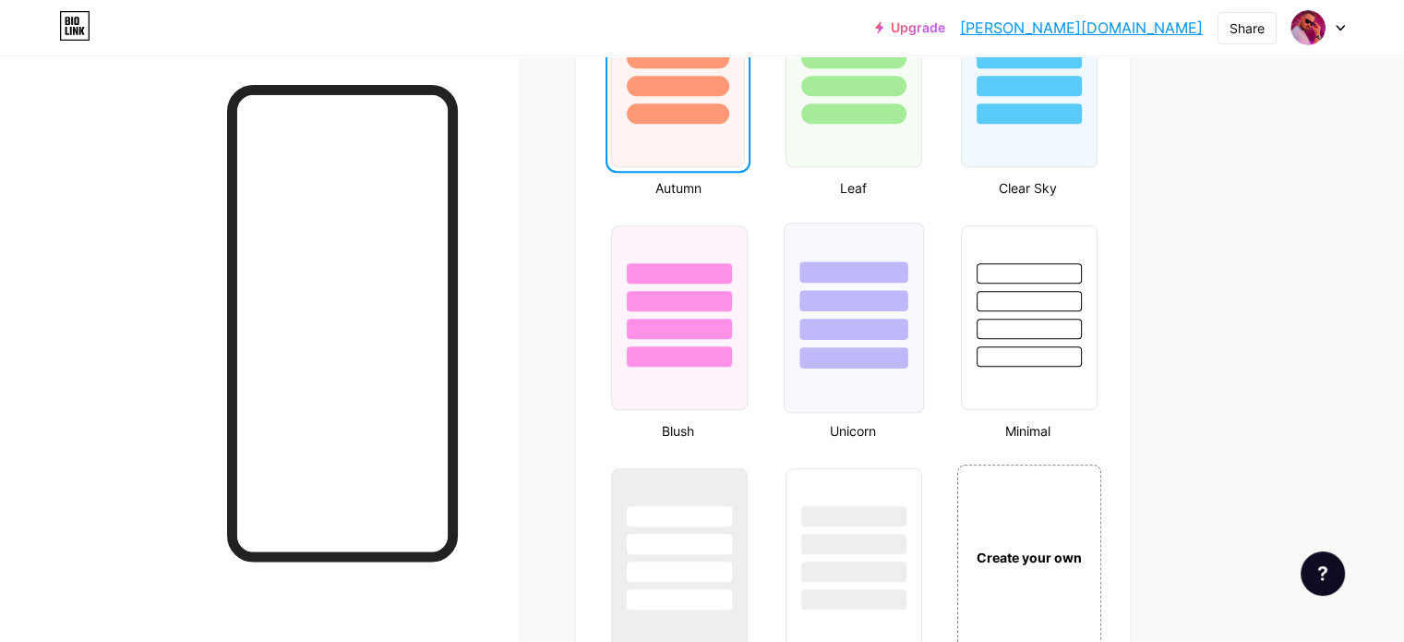
click at [912, 366] on div at bounding box center [854, 317] width 140 height 190
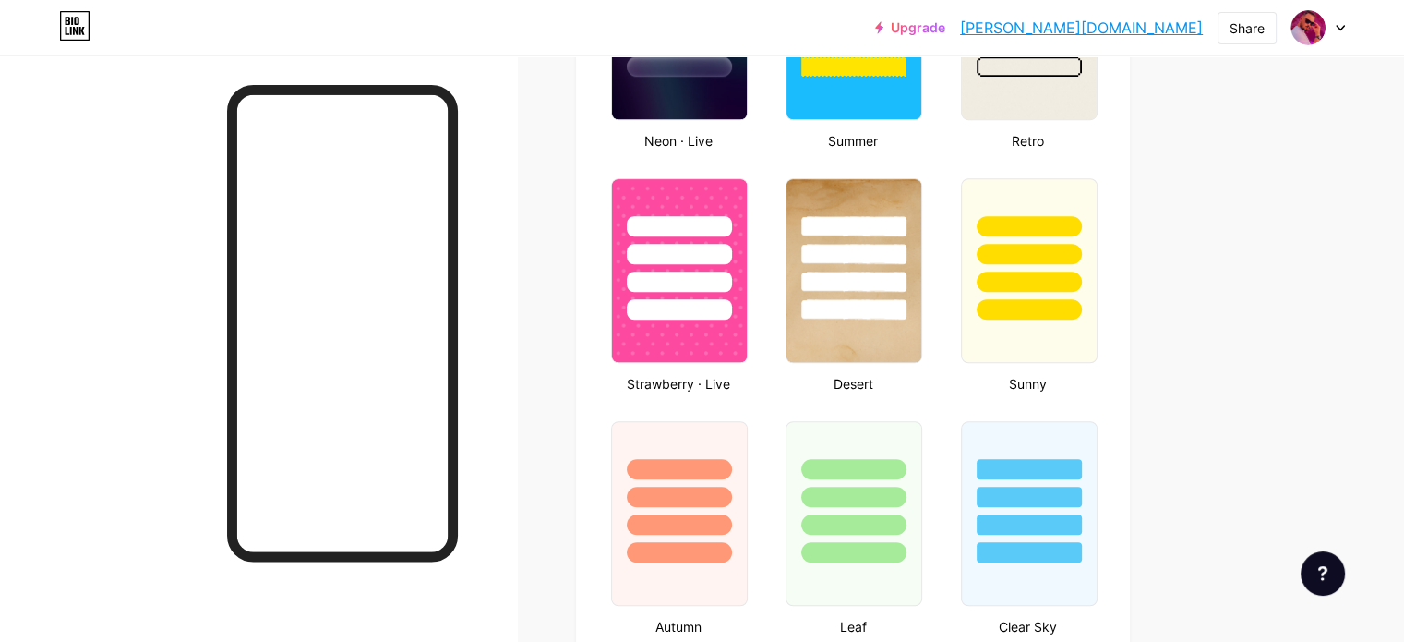
scroll to position [1346, 0]
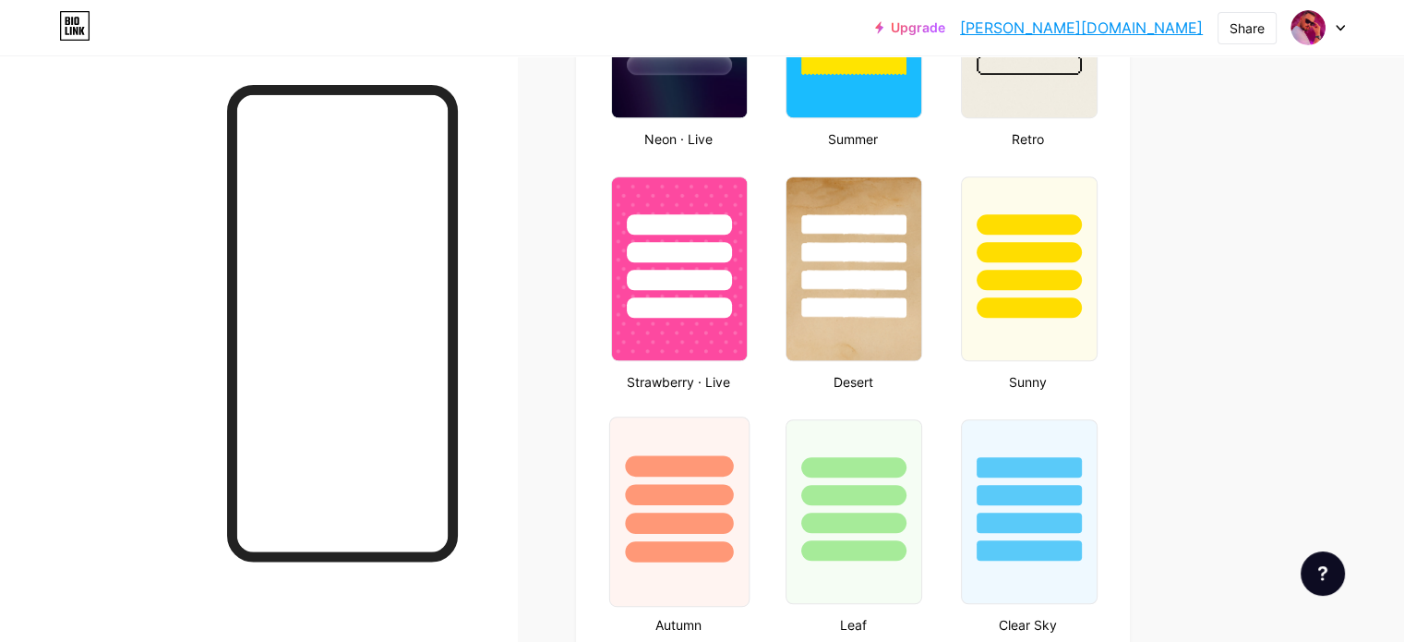
click at [733, 467] on div at bounding box center [679, 465] width 108 height 21
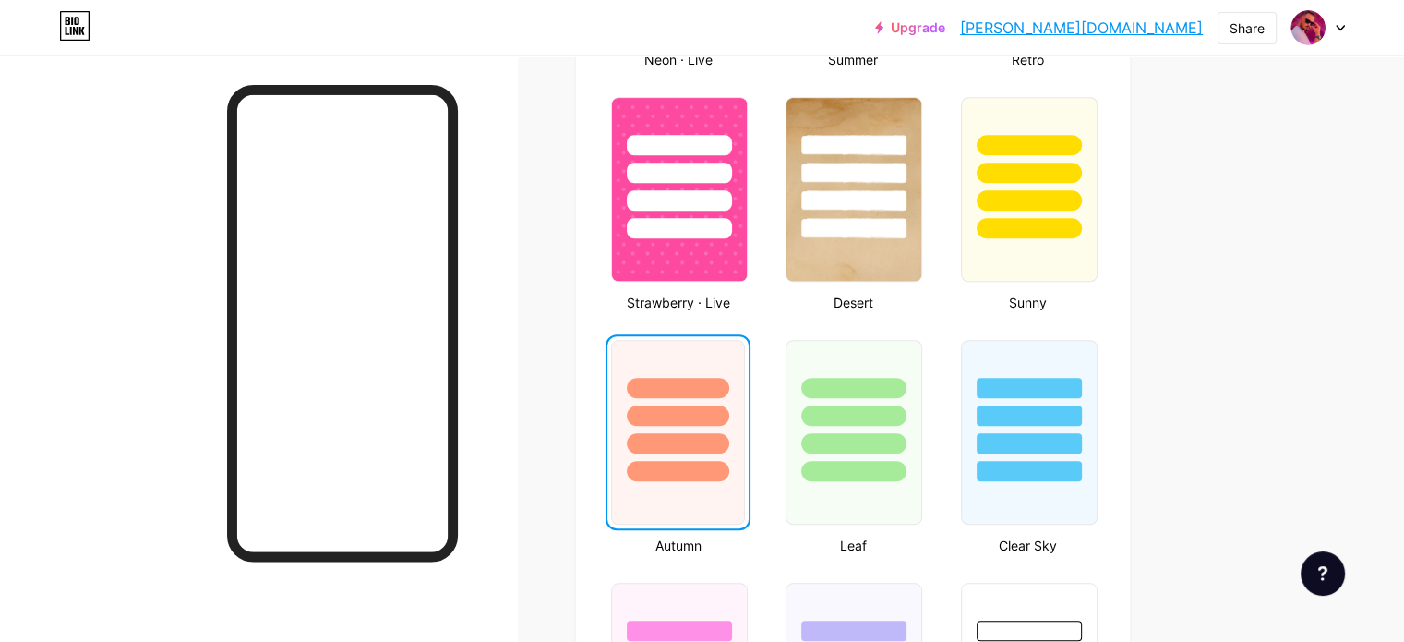
scroll to position [1427, 0]
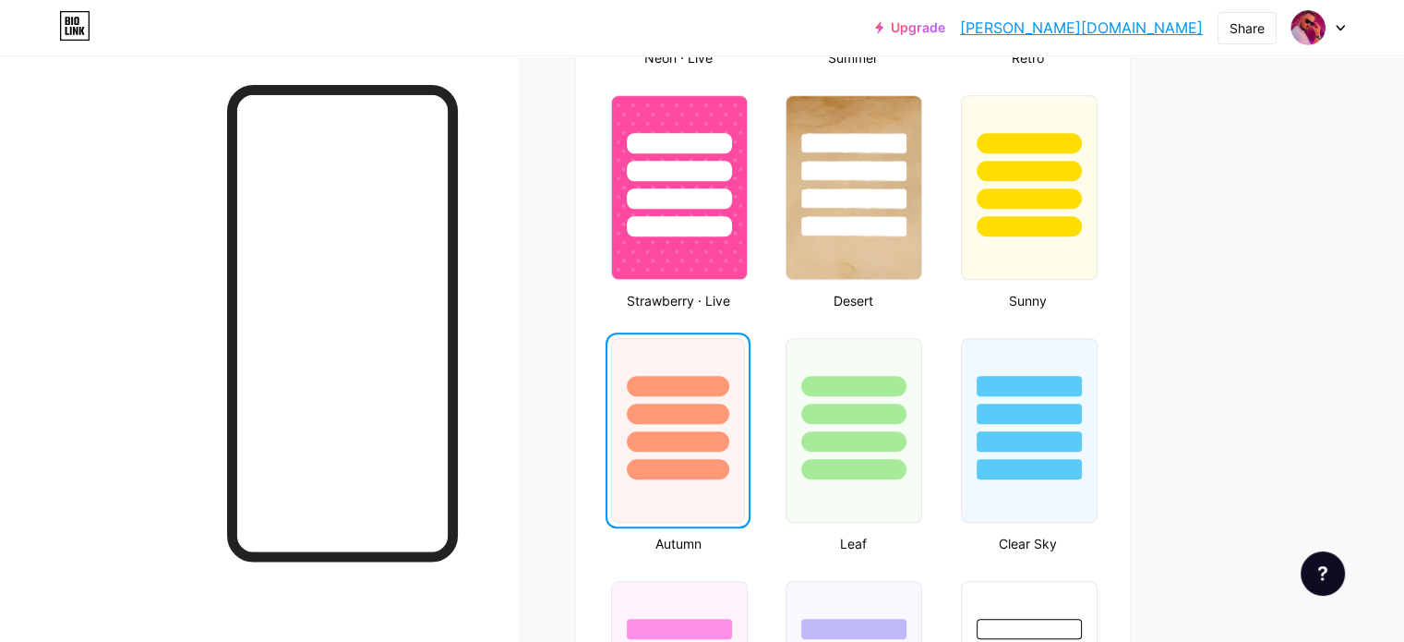
click at [259, 221] on div at bounding box center [258, 376] width 517 height 642
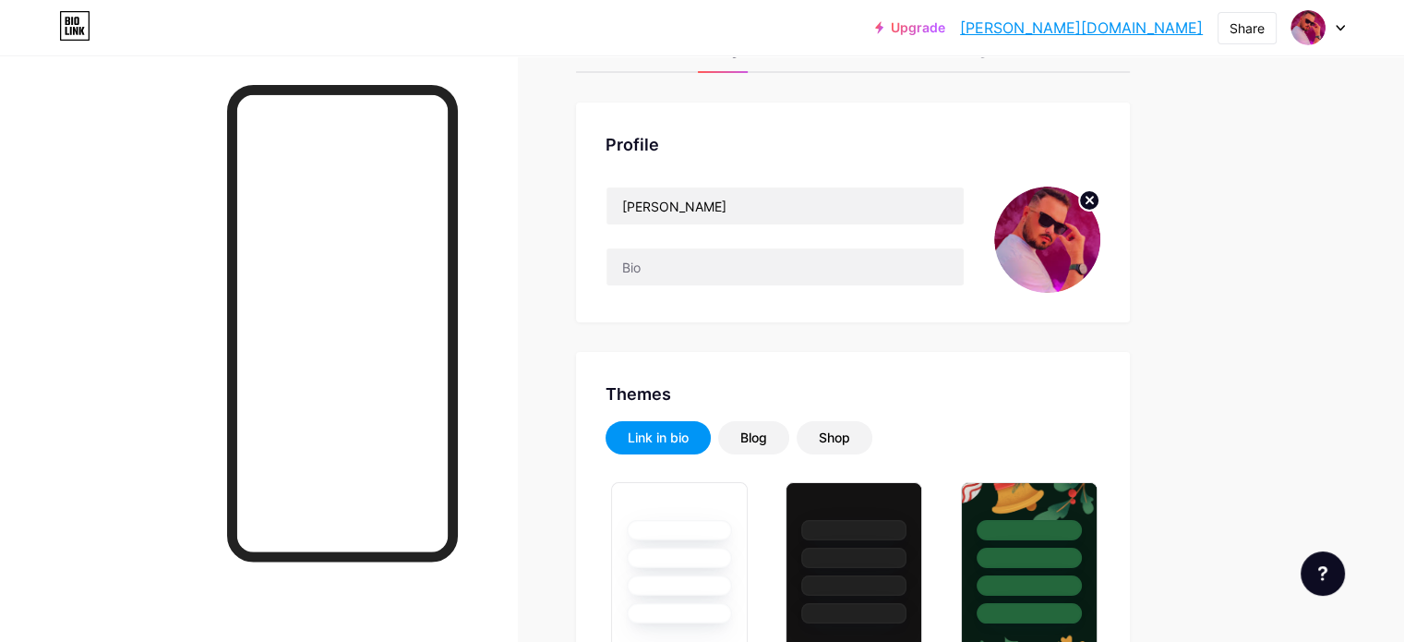
scroll to position [0, 0]
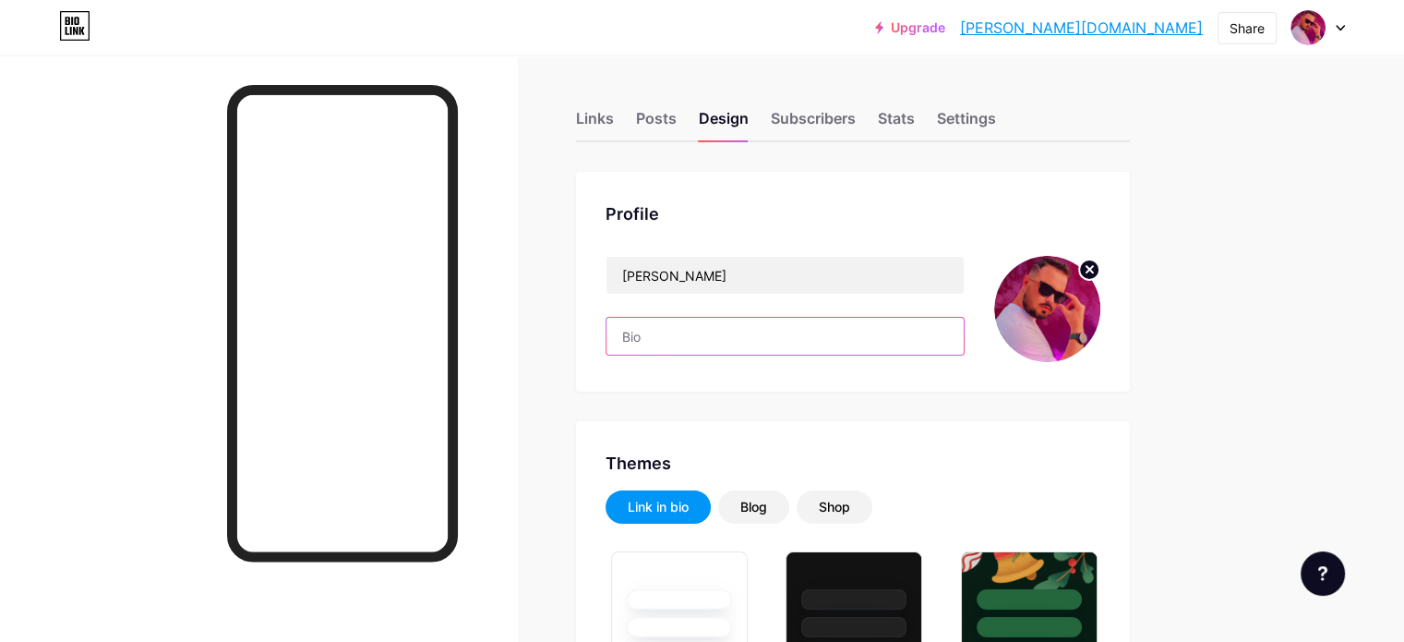
click at [763, 338] on input "text" at bounding box center [784, 336] width 357 height 37
click at [777, 338] on input "text" at bounding box center [784, 336] width 357 height 37
click at [915, 111] on div "Stats" at bounding box center [896, 123] width 37 height 33
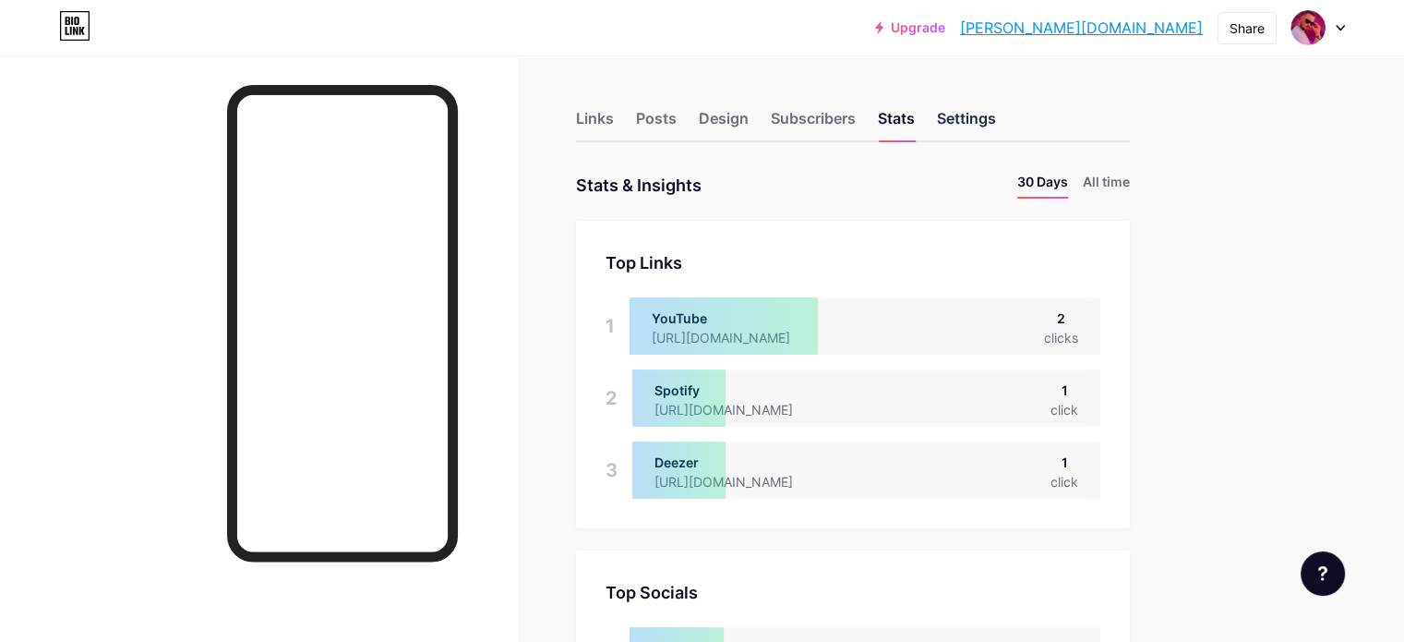
click at [996, 112] on div "Settings" at bounding box center [966, 123] width 59 height 33
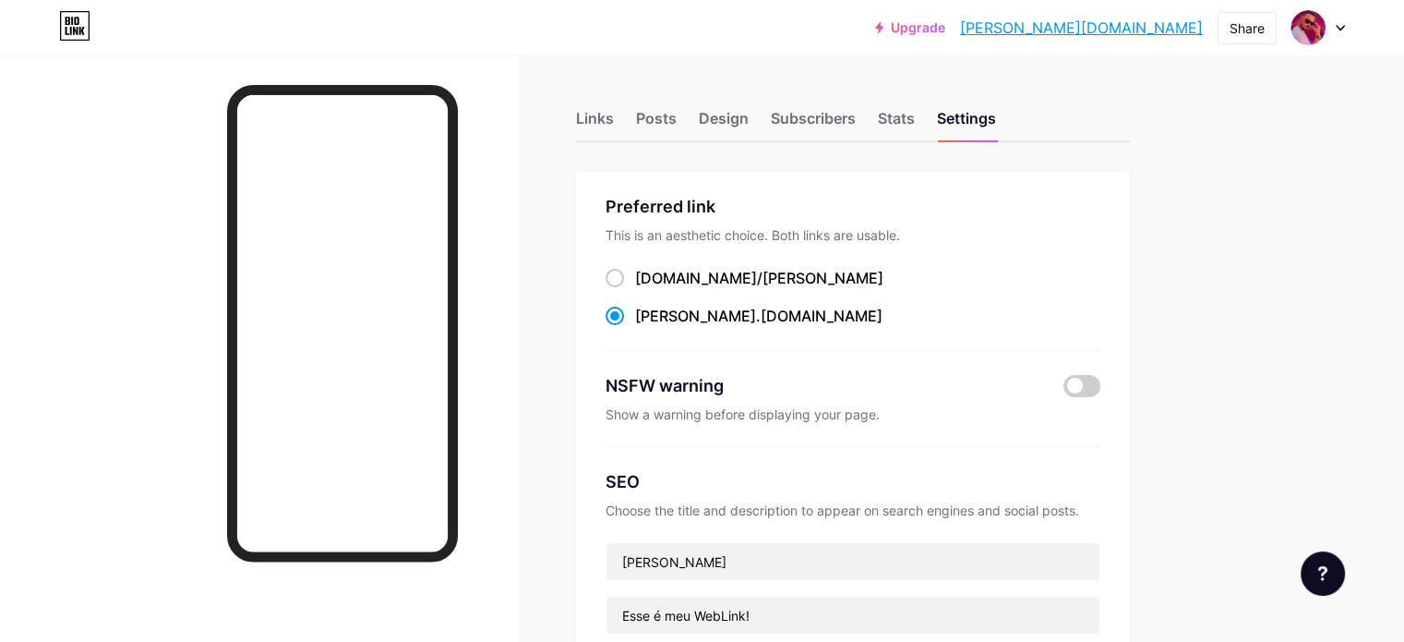
click at [62, 31] on icon at bounding box center [74, 26] width 31 height 30
